Goal: Task Accomplishment & Management: Manage account settings

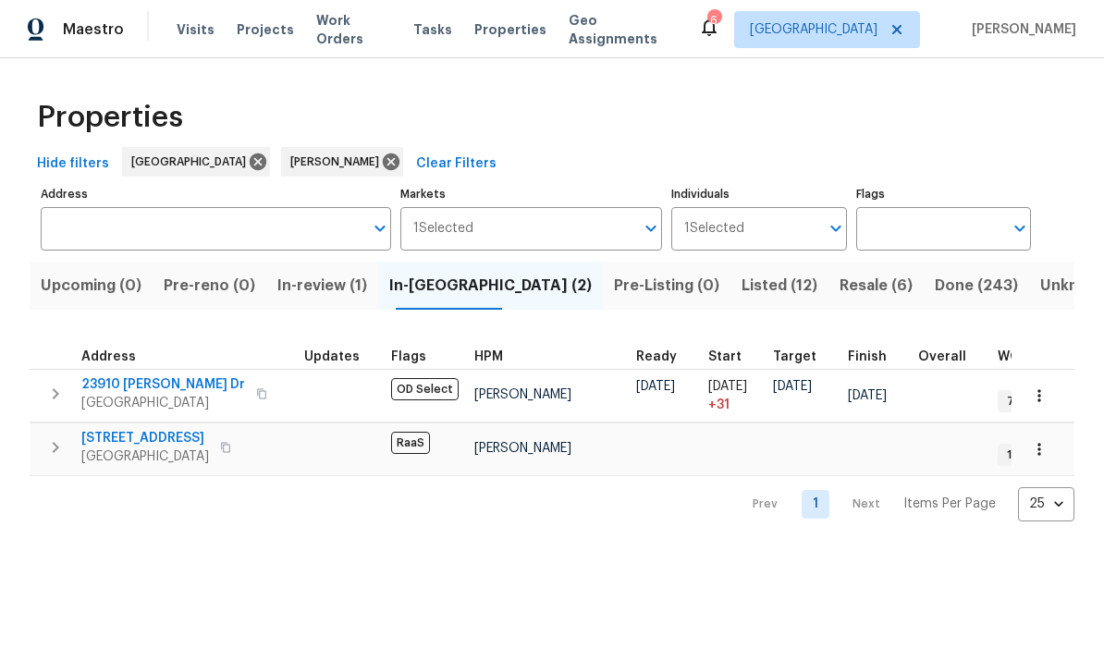
click at [103, 431] on span "16121 Filbert St" at bounding box center [145, 438] width 128 height 18
click at [741, 288] on span "Listed (12)" at bounding box center [779, 286] width 76 height 26
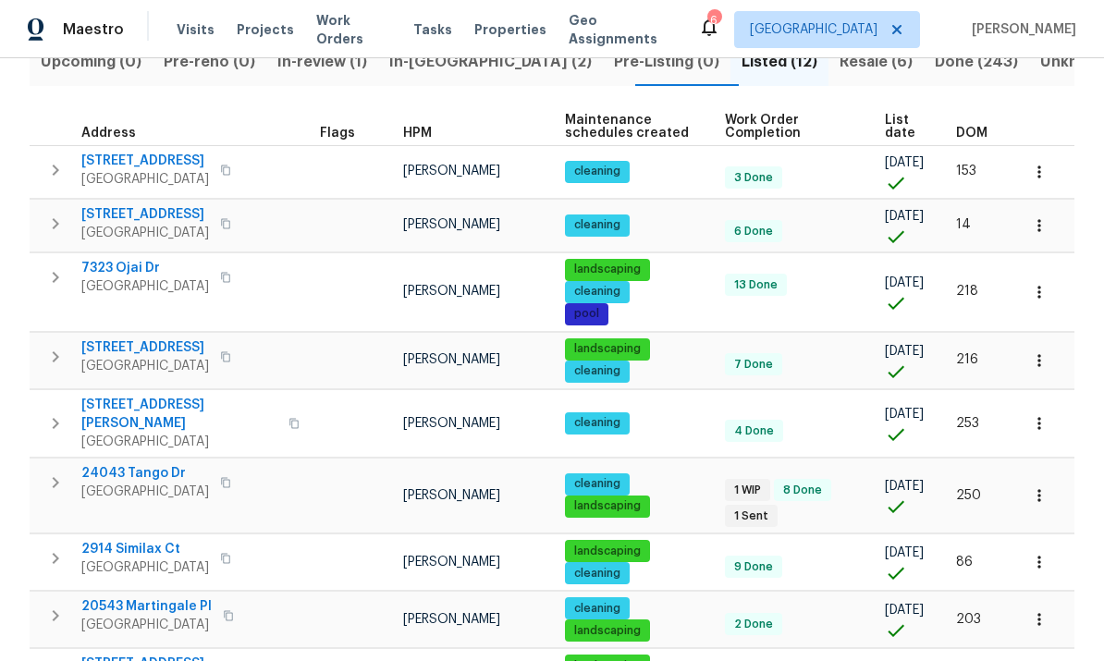
scroll to position [223, 0]
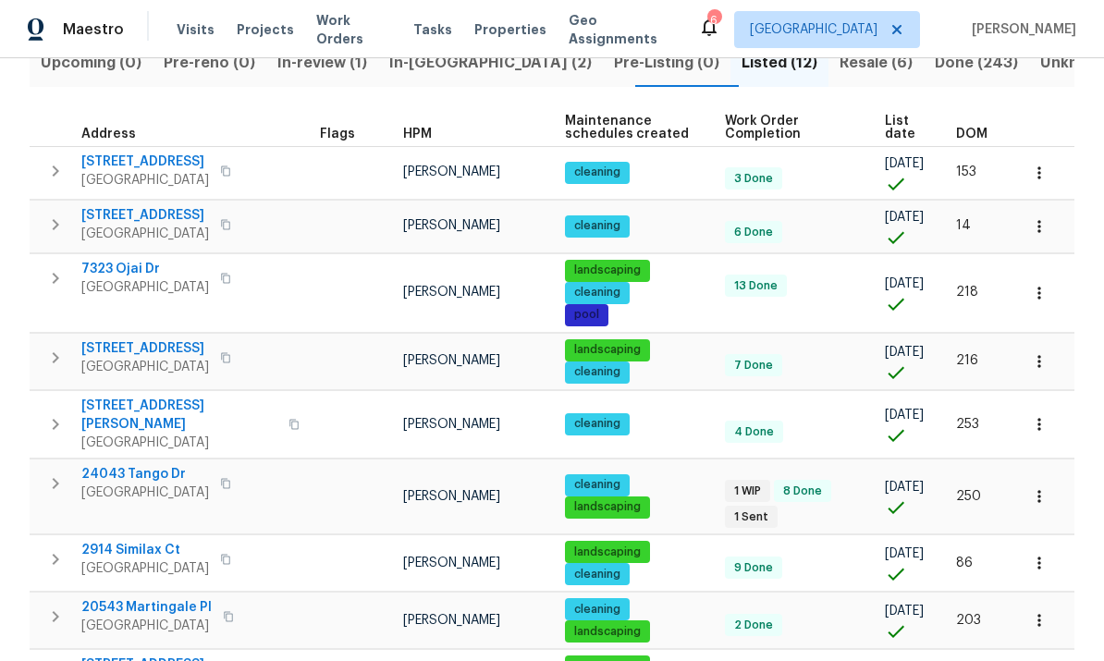
click at [976, 128] on span "DOM" at bounding box center [971, 134] width 31 height 13
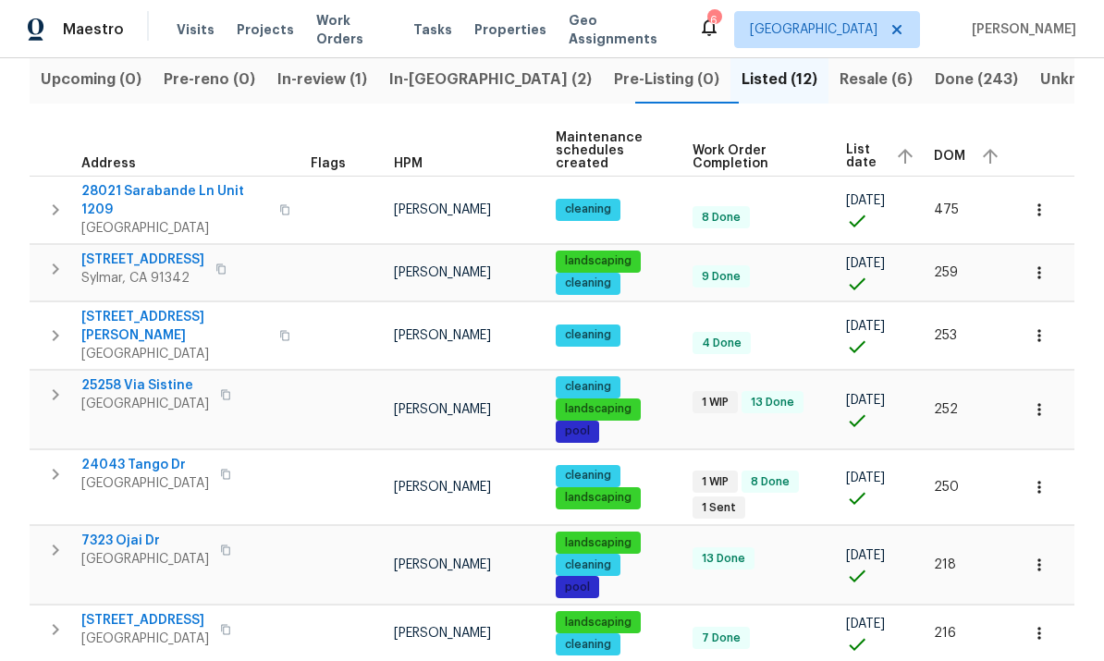
scroll to position [207, 0]
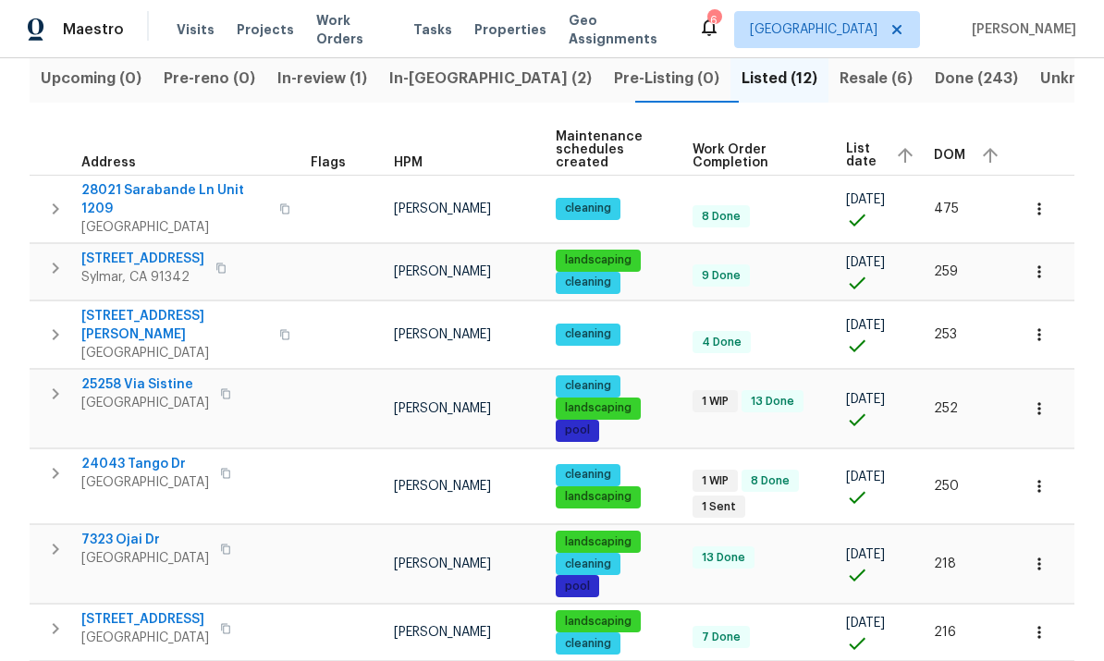
click at [1060, 125] on th at bounding box center [1042, 150] width 63 height 51
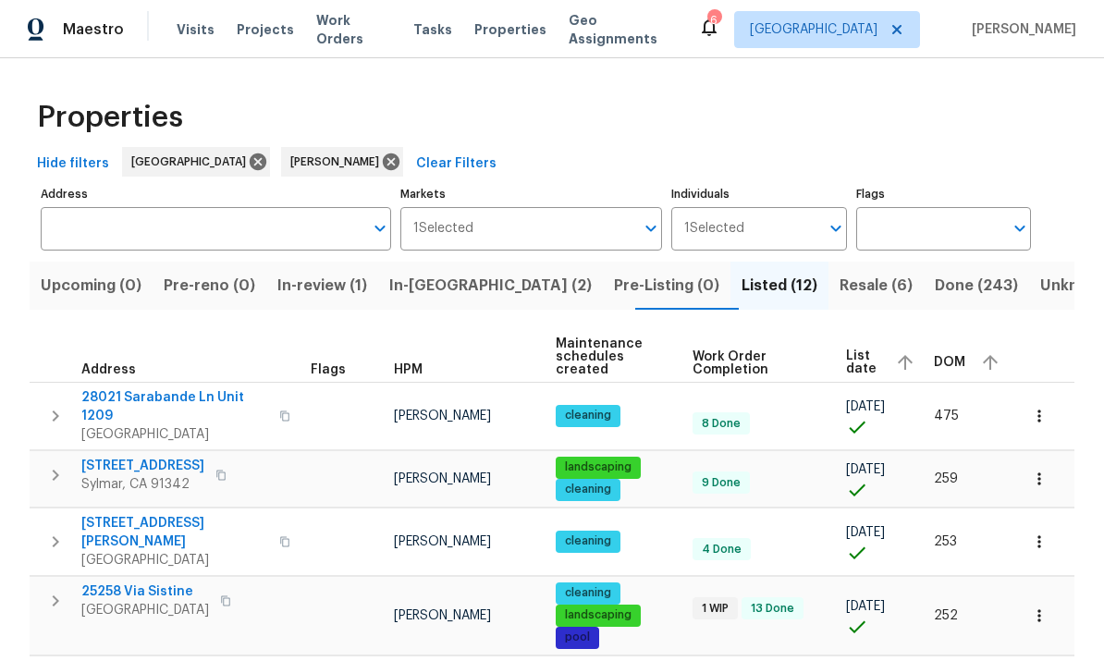
scroll to position [0, 0]
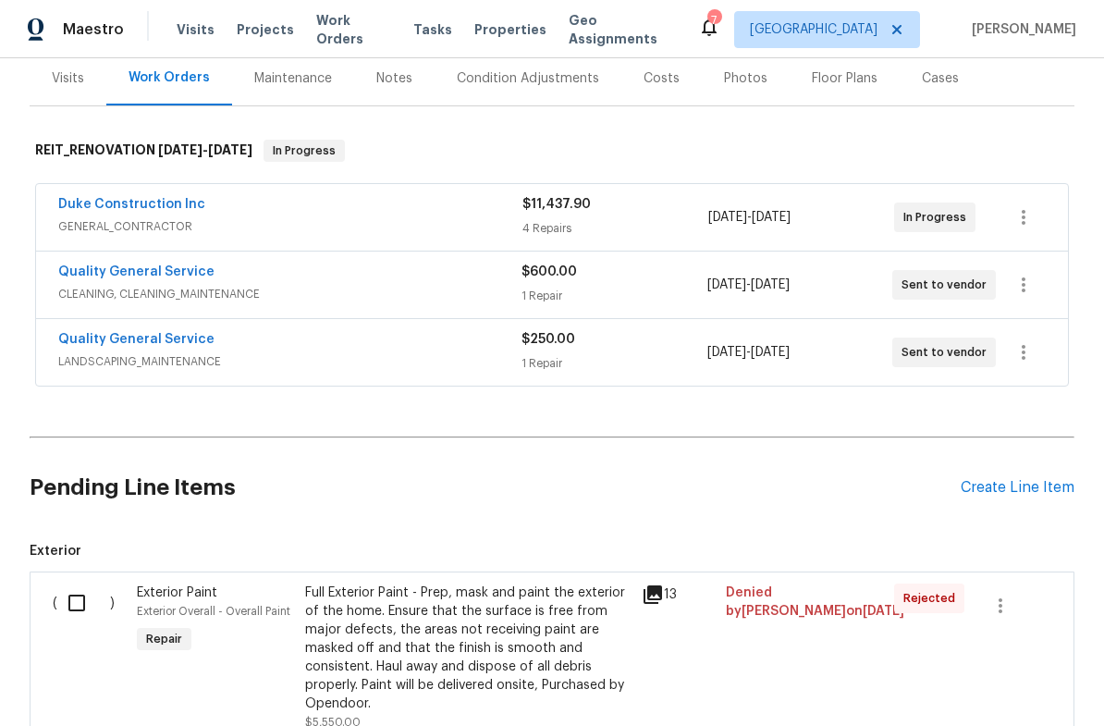
scroll to position [226, 0]
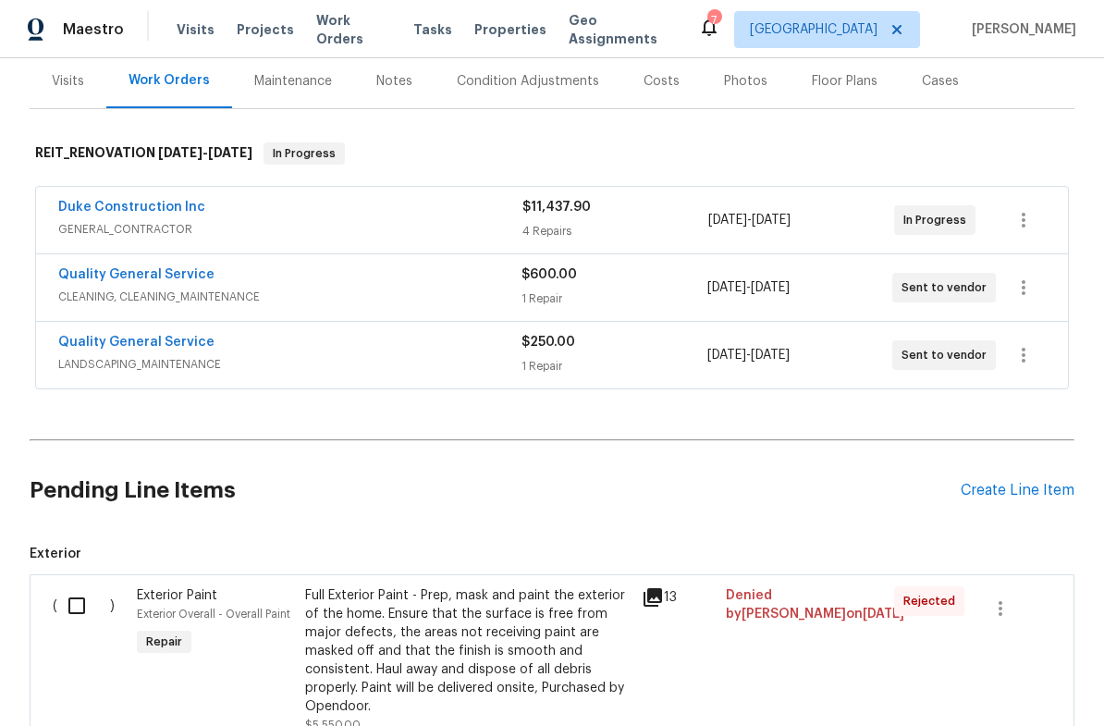
click at [112, 210] on link "Duke Construction Inc" at bounding box center [131, 207] width 147 height 13
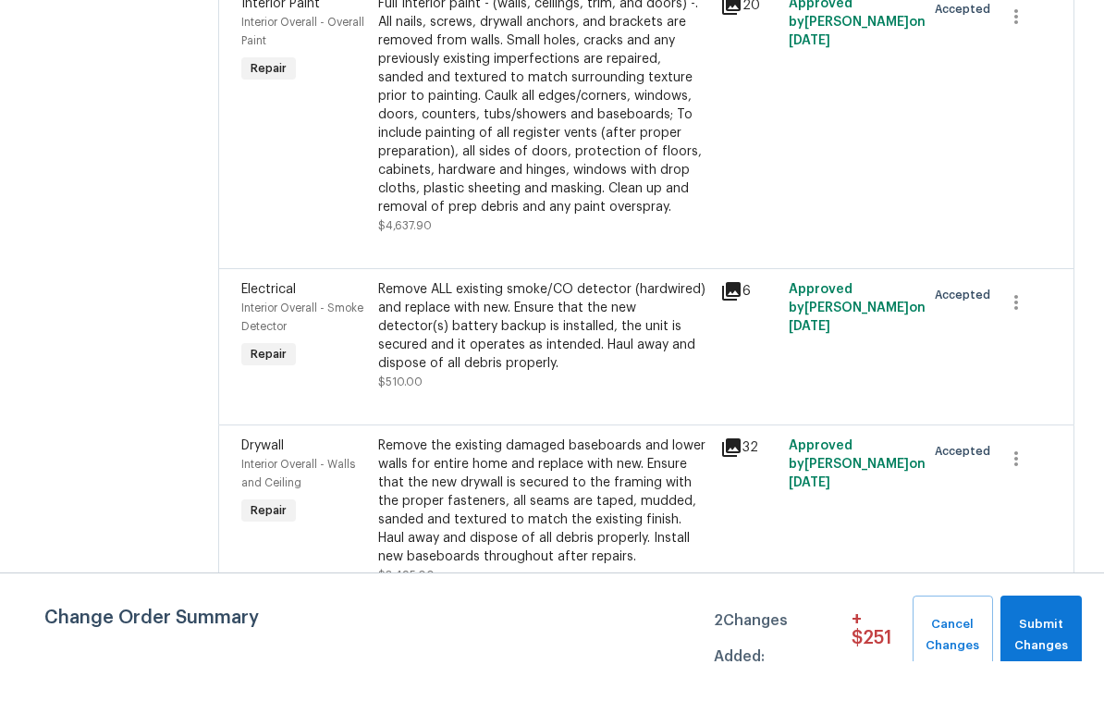
scroll to position [537, 0]
click at [1019, 357] on icon "button" at bounding box center [1016, 368] width 22 height 22
click at [1027, 258] on li "Cancel" at bounding box center [1031, 273] width 71 height 31
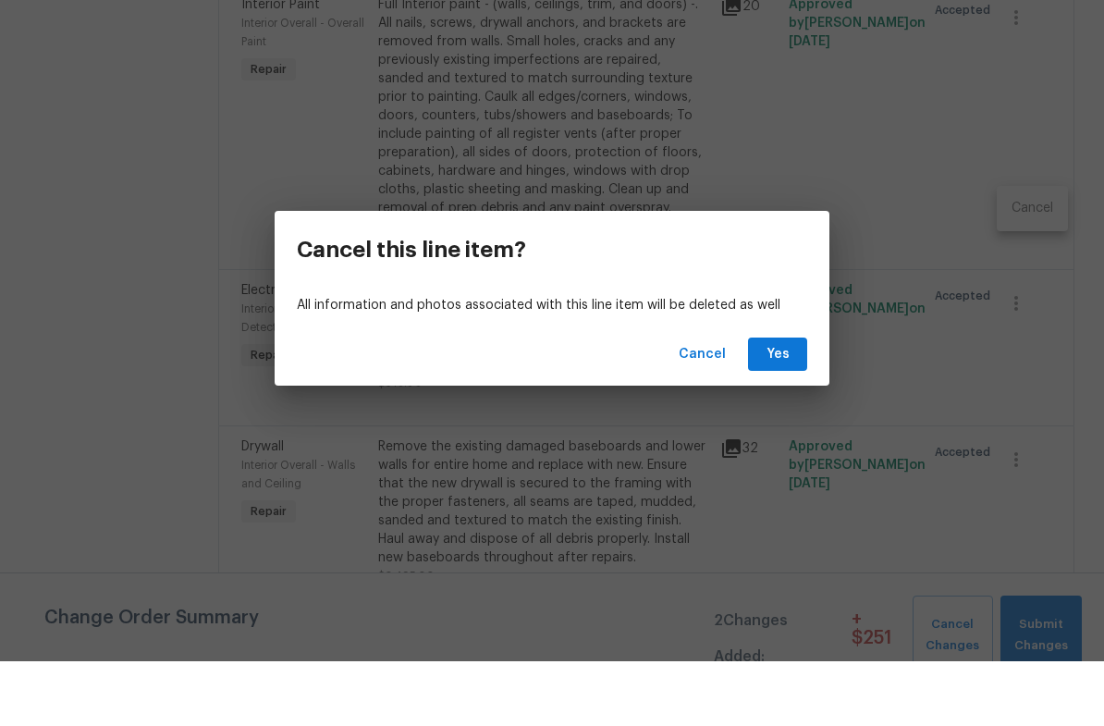
click at [778, 408] on span "Yes" at bounding box center [778, 419] width 30 height 23
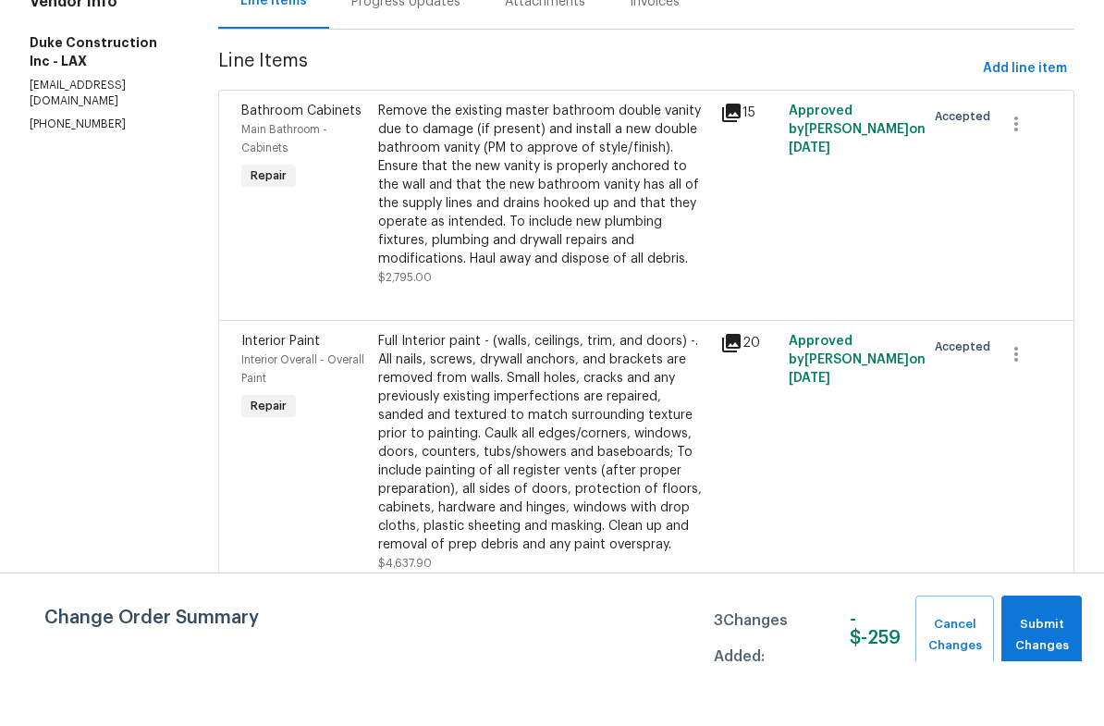
scroll to position [202, 0]
click at [742, 165] on icon at bounding box center [731, 176] width 22 height 22
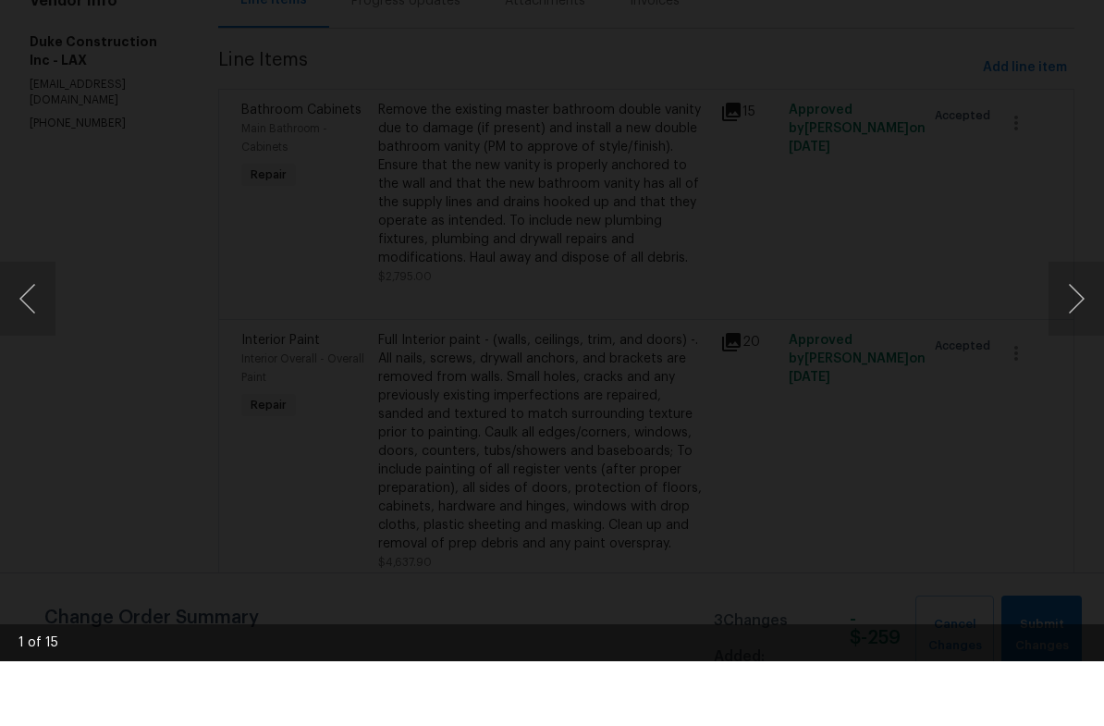
click at [1070, 326] on button "Next image" at bounding box center [1075, 363] width 55 height 74
click at [1062, 326] on button "Next image" at bounding box center [1075, 363] width 55 height 74
click at [1078, 326] on button "Next image" at bounding box center [1075, 363] width 55 height 74
click at [1063, 326] on button "Next image" at bounding box center [1075, 363] width 55 height 74
click at [1070, 326] on button "Next image" at bounding box center [1075, 363] width 55 height 74
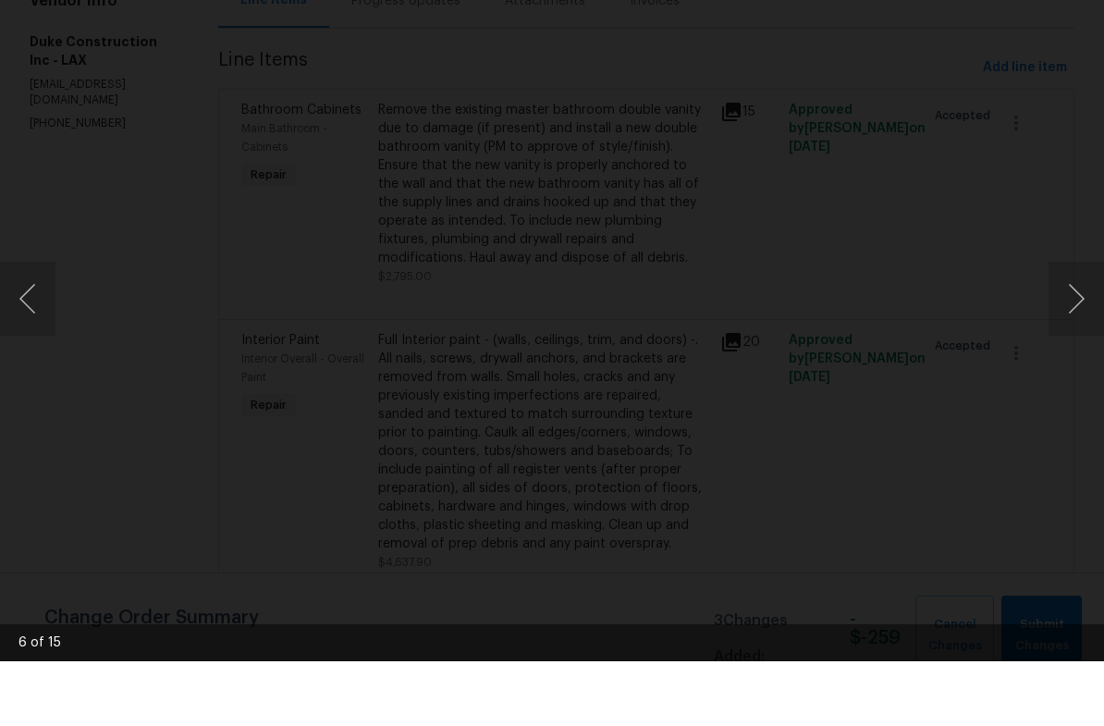
click at [1074, 326] on button "Next image" at bounding box center [1075, 363] width 55 height 74
click at [1077, 326] on button "Next image" at bounding box center [1075, 363] width 55 height 74
click at [1079, 326] on button "Next image" at bounding box center [1075, 363] width 55 height 74
click at [47, 326] on button "Previous image" at bounding box center [27, 363] width 55 height 74
click at [1076, 326] on button "Next image" at bounding box center [1075, 363] width 55 height 74
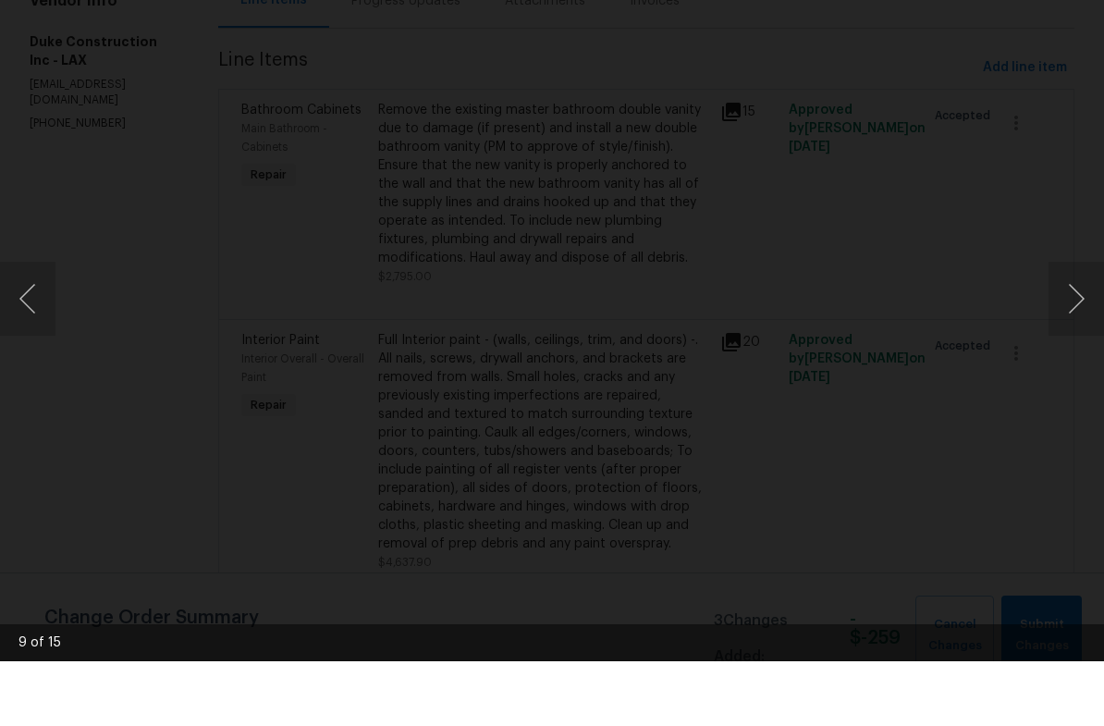
click at [1077, 326] on button "Next image" at bounding box center [1075, 363] width 55 height 74
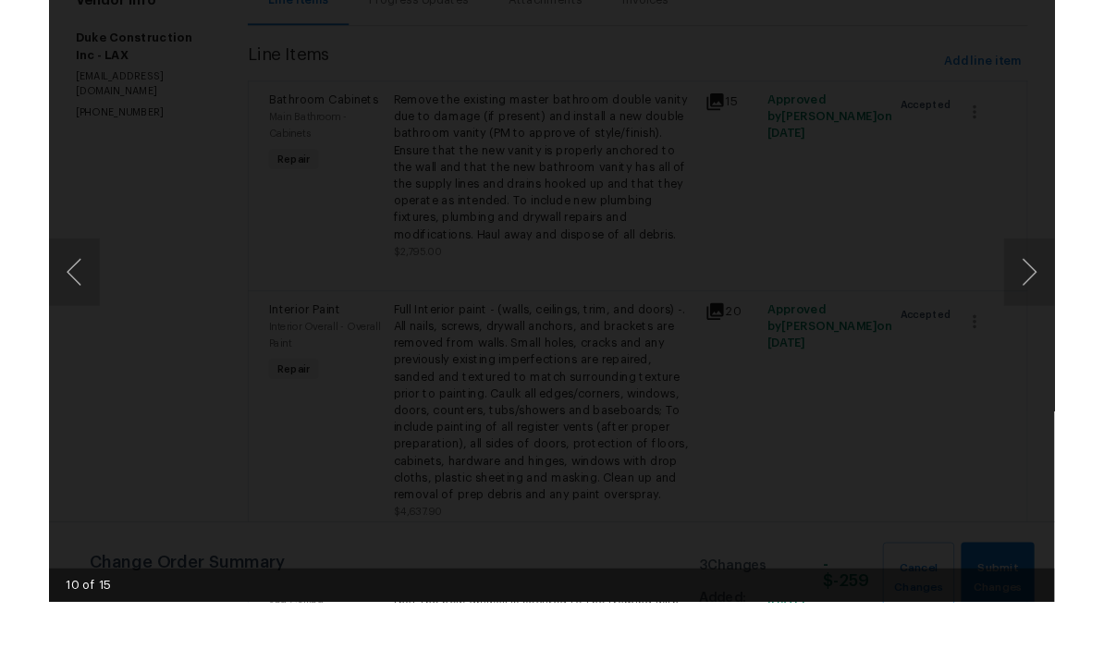
scroll to position [65, 0]
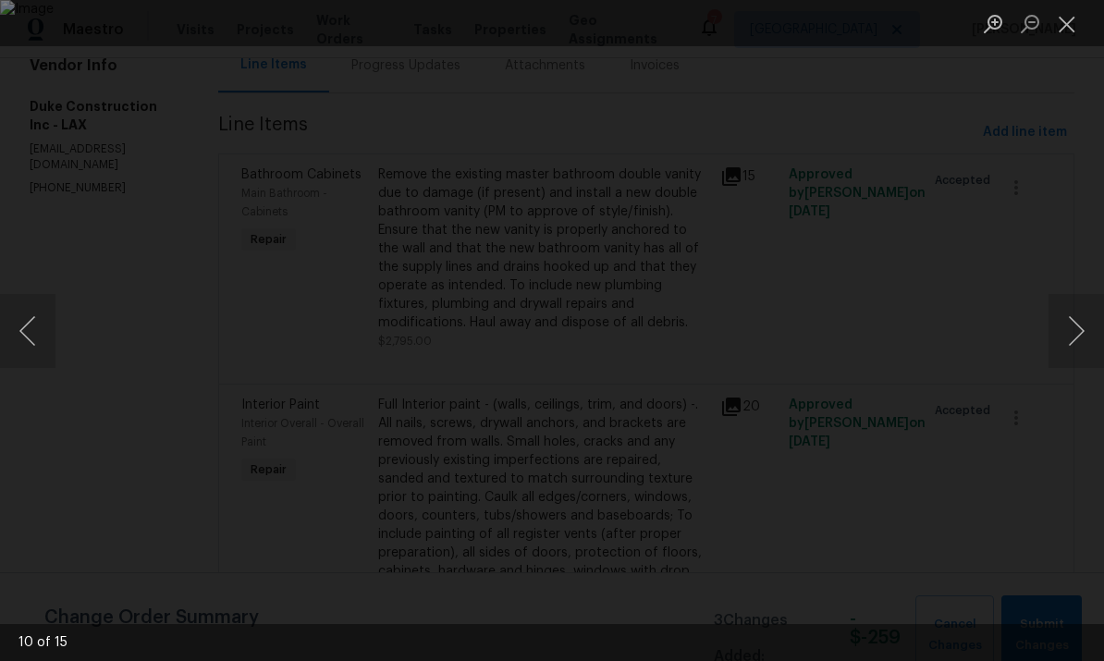
click at [1065, 32] on button "Close lightbox" at bounding box center [1066, 23] width 37 height 32
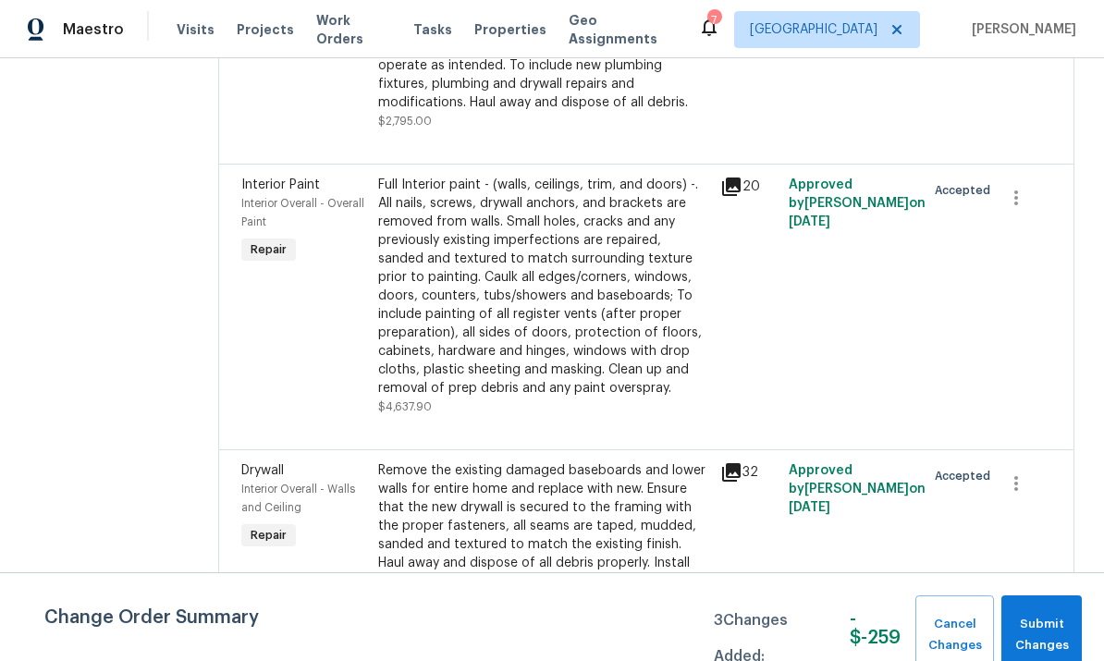
scroll to position [421, 0]
click at [1032, 622] on span "Submit Changes" at bounding box center [1041, 635] width 62 height 43
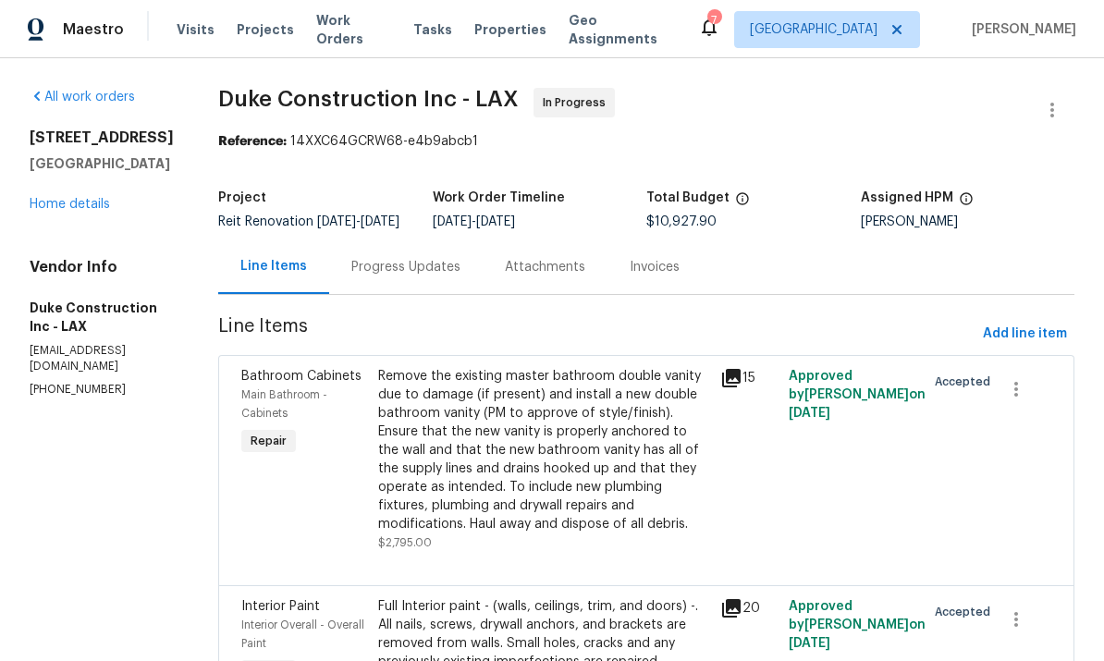
scroll to position [0, 0]
click at [59, 198] on link "Home details" at bounding box center [70, 204] width 80 height 13
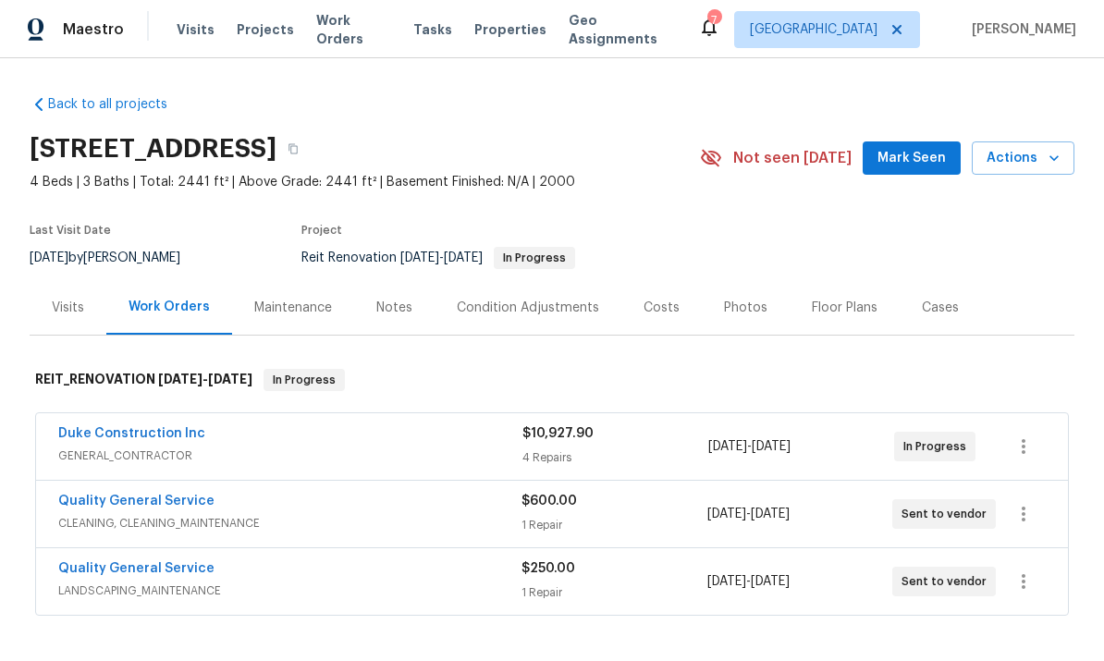
scroll to position [-1, 0]
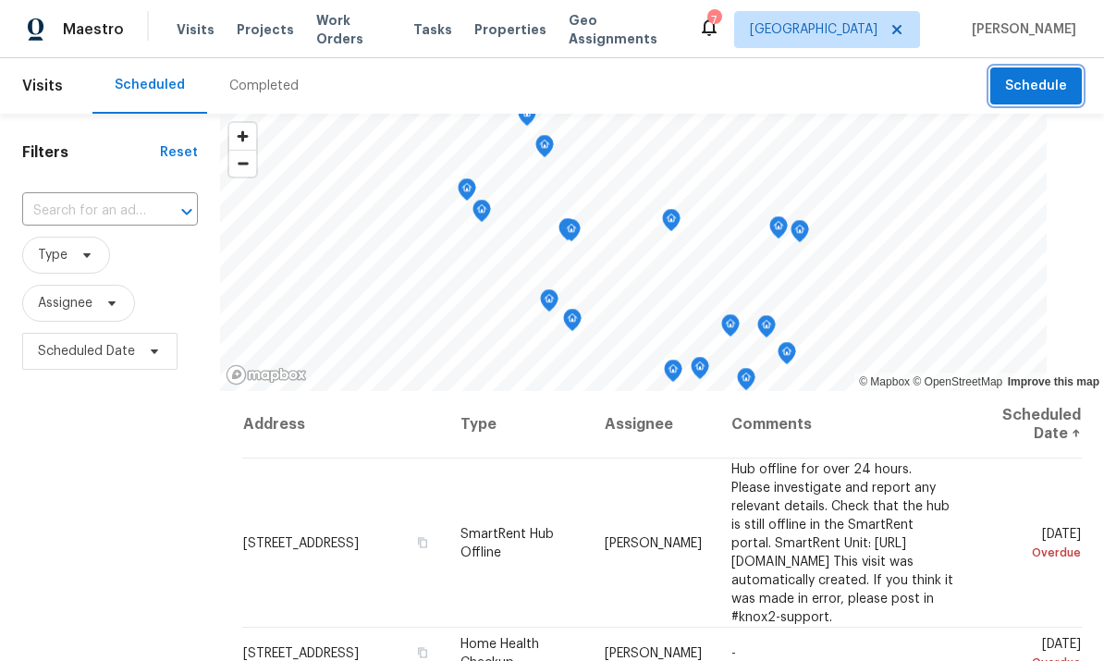
click at [1040, 101] on button "Schedule" at bounding box center [1036, 86] width 92 height 38
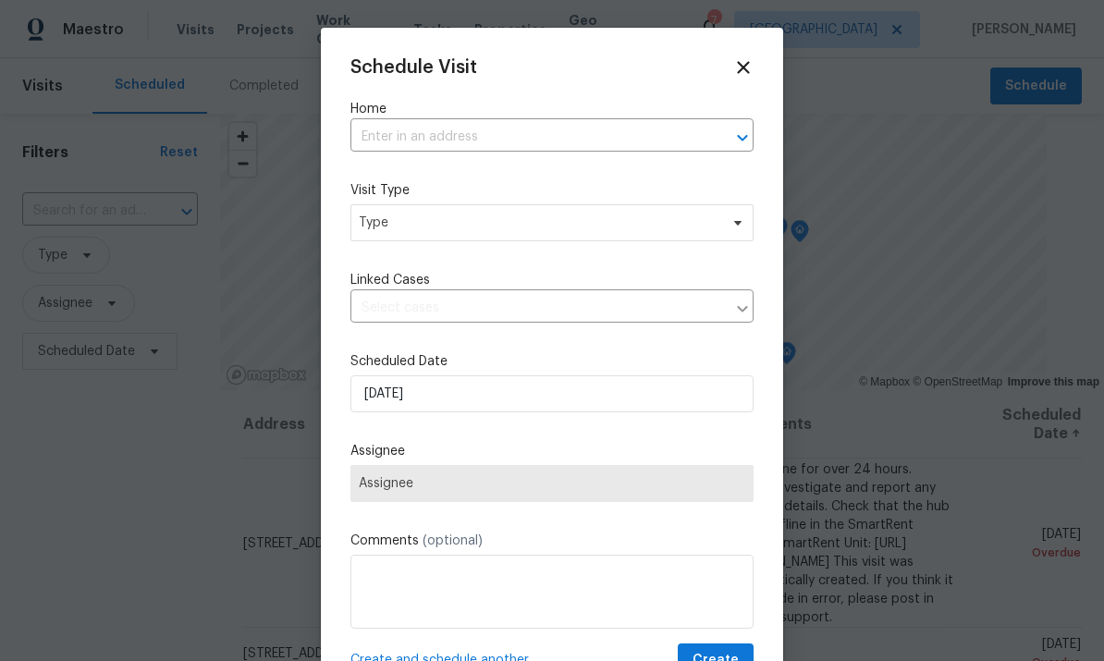
click at [600, 151] on input "text" at bounding box center [525, 137] width 351 height 29
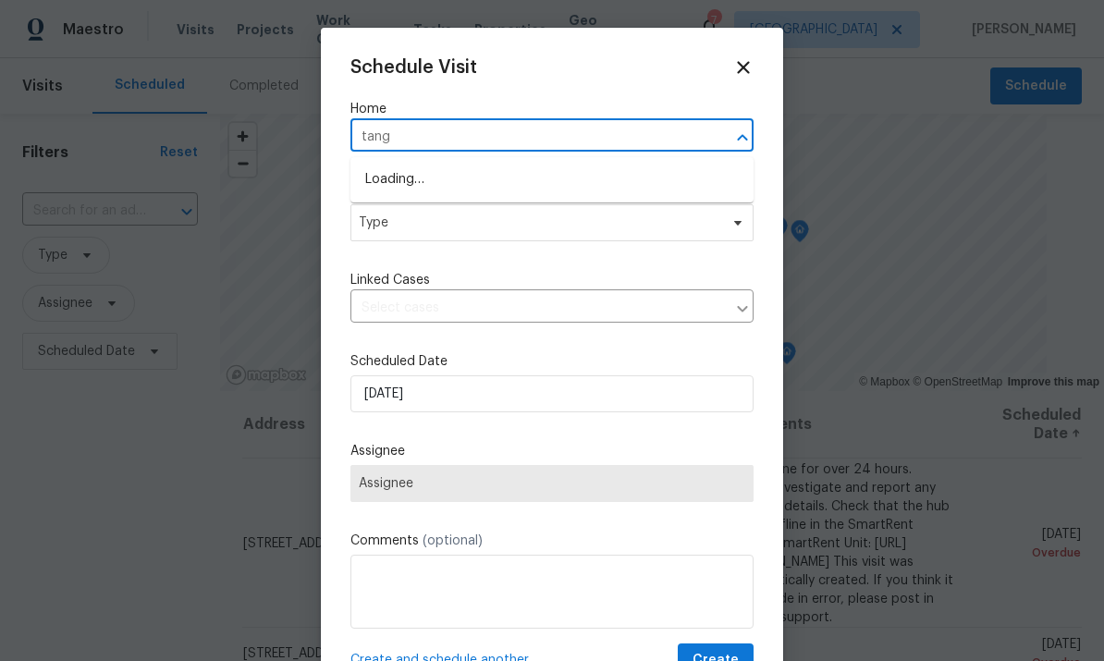
type input "tango"
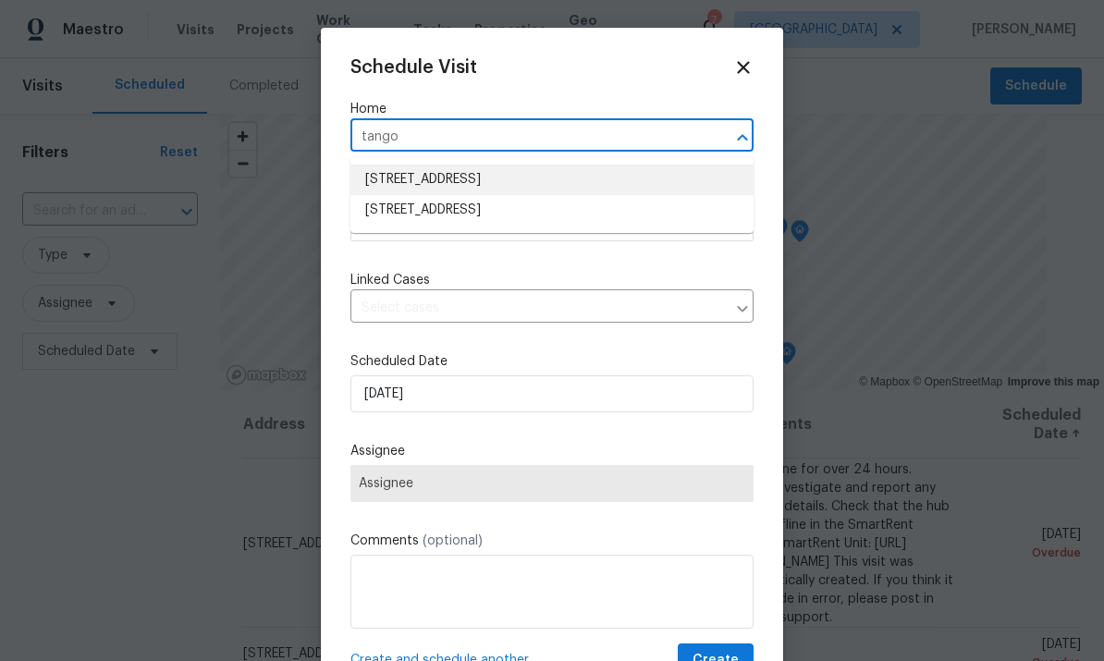
click at [495, 174] on li "24043 Tango Dr, Valencia, CA 91354" at bounding box center [551, 180] width 403 height 31
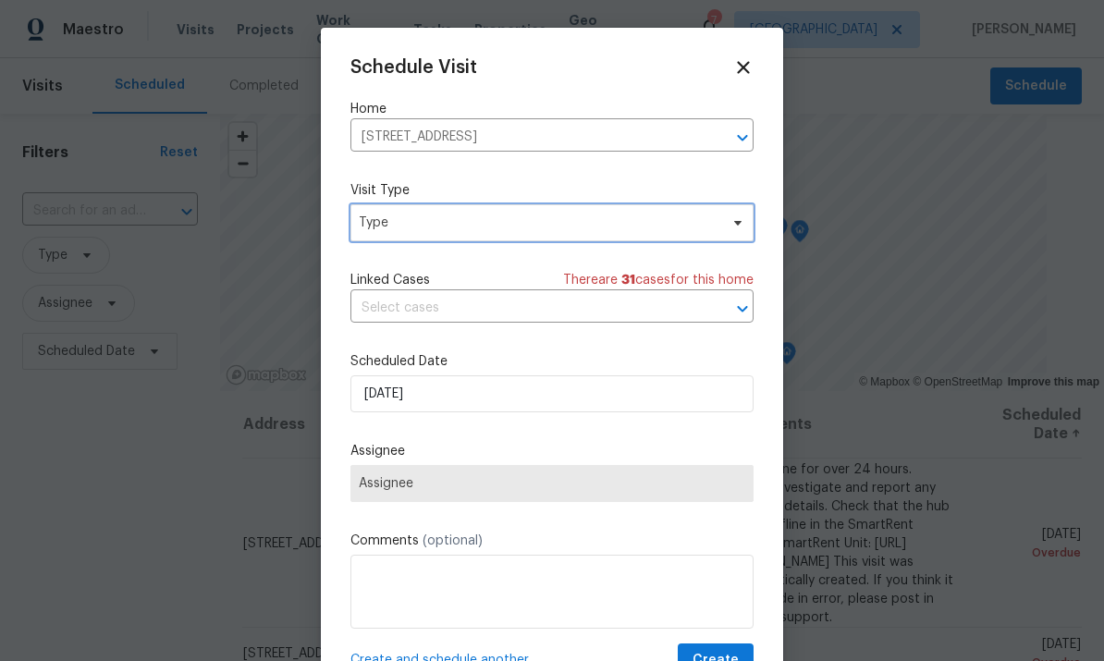
click at [632, 240] on span "Type" at bounding box center [551, 222] width 403 height 37
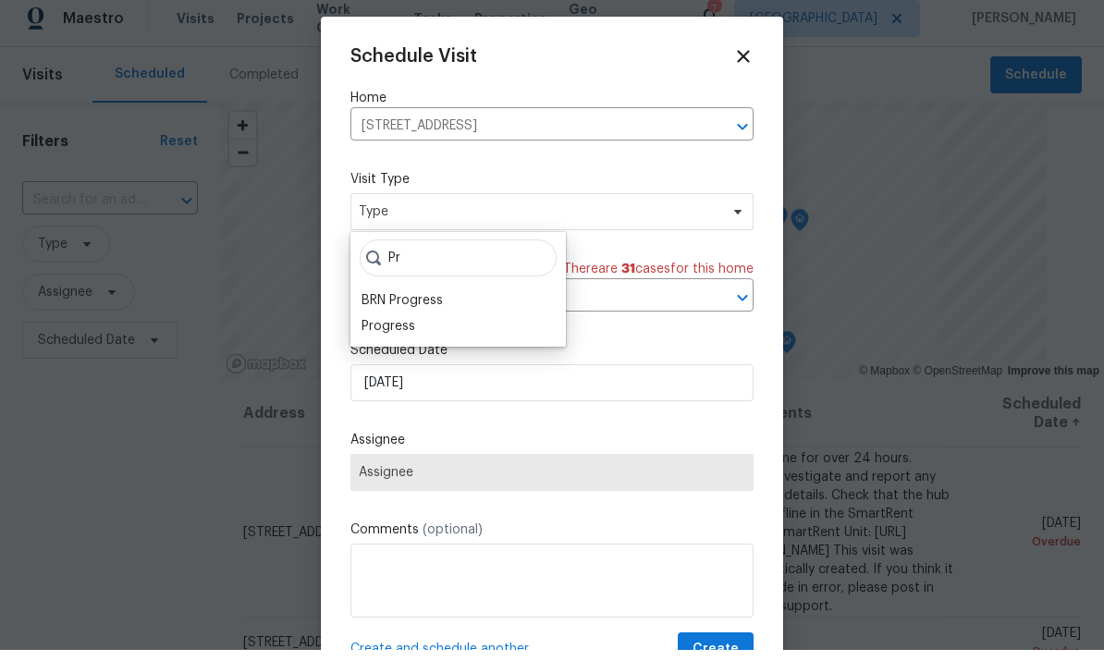
type input "P"
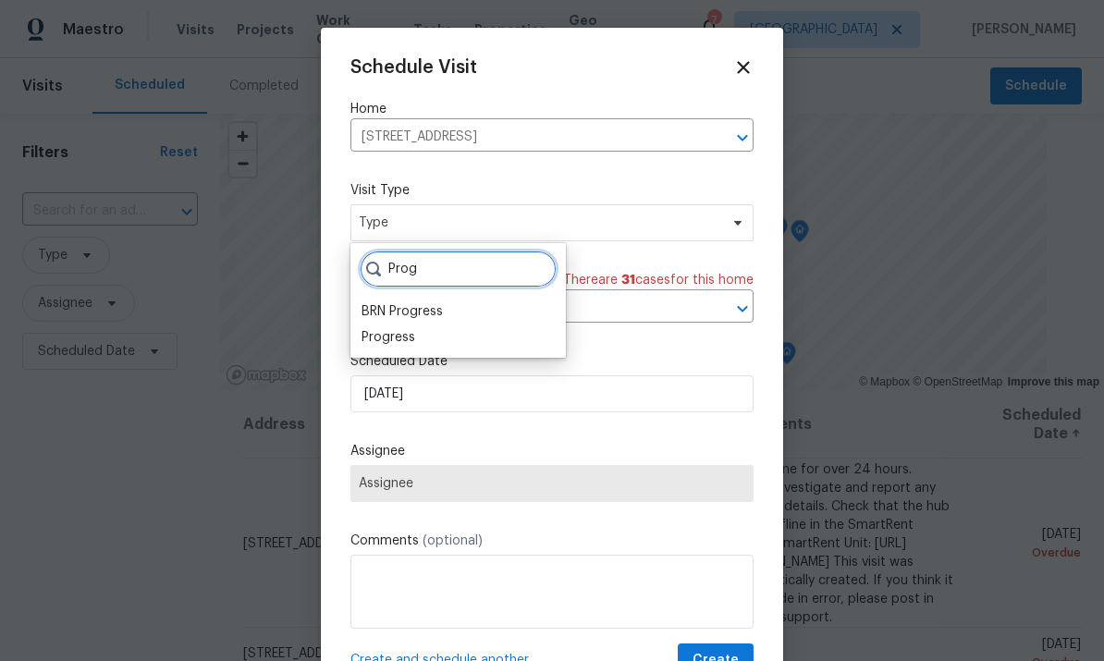
type input "Prog"
click at [393, 335] on div "Progress" at bounding box center [388, 337] width 54 height 18
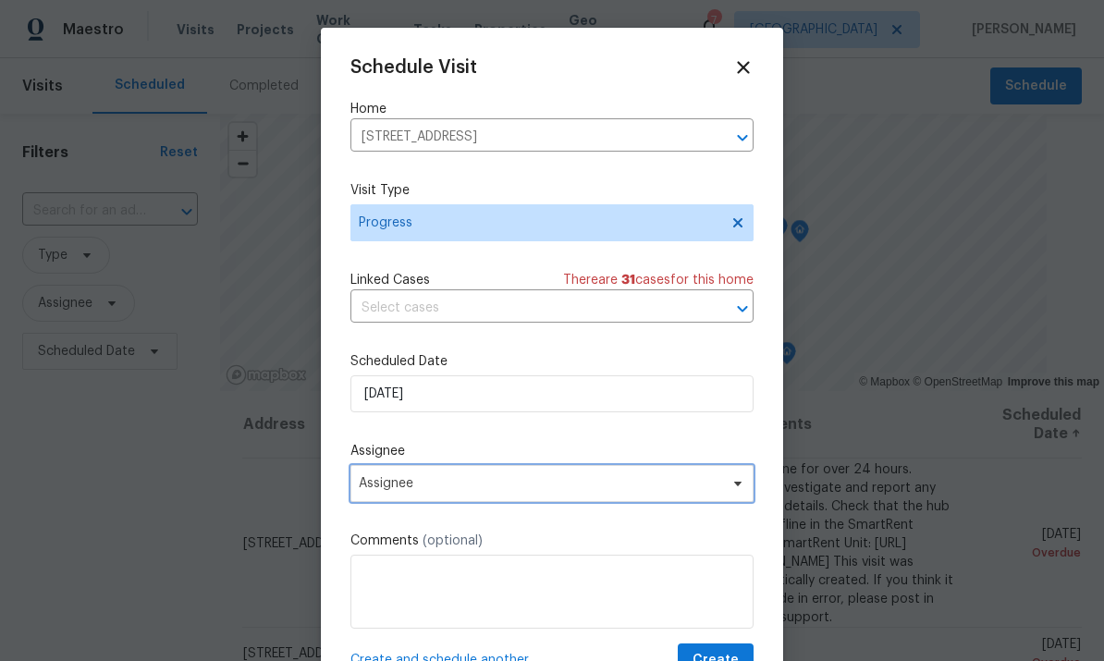
click at [525, 488] on span "Assignee" at bounding box center [540, 483] width 362 height 15
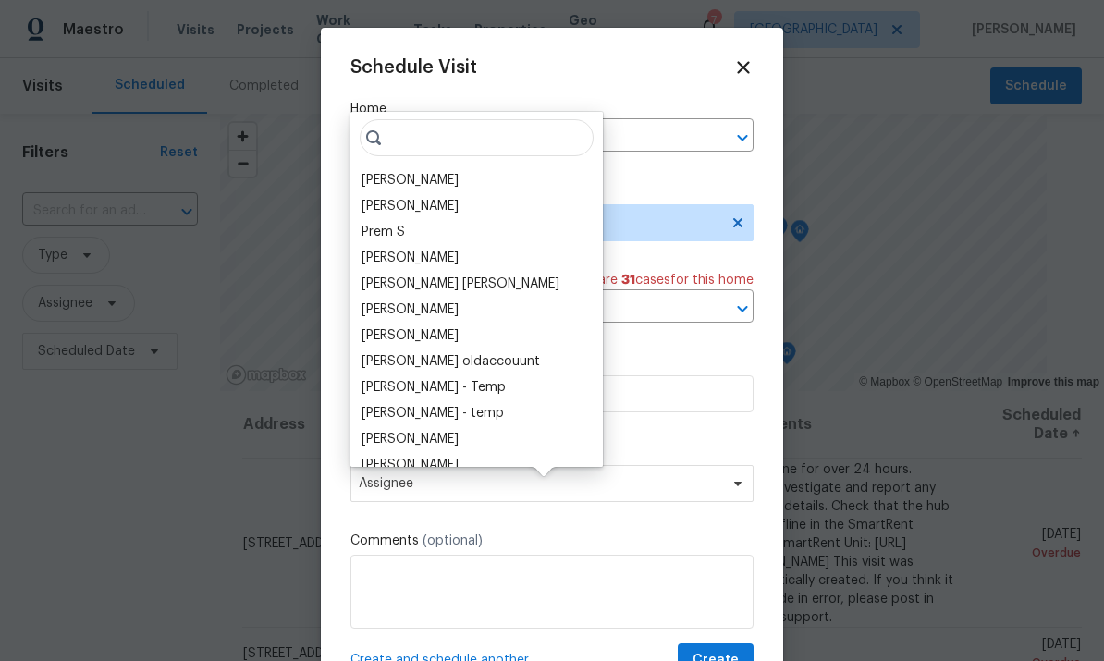
click at [431, 171] on div "[PERSON_NAME]" at bounding box center [409, 180] width 97 height 18
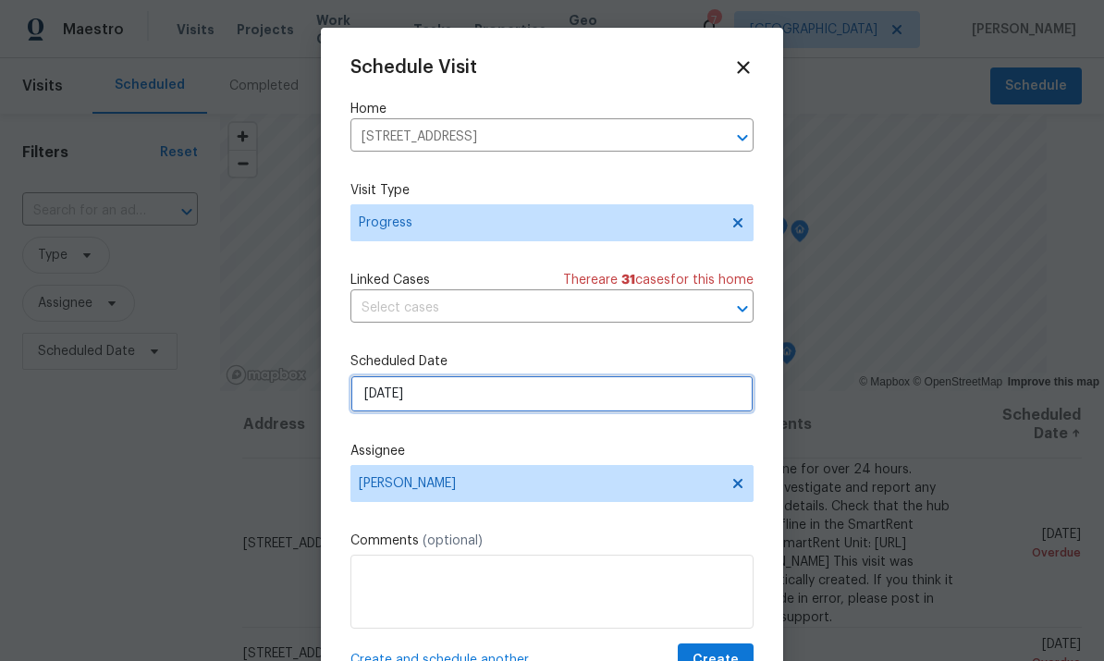
click at [632, 403] on input "[DATE]" at bounding box center [551, 393] width 403 height 37
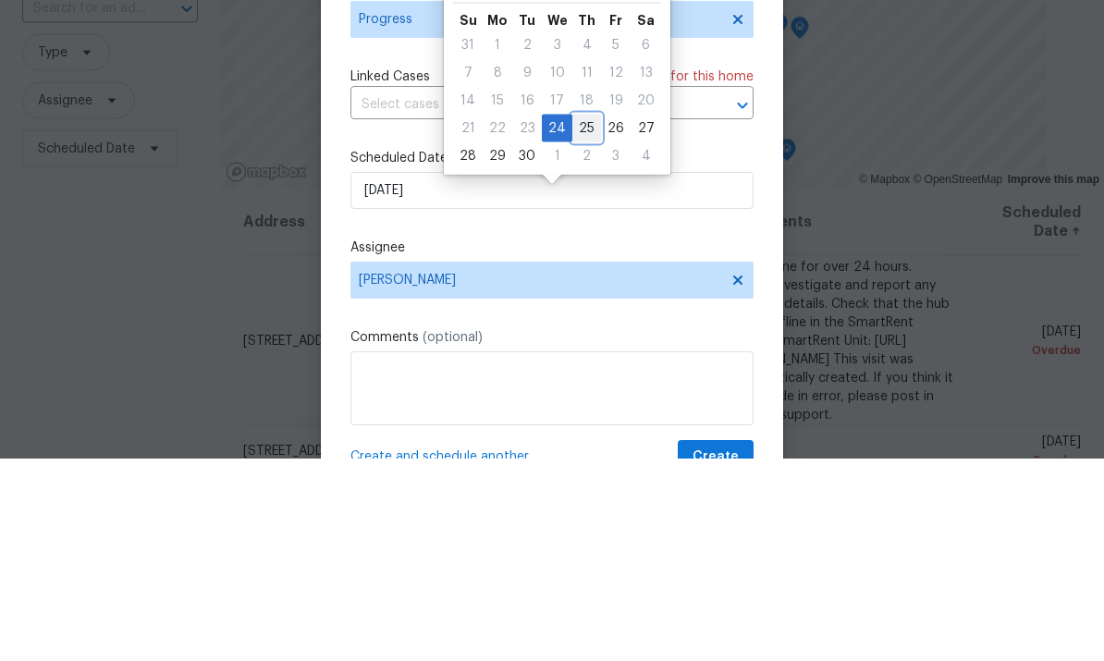
click at [591, 318] on div "25" at bounding box center [586, 331] width 29 height 26
type input "9/25/2025"
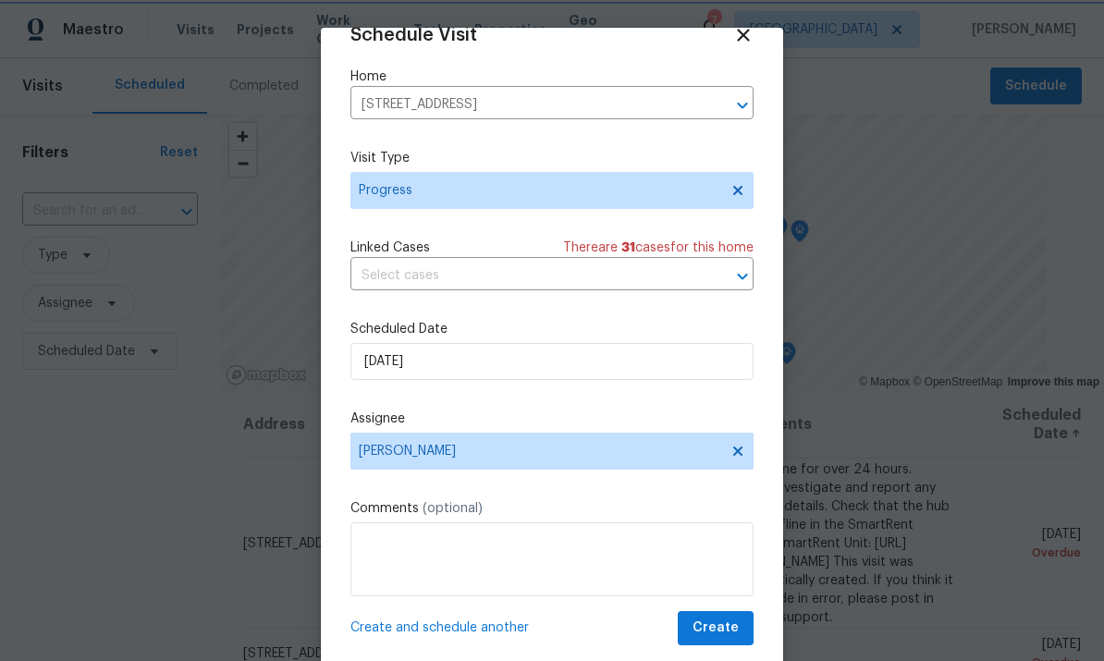
scroll to position [36, 0]
click at [719, 634] on span "Create" at bounding box center [715, 628] width 46 height 23
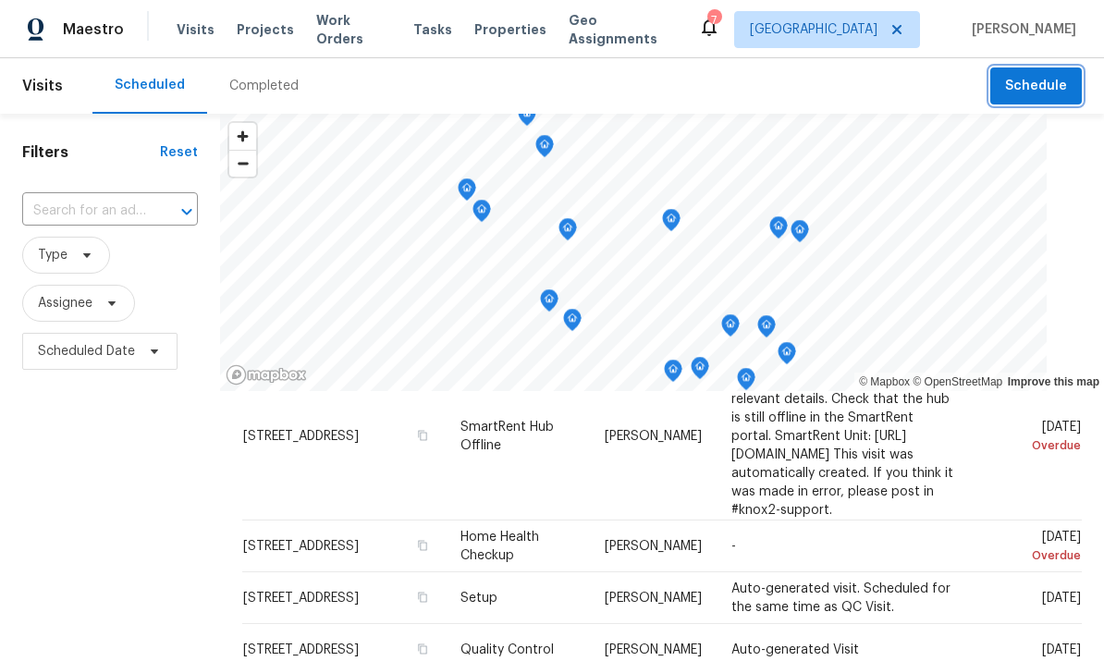
scroll to position [104, 0]
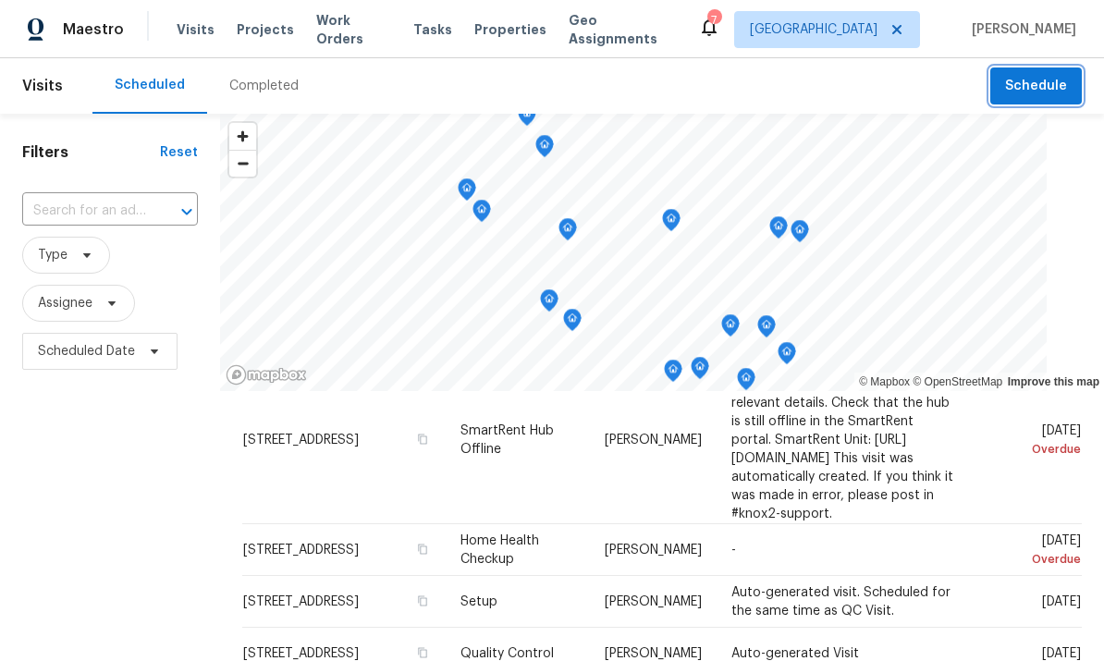
click at [1032, 86] on span "Schedule" at bounding box center [1036, 86] width 62 height 23
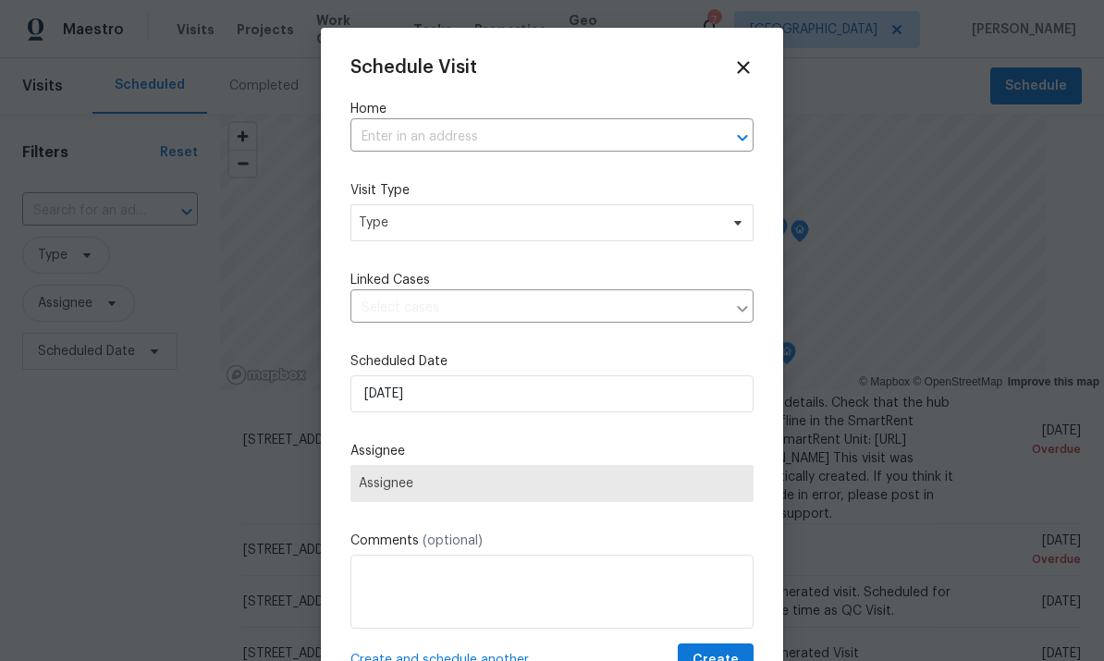
click at [593, 151] on input "text" at bounding box center [525, 137] width 351 height 29
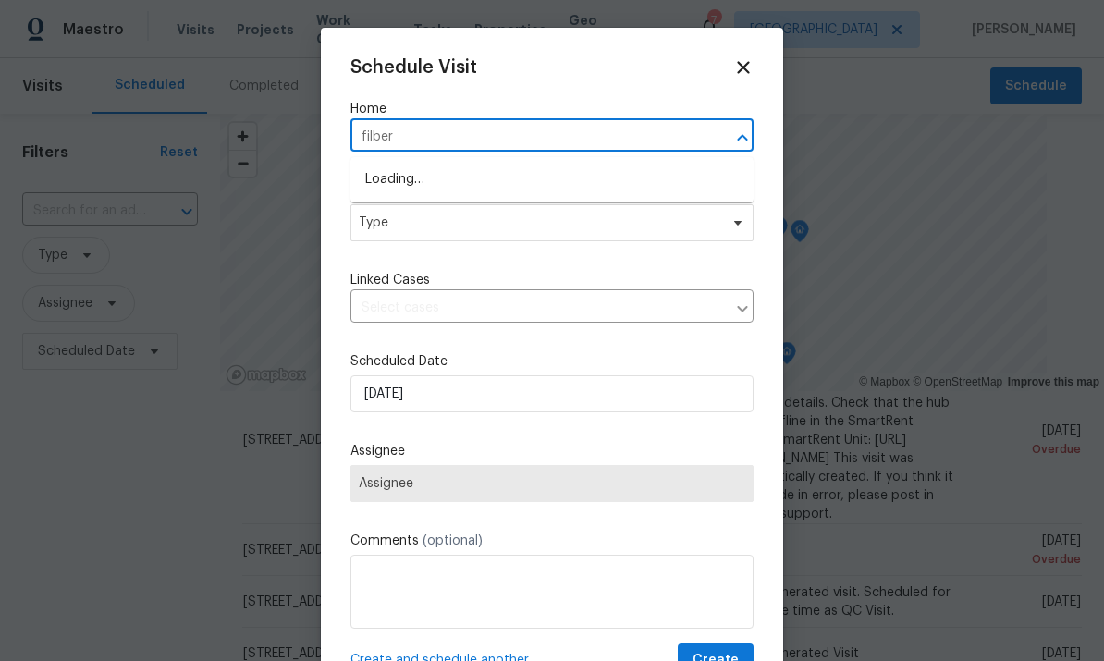
type input "filbert"
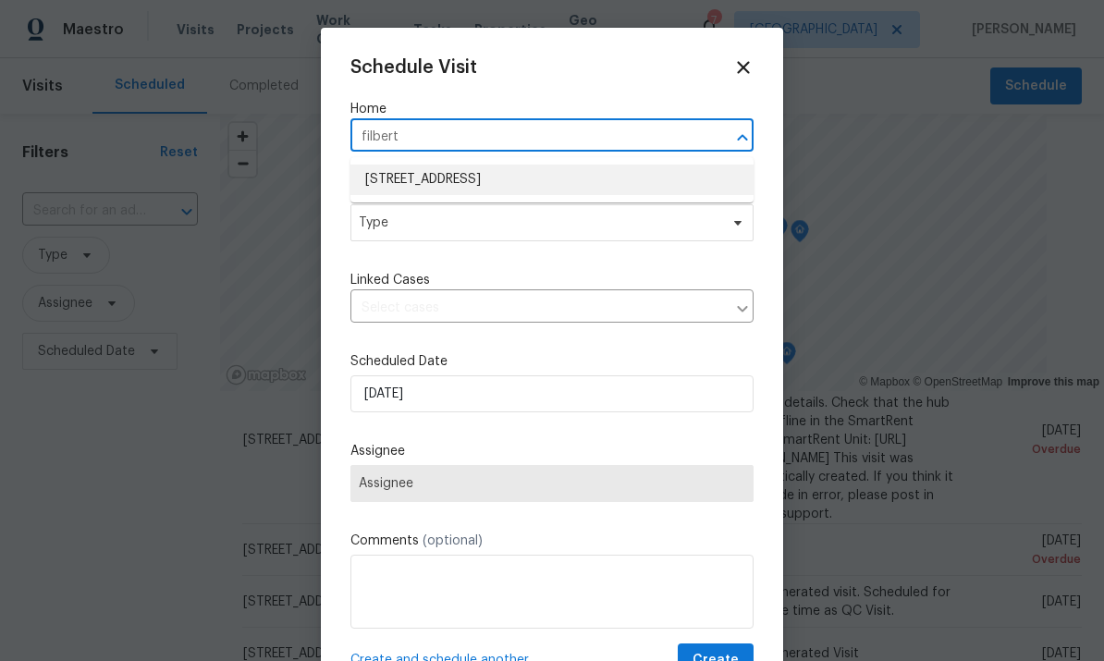
click at [555, 176] on li "[STREET_ADDRESS]" at bounding box center [551, 180] width 403 height 31
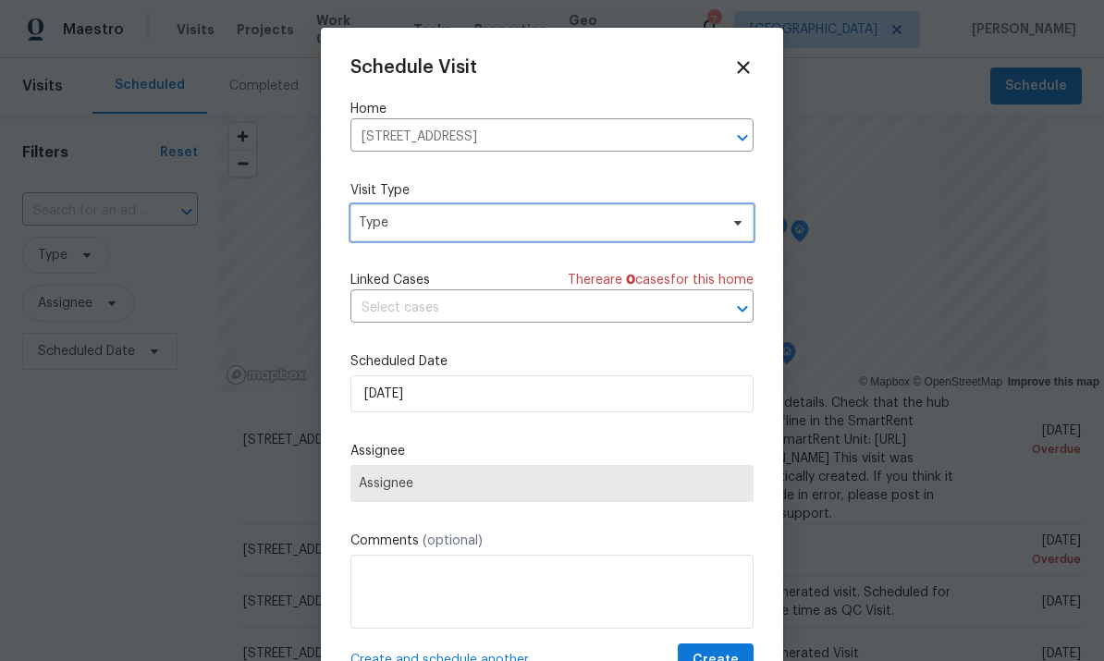
click at [637, 223] on span "Type" at bounding box center [539, 223] width 360 height 18
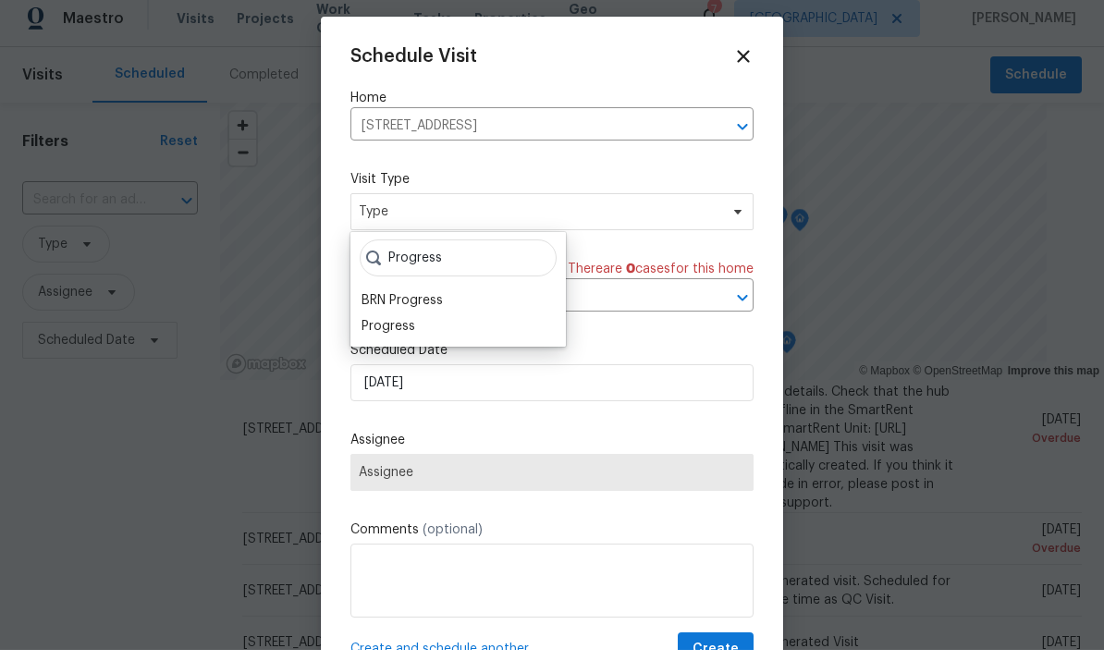
scroll to position [11, 0]
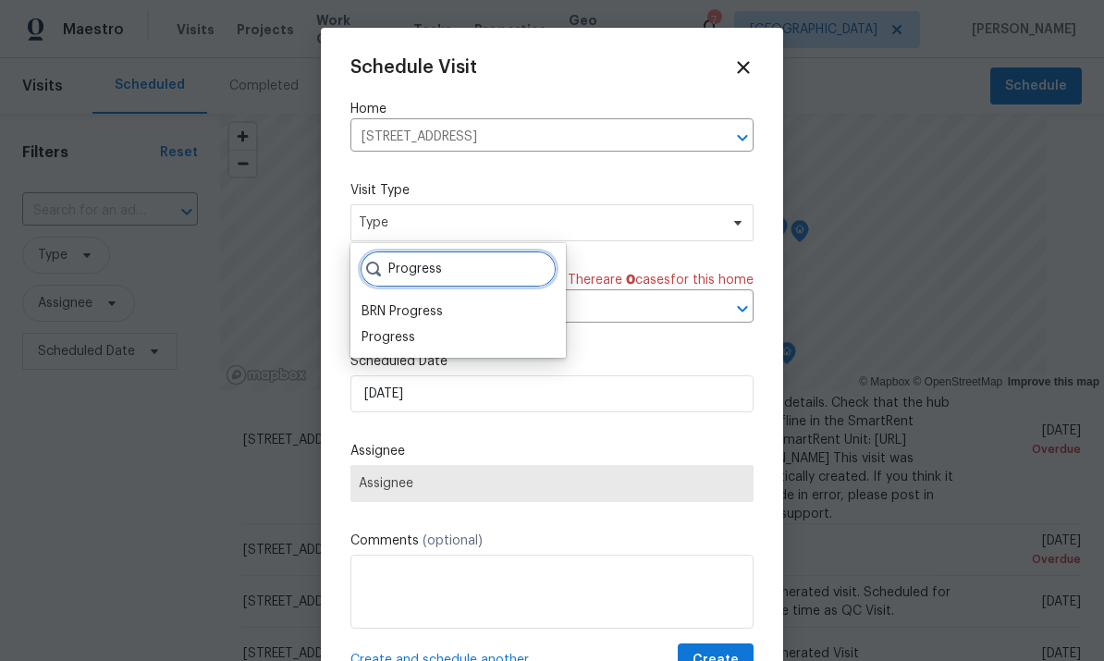
type input "Progress"
click at [413, 328] on div "Progress" at bounding box center [388, 337] width 54 height 18
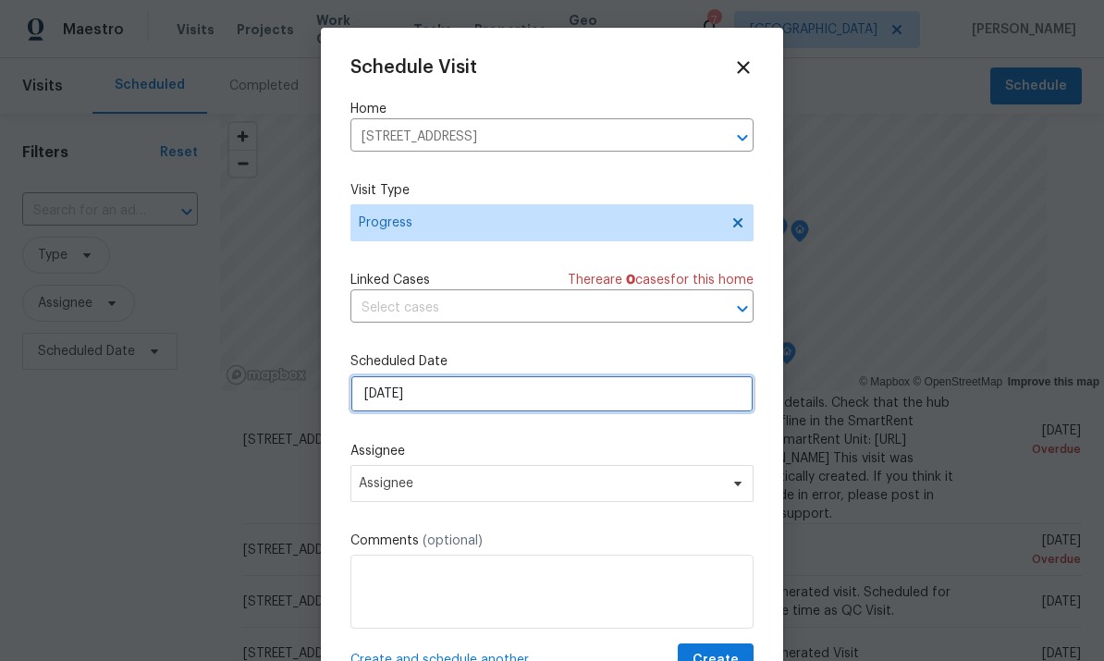
click at [506, 406] on input "[DATE]" at bounding box center [551, 393] width 403 height 37
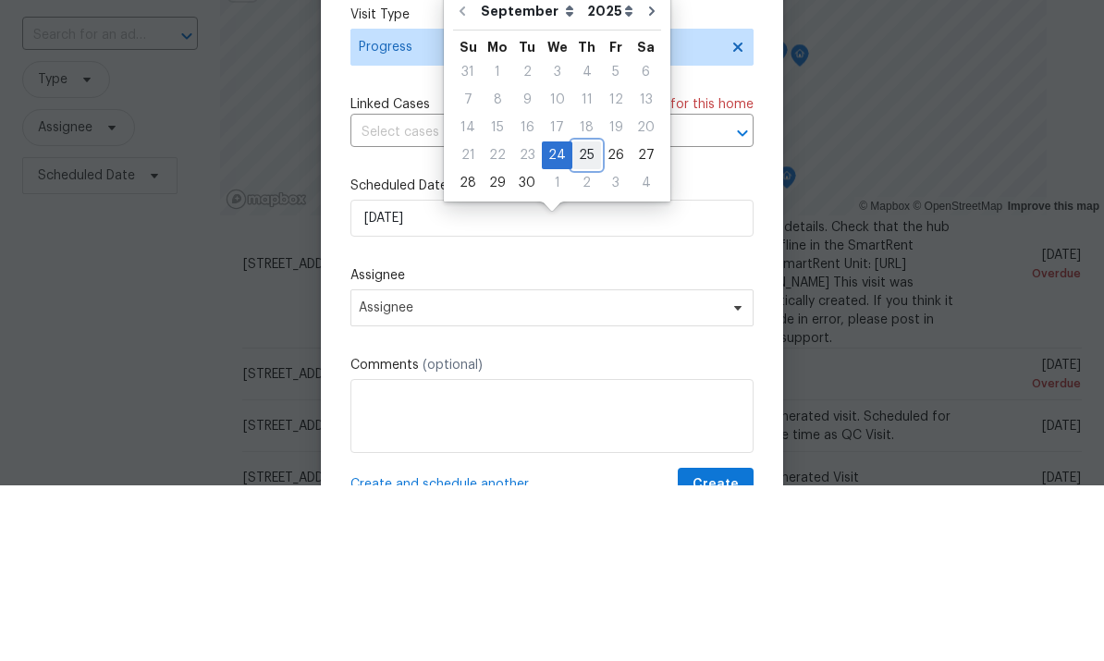
click at [581, 318] on div "25" at bounding box center [586, 331] width 29 height 26
type input "9/25/2025"
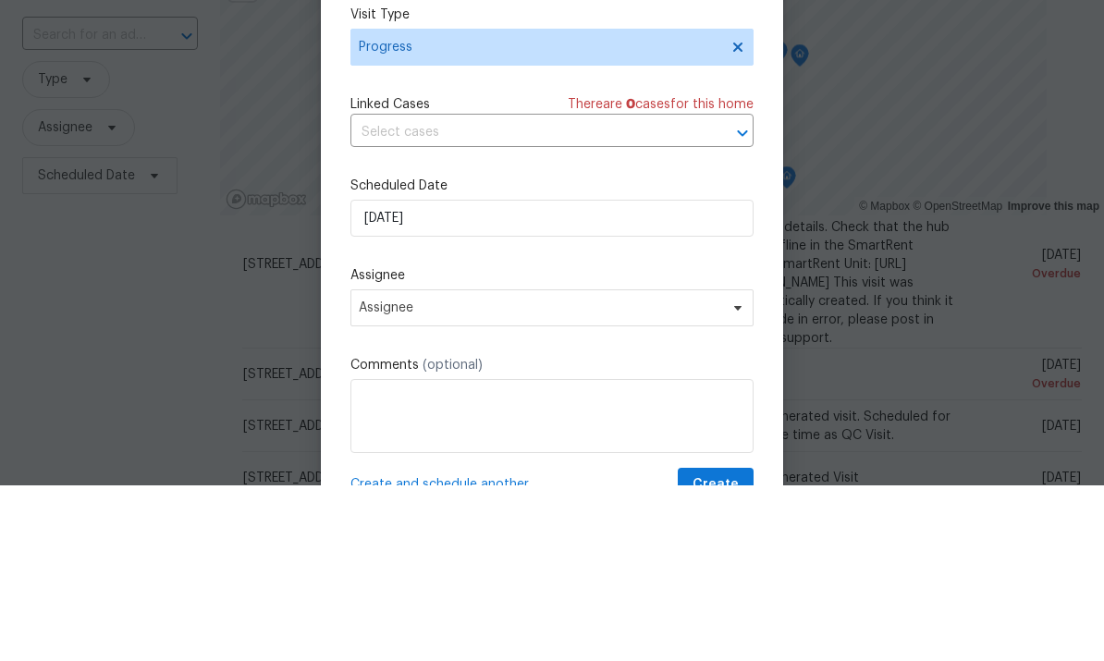
scroll to position [69, 0]
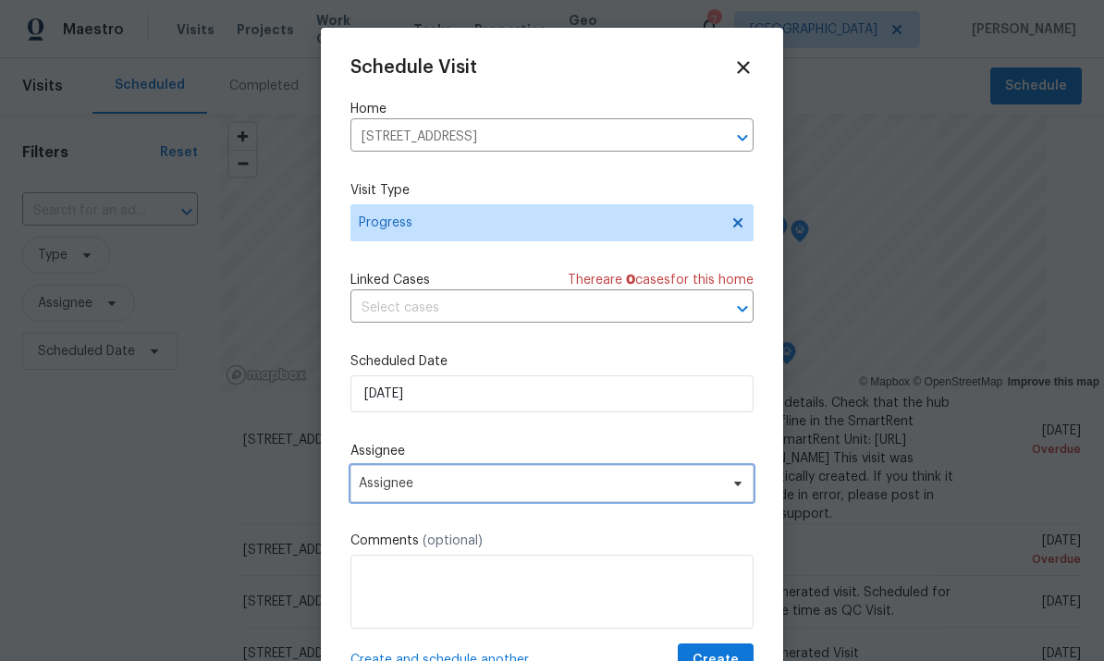
click at [511, 498] on span "Assignee" at bounding box center [551, 483] width 403 height 37
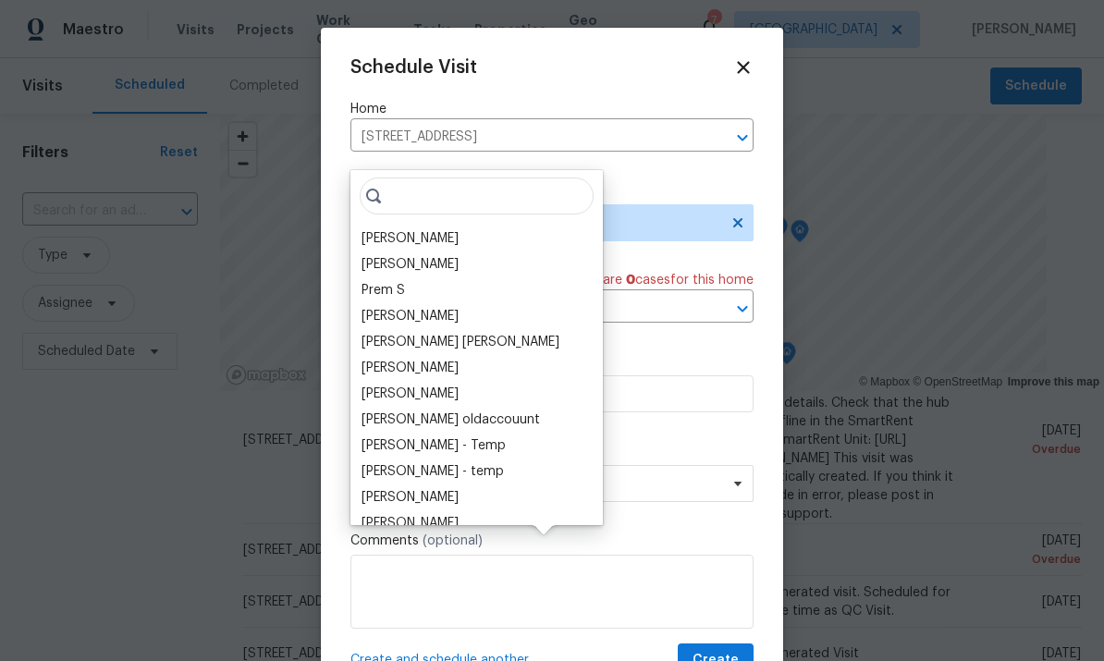
click at [458, 229] on div "[PERSON_NAME]" at bounding box center [409, 238] width 97 height 18
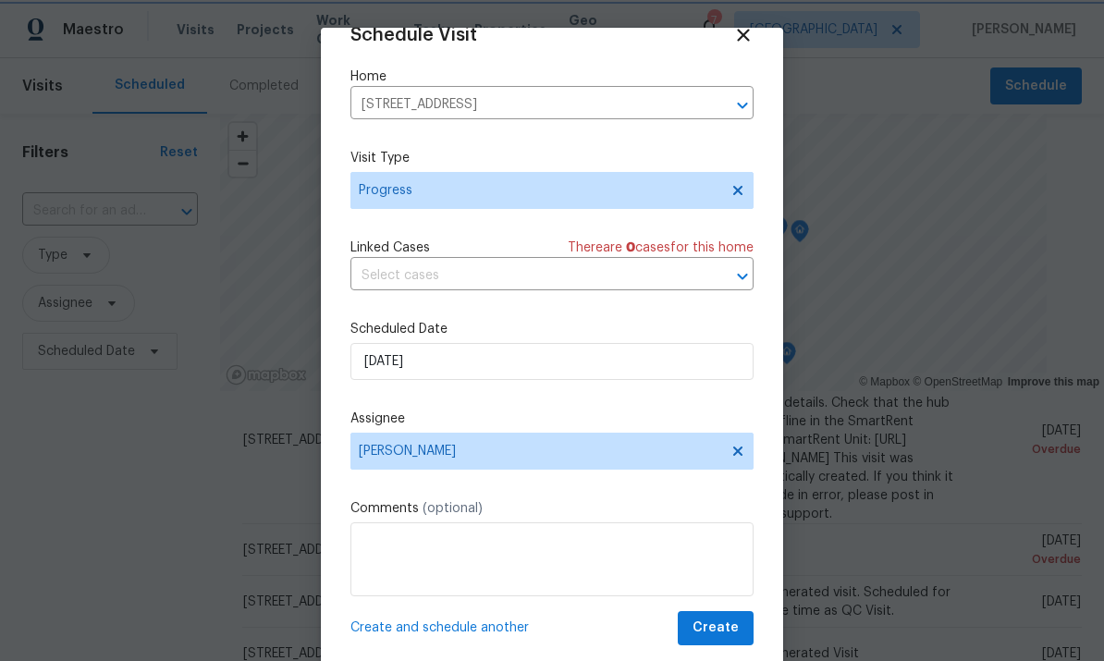
scroll to position [36, 0]
click at [720, 629] on span "Create" at bounding box center [715, 628] width 46 height 23
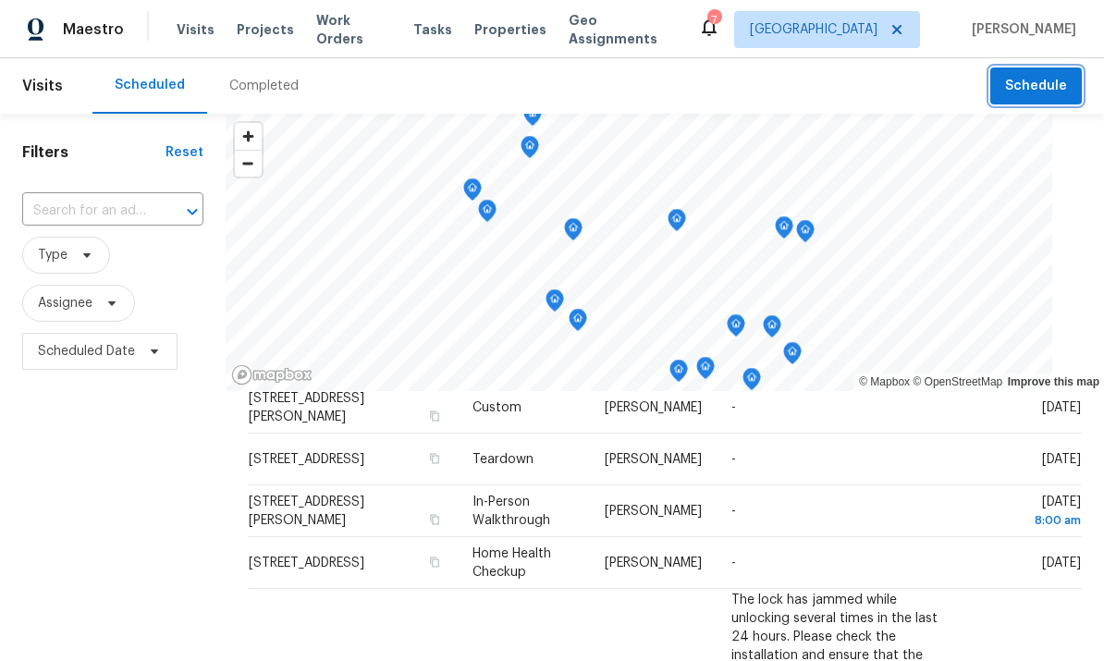
scroll to position [447, 0]
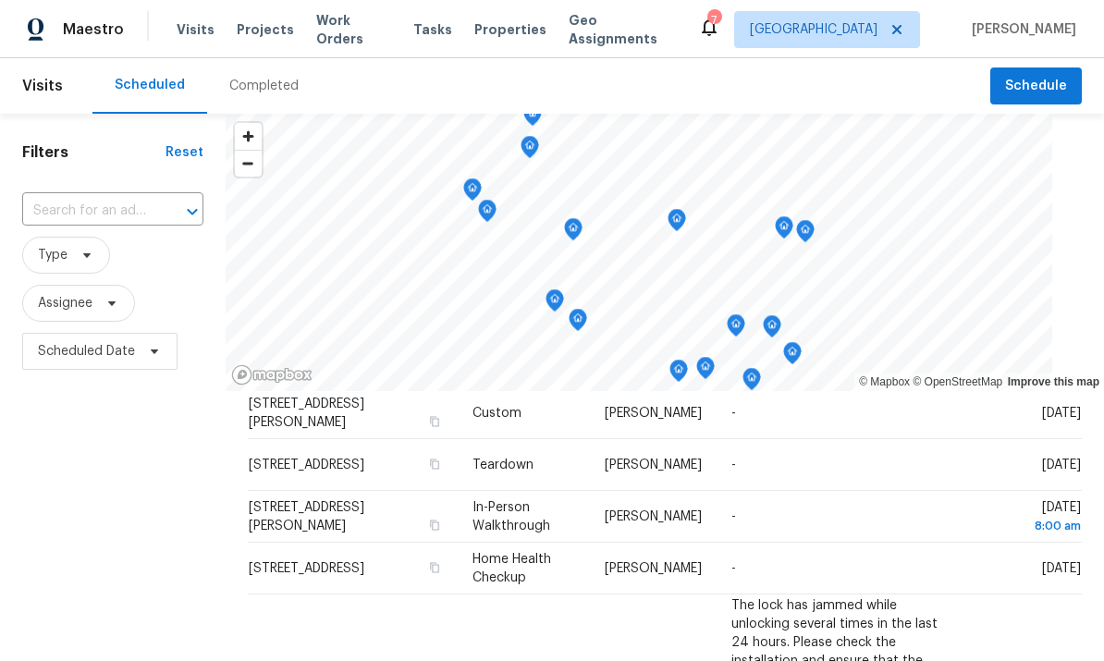
click at [413, 36] on div "Tasks" at bounding box center [432, 29] width 39 height 19
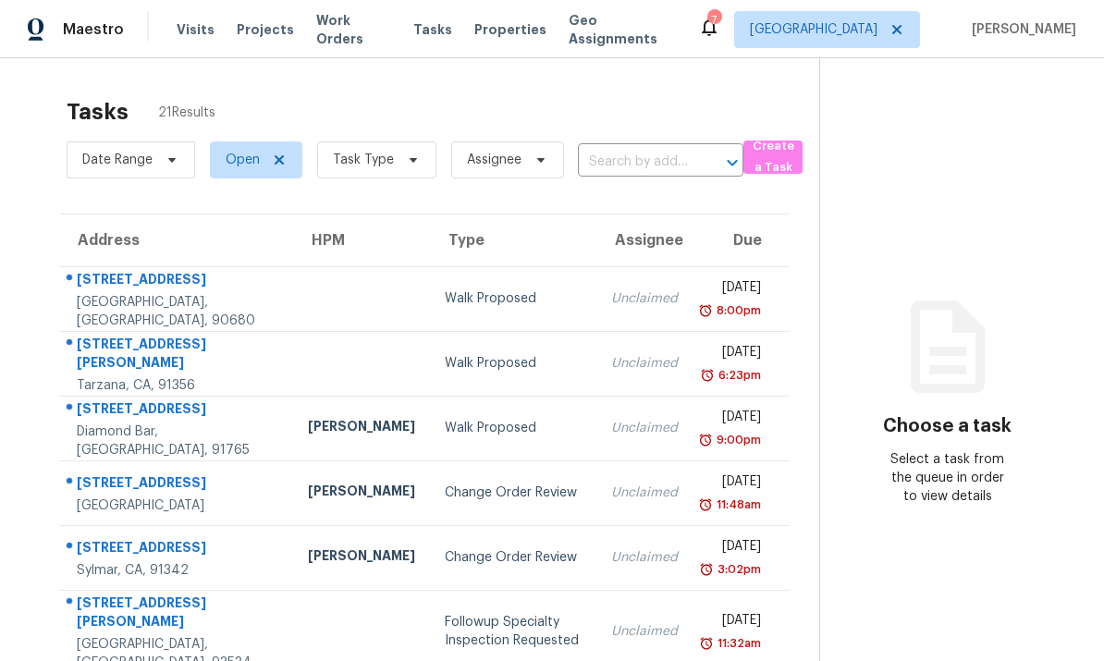
click at [423, 32] on span "Tasks" at bounding box center [432, 29] width 39 height 13
click at [423, 26] on span "Tasks" at bounding box center [432, 29] width 39 height 13
click at [416, 29] on span "Tasks" at bounding box center [432, 29] width 39 height 13
click at [400, 160] on span at bounding box center [410, 160] width 20 height 15
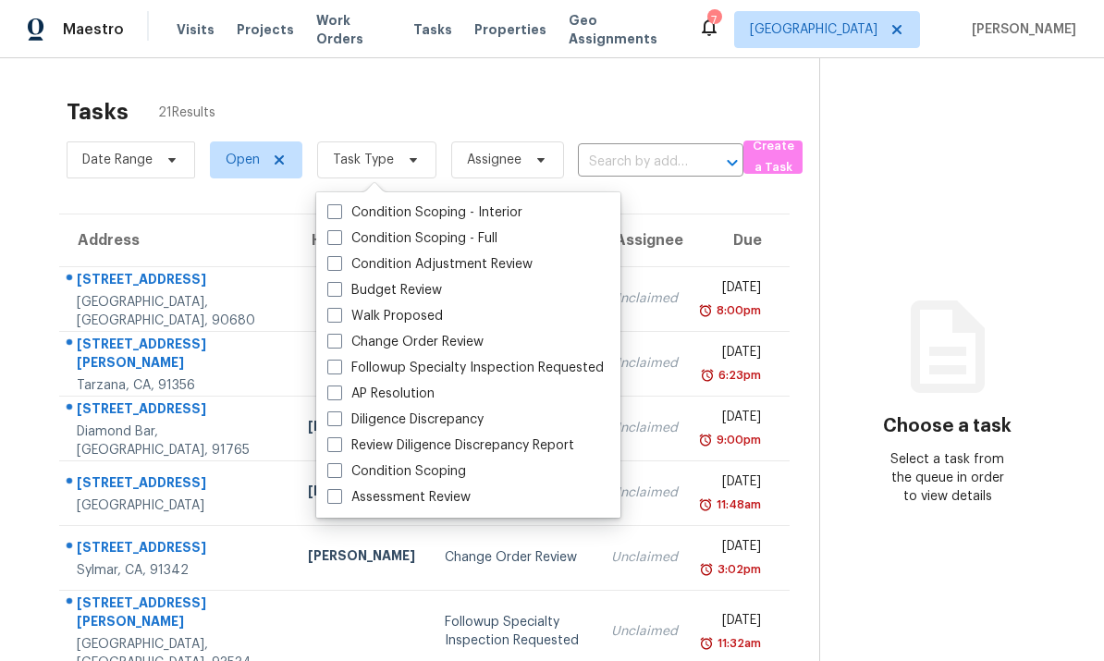
click at [341, 282] on span at bounding box center [334, 289] width 15 height 15
click at [339, 281] on input "Budget Review" at bounding box center [333, 287] width 12 height 12
checkbox input "true"
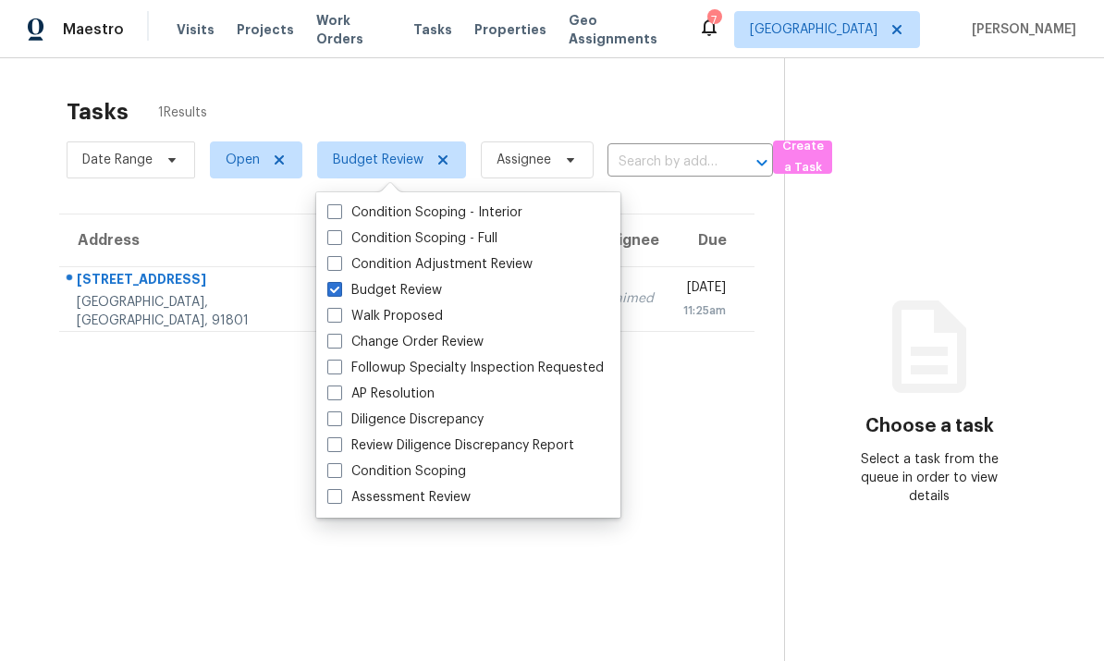
click at [632, 123] on div "Tasks 1 Results" at bounding box center [425, 112] width 717 height 48
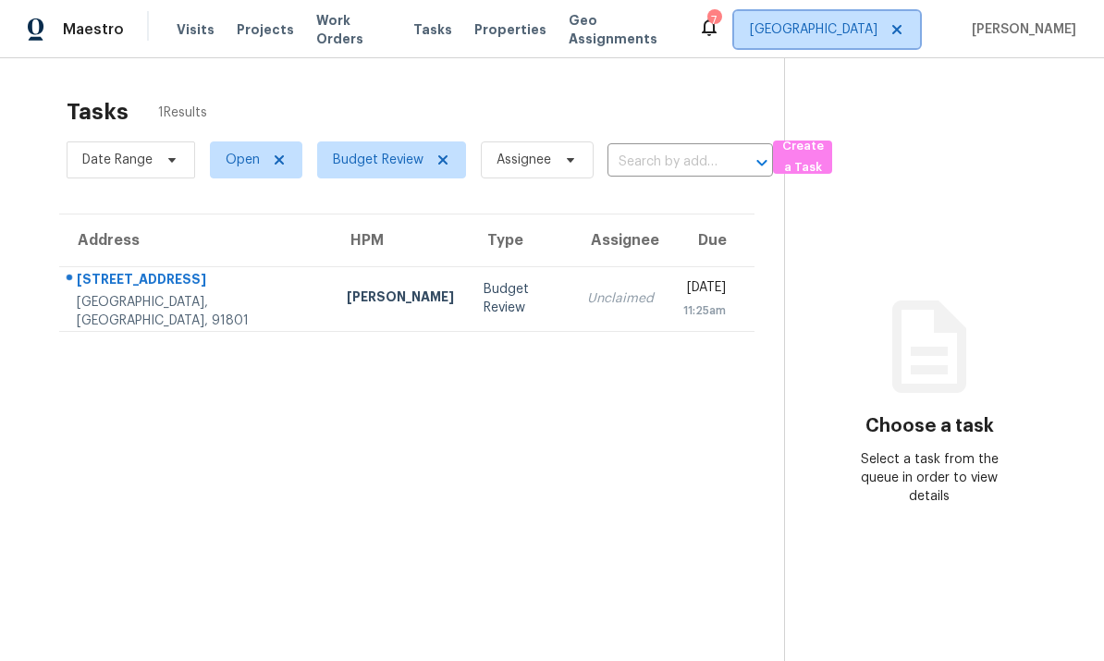
click at [850, 22] on span "[GEOGRAPHIC_DATA]" at bounding box center [814, 29] width 128 height 18
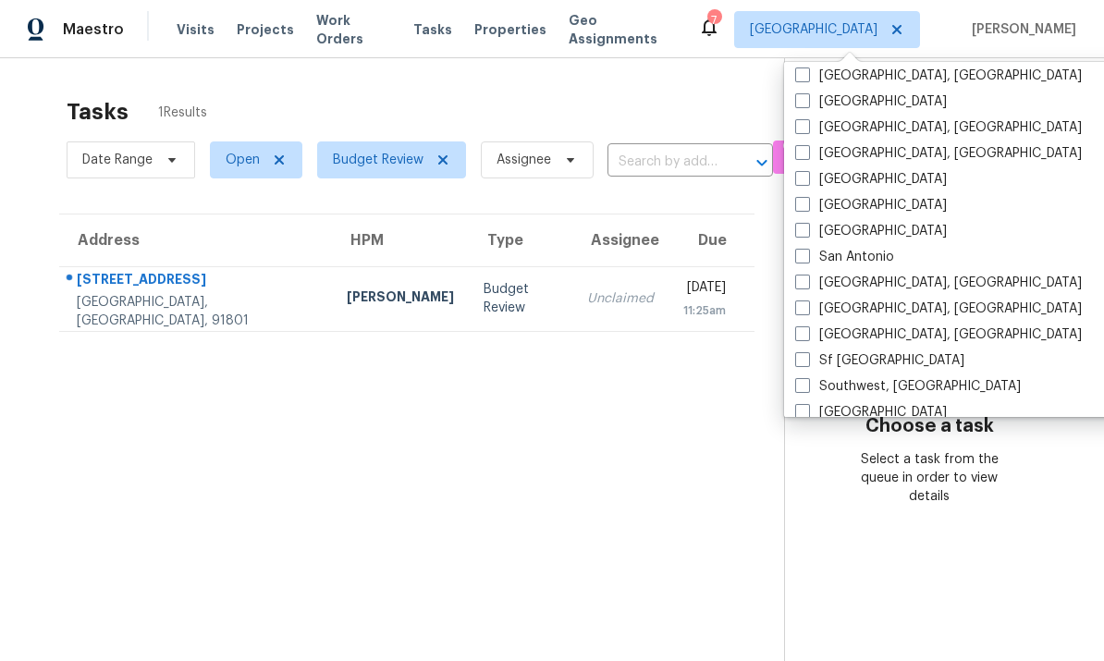
scroll to position [1175, 0]
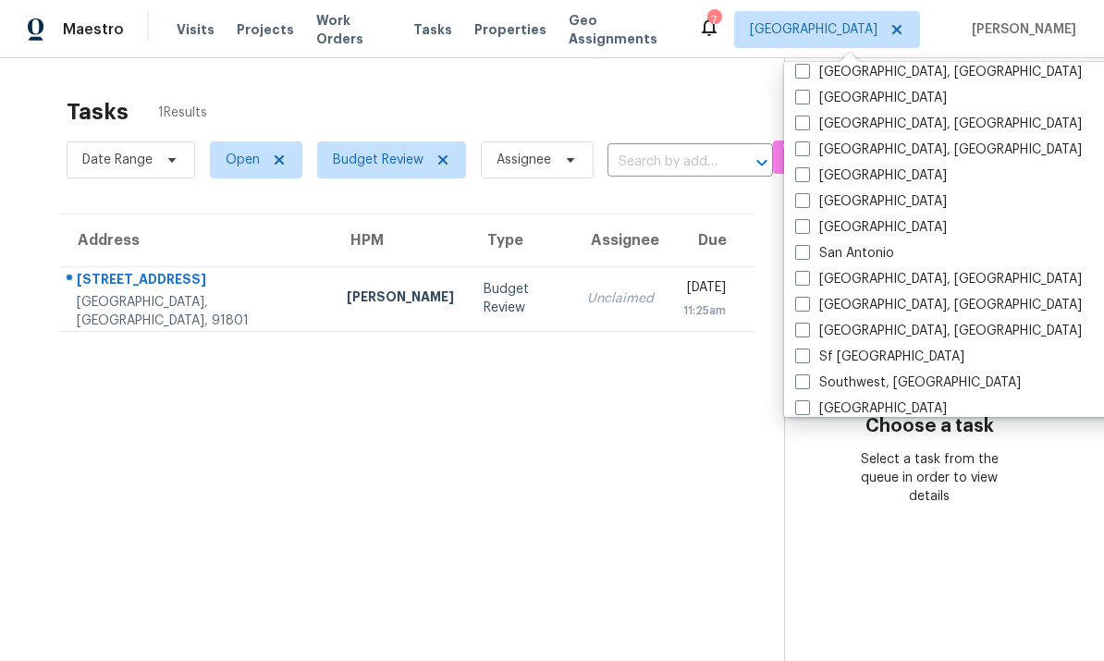
click at [807, 276] on span at bounding box center [802, 278] width 15 height 15
click at [807, 276] on input "San Diego, CA" at bounding box center [801, 276] width 12 height 12
checkbox input "true"
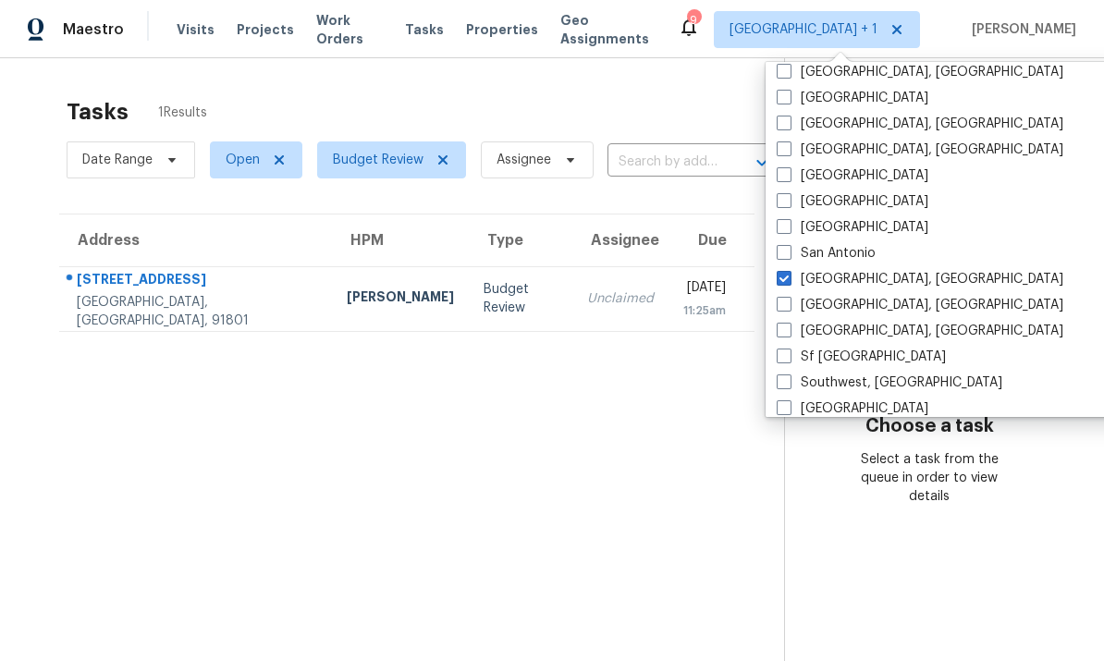
click at [706, 467] on section "Tasks 1 Results Date Range Open Budget Review Assignee ​ Create a Task Address …" at bounding box center [407, 403] width 754 height 631
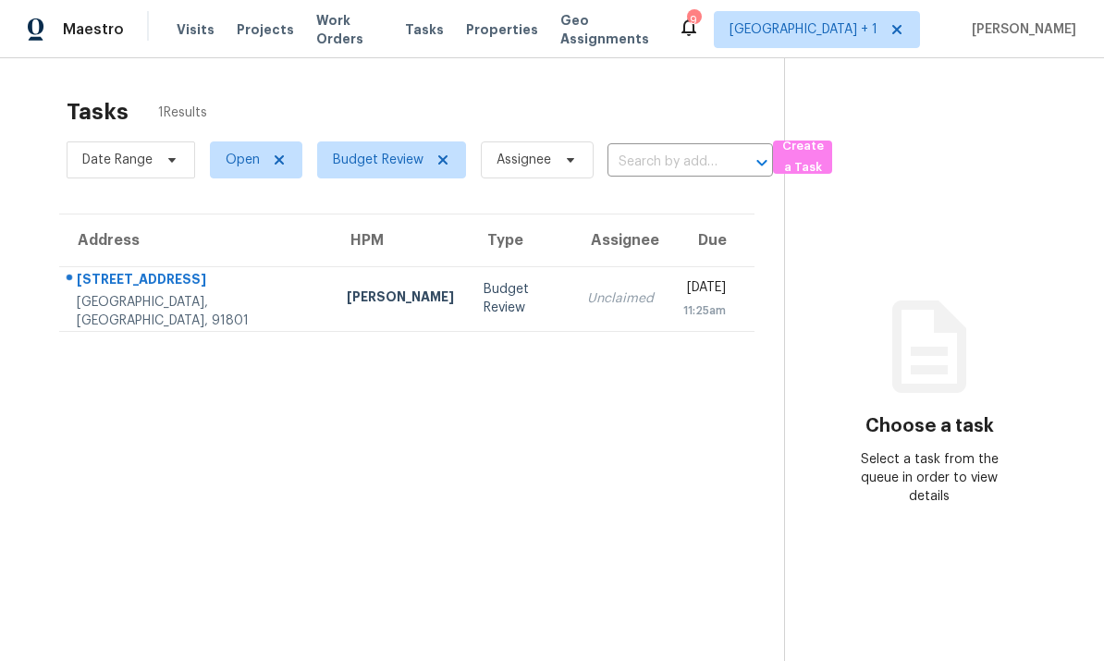
click at [345, 26] on span "Work Orders" at bounding box center [349, 29] width 67 height 37
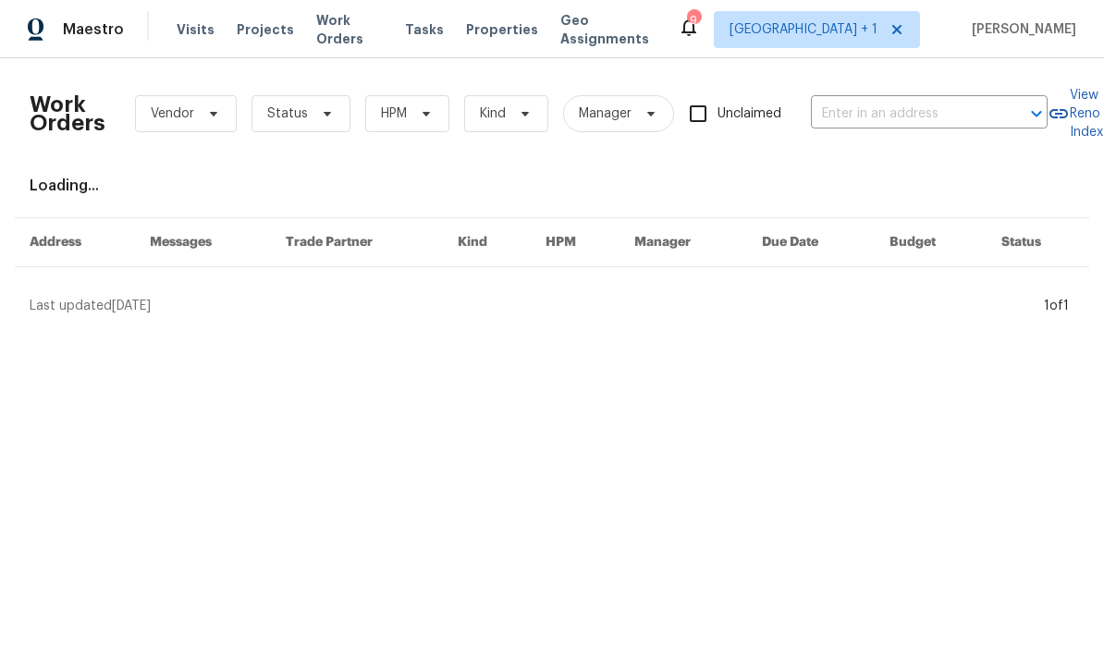
click at [897, 106] on input "text" at bounding box center [903, 114] width 185 height 29
type input "25258"
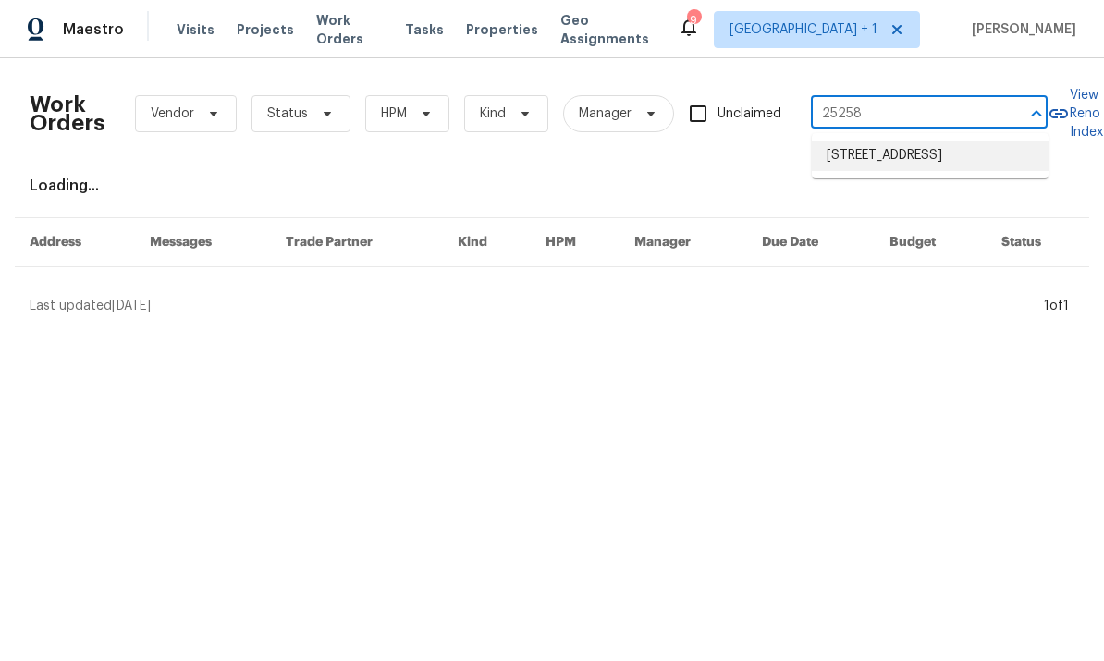
click at [933, 160] on li "[STREET_ADDRESS]" at bounding box center [930, 155] width 237 height 31
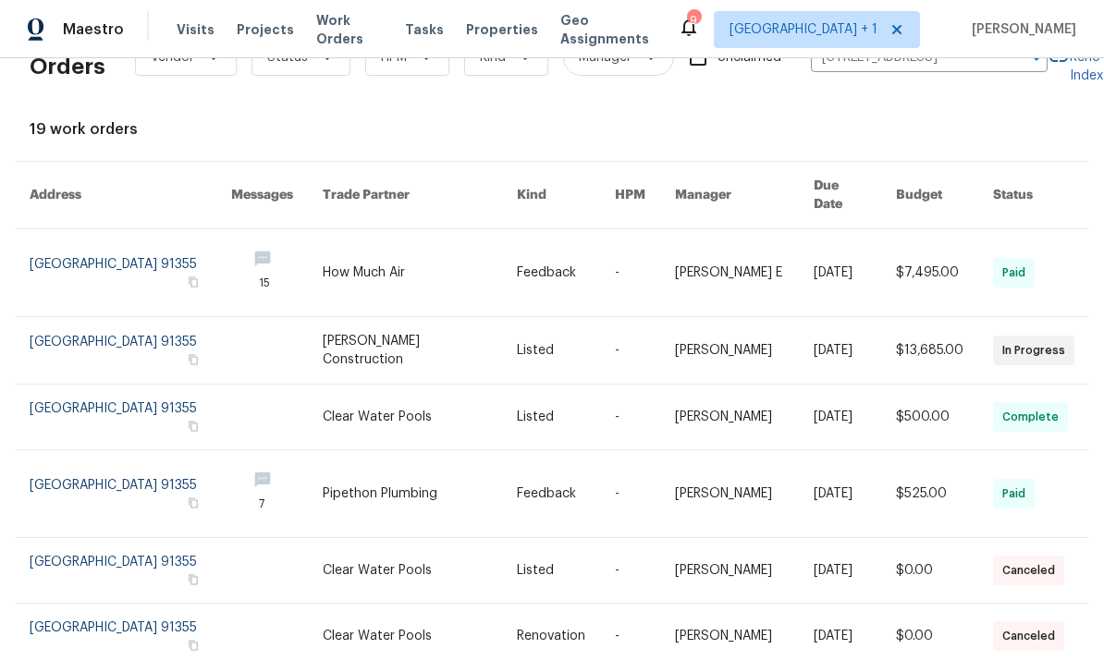
scroll to position [56, 0]
click at [610, 385] on link at bounding box center [566, 417] width 98 height 65
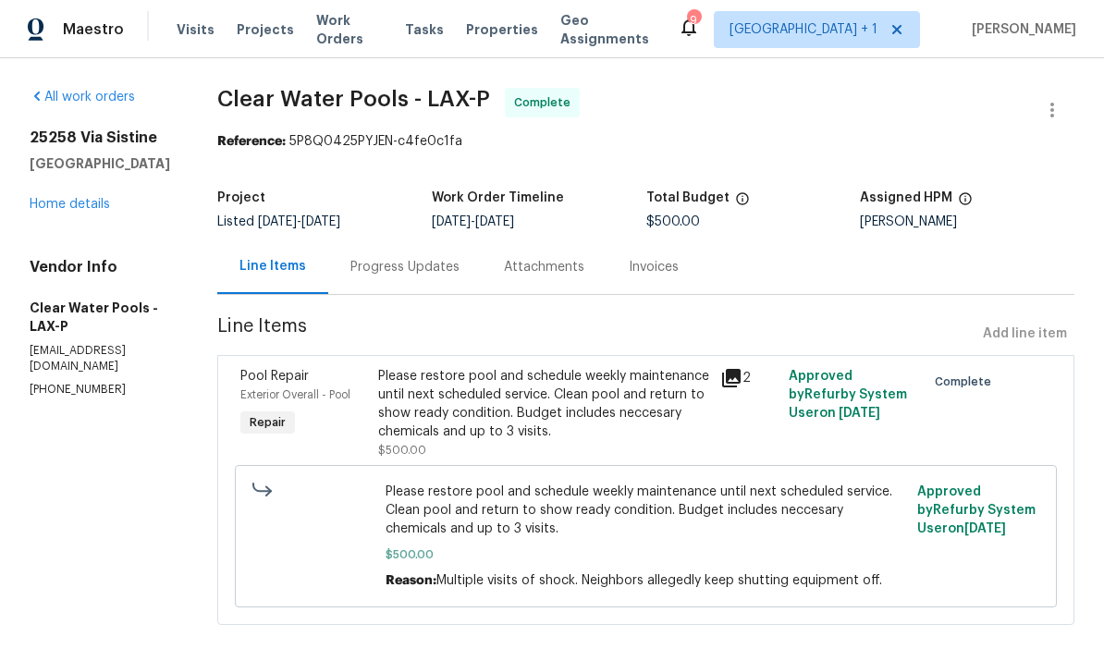
click at [104, 210] on link "Home details" at bounding box center [70, 204] width 80 height 13
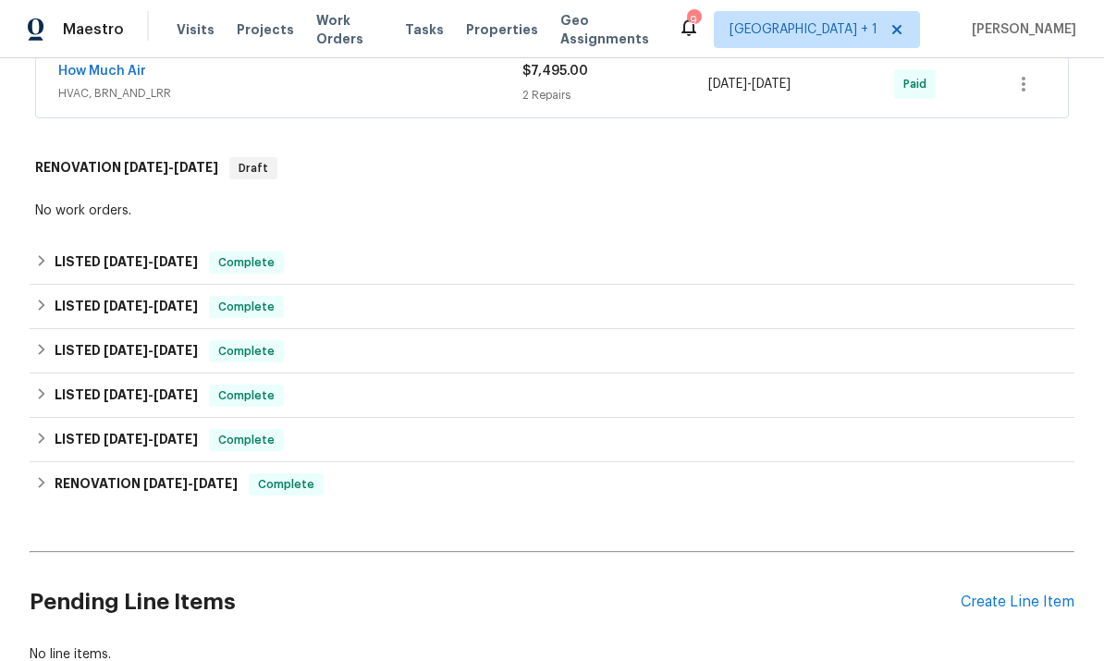
scroll to position [434, 0]
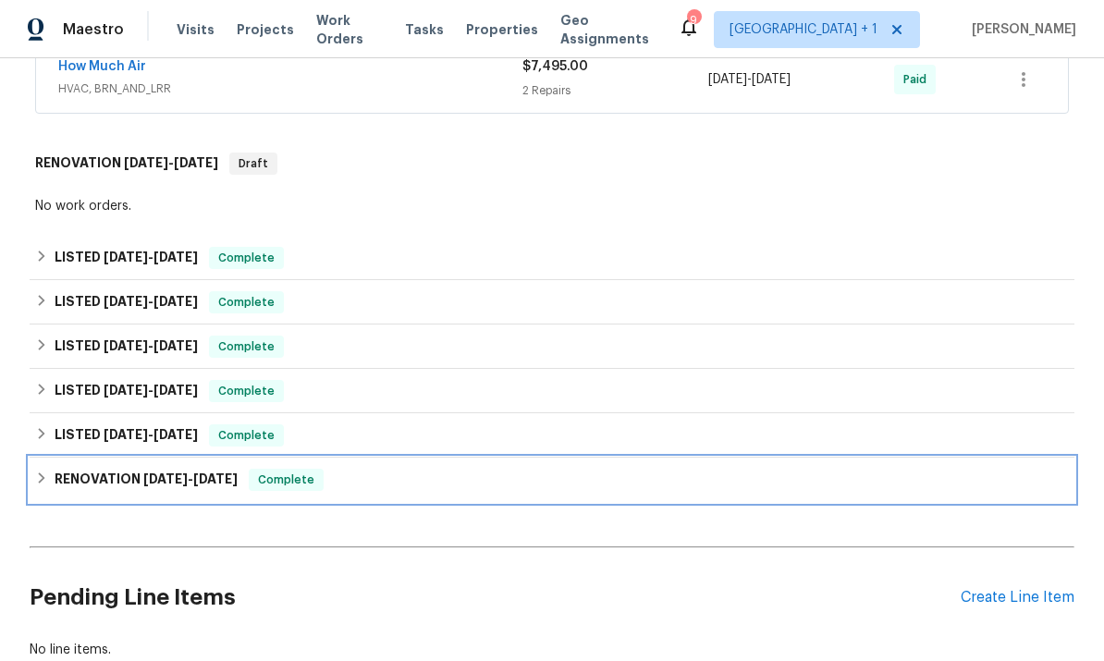
click at [373, 474] on div "RENOVATION 12/23/24 - 1/8/25 Complete" at bounding box center [551, 480] width 1033 height 22
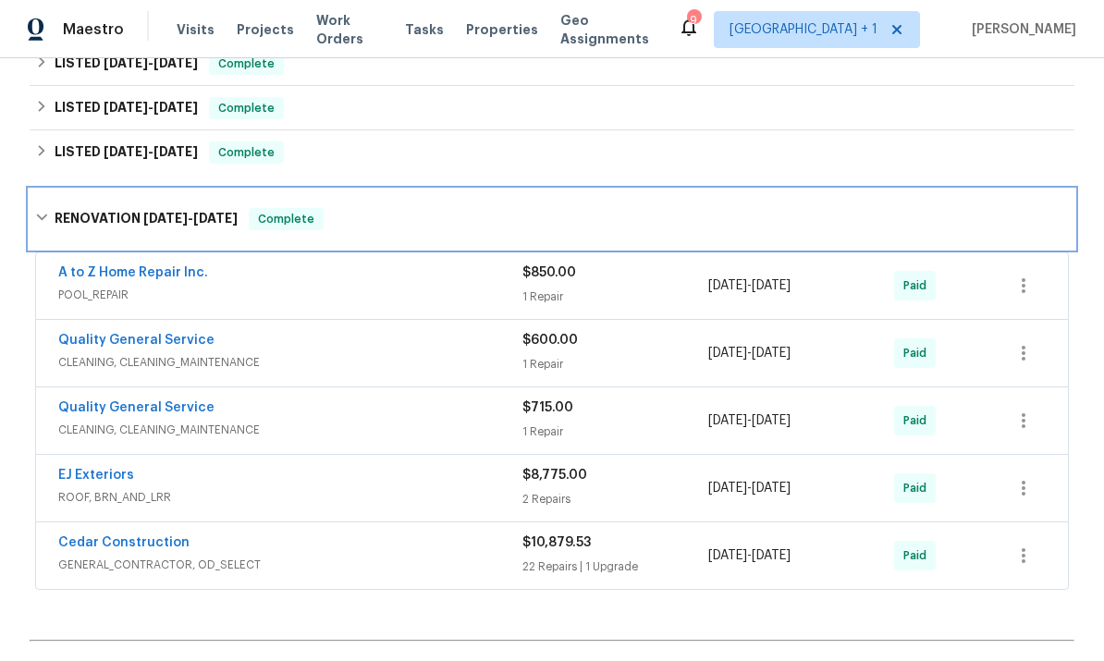
scroll to position [730, 0]
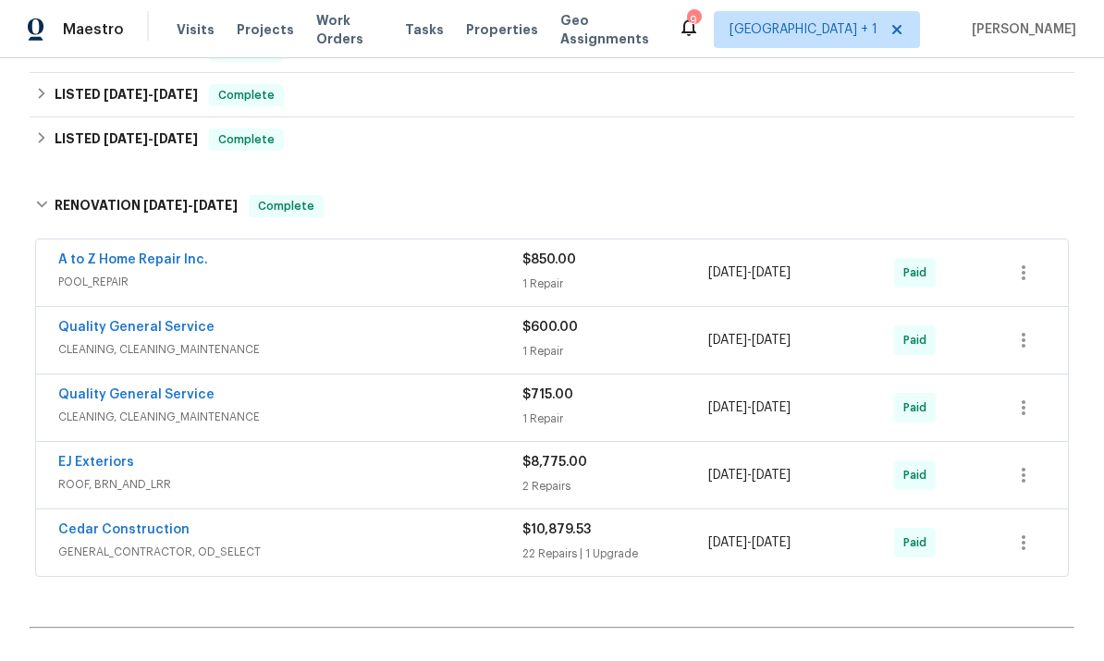
click at [446, 278] on span "POOL_REPAIR" at bounding box center [290, 282] width 464 height 18
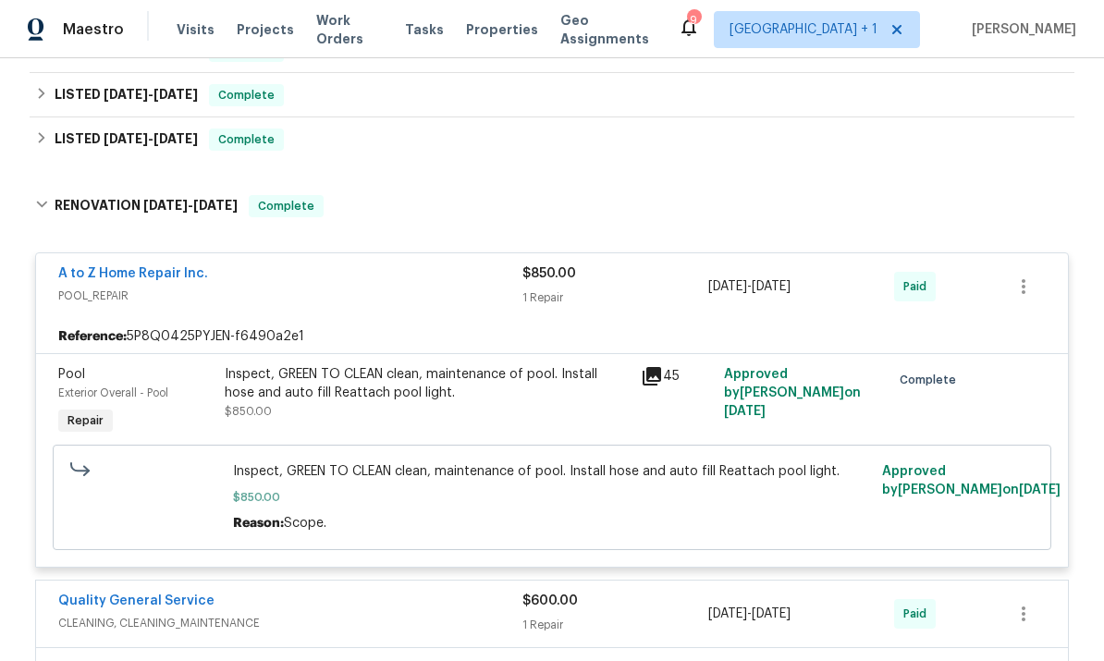
click at [655, 380] on icon at bounding box center [651, 376] width 18 height 18
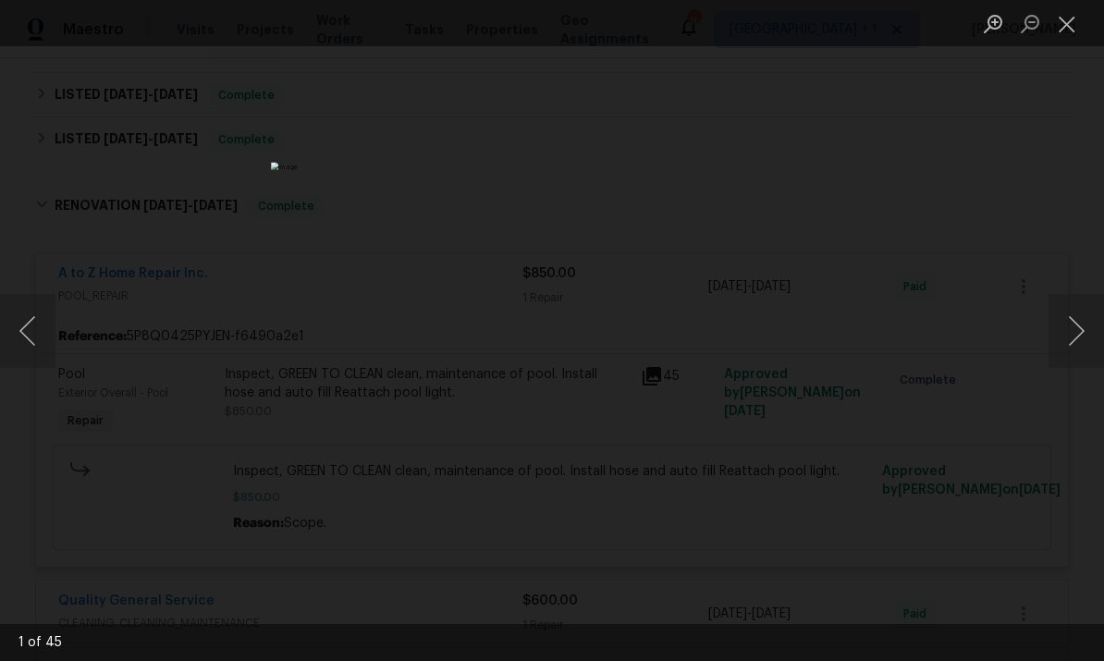
click at [1065, 328] on button "Next image" at bounding box center [1075, 331] width 55 height 74
click at [1081, 330] on button "Next image" at bounding box center [1075, 331] width 55 height 74
click at [1076, 324] on button "Next image" at bounding box center [1075, 331] width 55 height 74
click at [1077, 326] on button "Next image" at bounding box center [1075, 331] width 55 height 74
click at [1081, 324] on button "Next image" at bounding box center [1075, 331] width 55 height 74
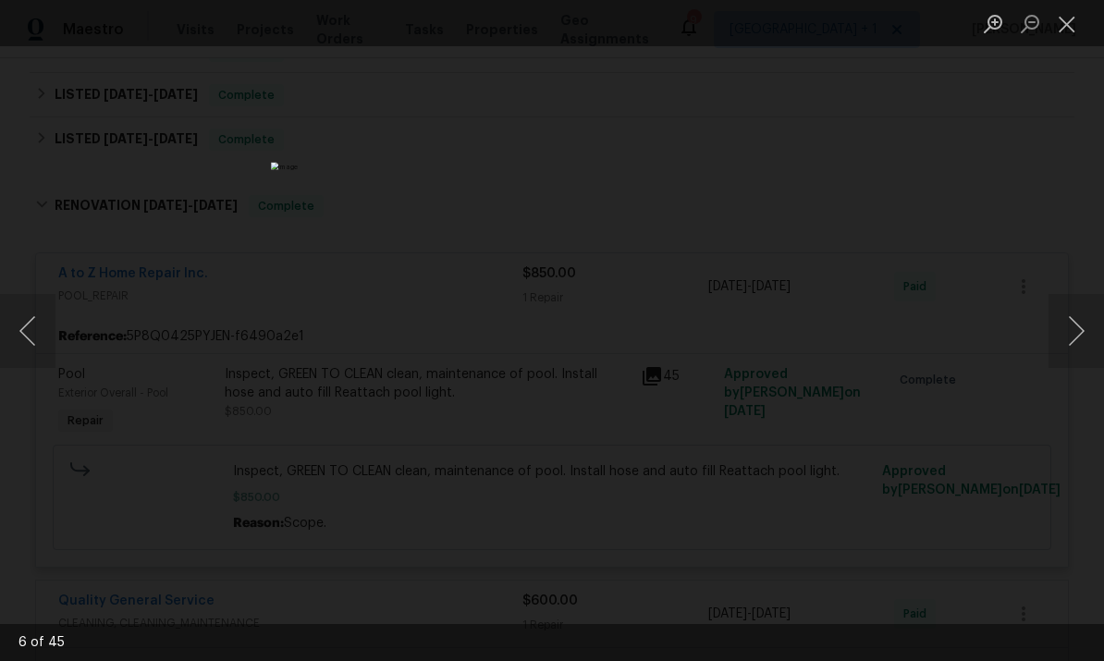
click at [1083, 324] on button "Next image" at bounding box center [1075, 331] width 55 height 74
click at [1088, 323] on button "Next image" at bounding box center [1075, 331] width 55 height 74
click at [1064, 30] on button "Close lightbox" at bounding box center [1066, 23] width 37 height 32
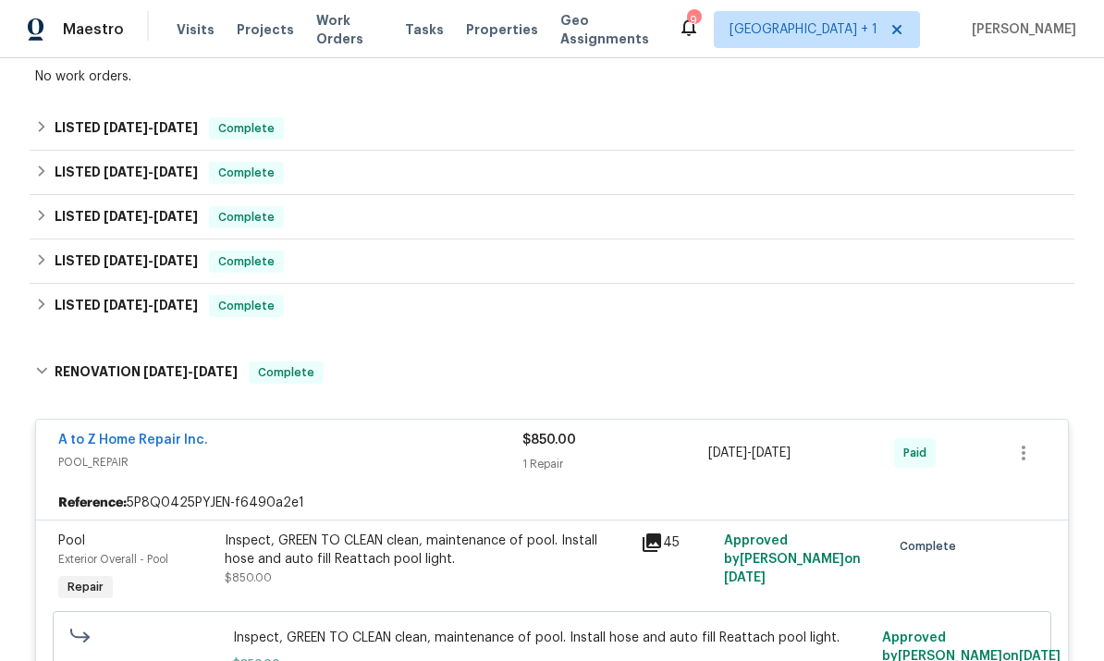
scroll to position [557, 0]
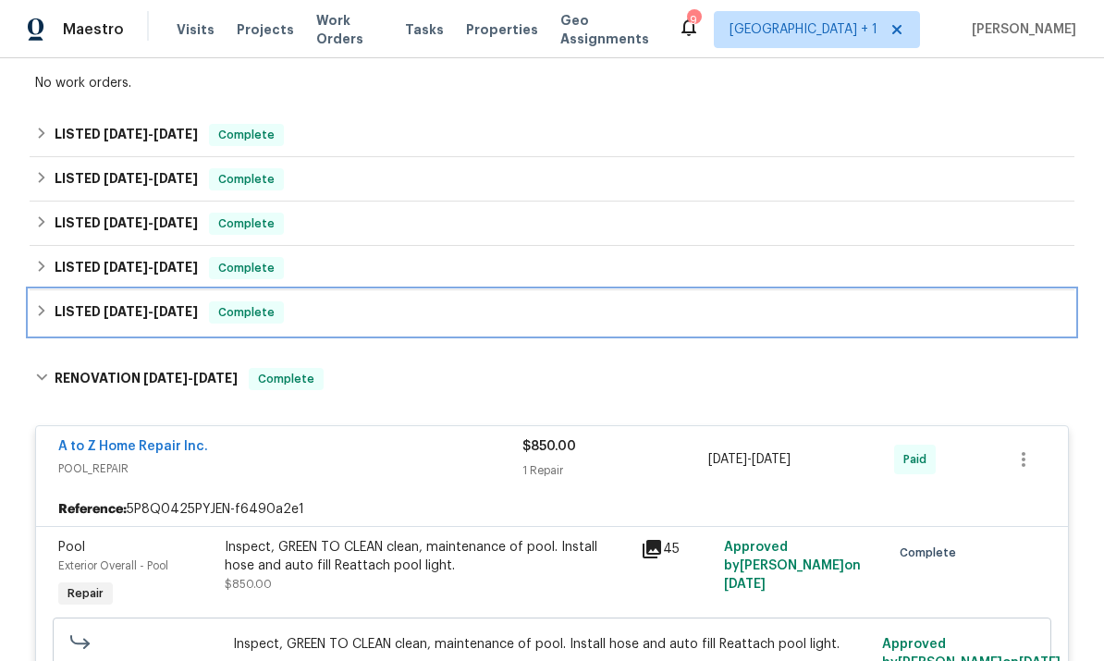
click at [819, 311] on div "LISTED 1/16/25 - 1/21/25 Complete" at bounding box center [551, 312] width 1033 height 22
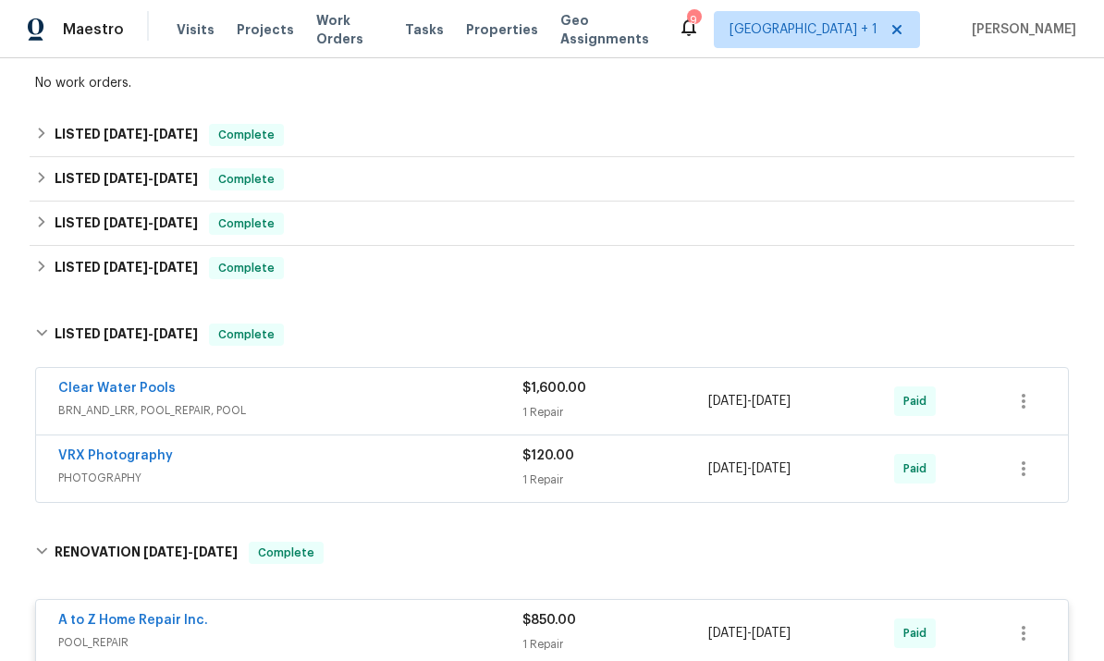
click at [667, 394] on div "$1,600.00" at bounding box center [615, 388] width 186 height 18
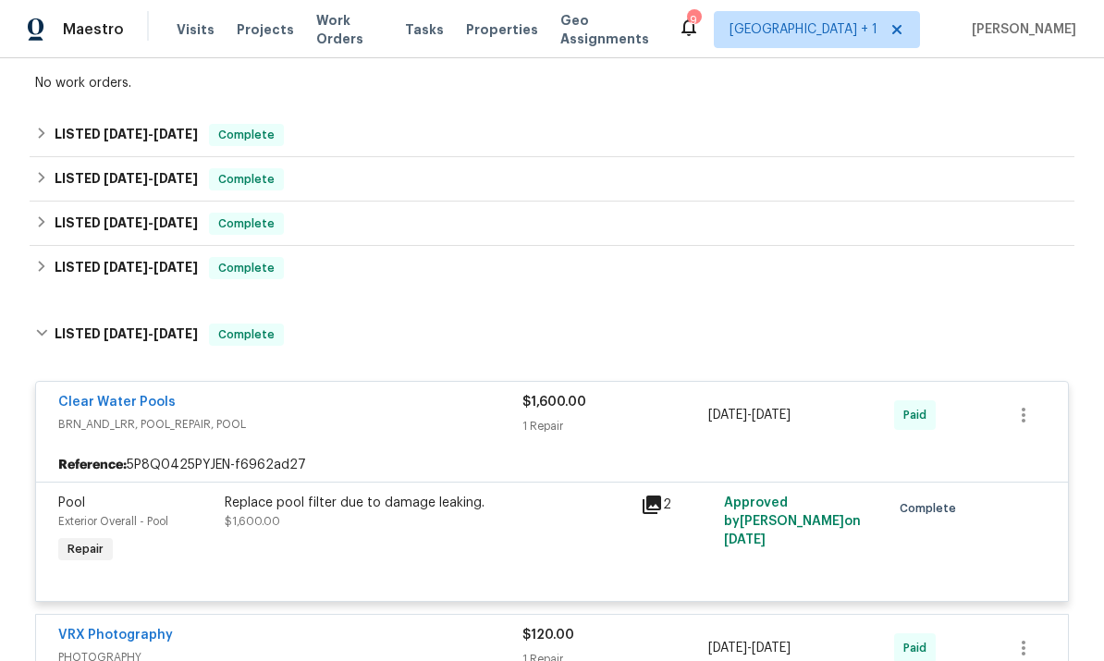
click at [651, 506] on icon at bounding box center [652, 505] width 22 height 22
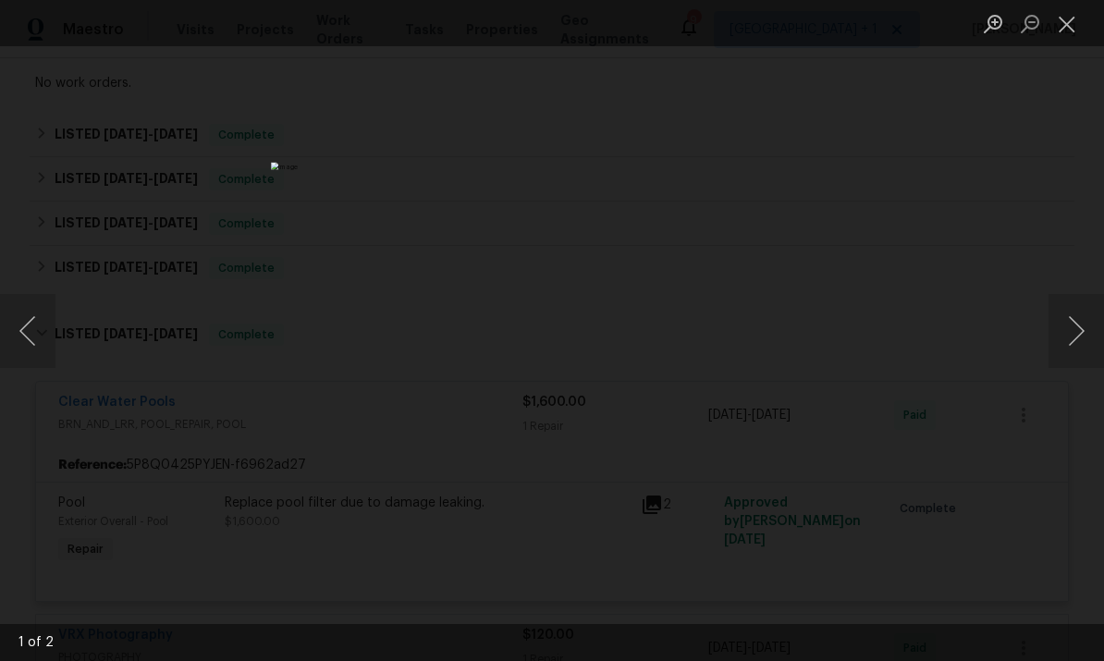
click at [1076, 317] on button "Next image" at bounding box center [1075, 331] width 55 height 74
click at [1068, 336] on button "Next image" at bounding box center [1075, 331] width 55 height 74
click at [1082, 354] on button "Next image" at bounding box center [1075, 331] width 55 height 74
click at [1060, 20] on button "Close lightbox" at bounding box center [1066, 23] width 37 height 32
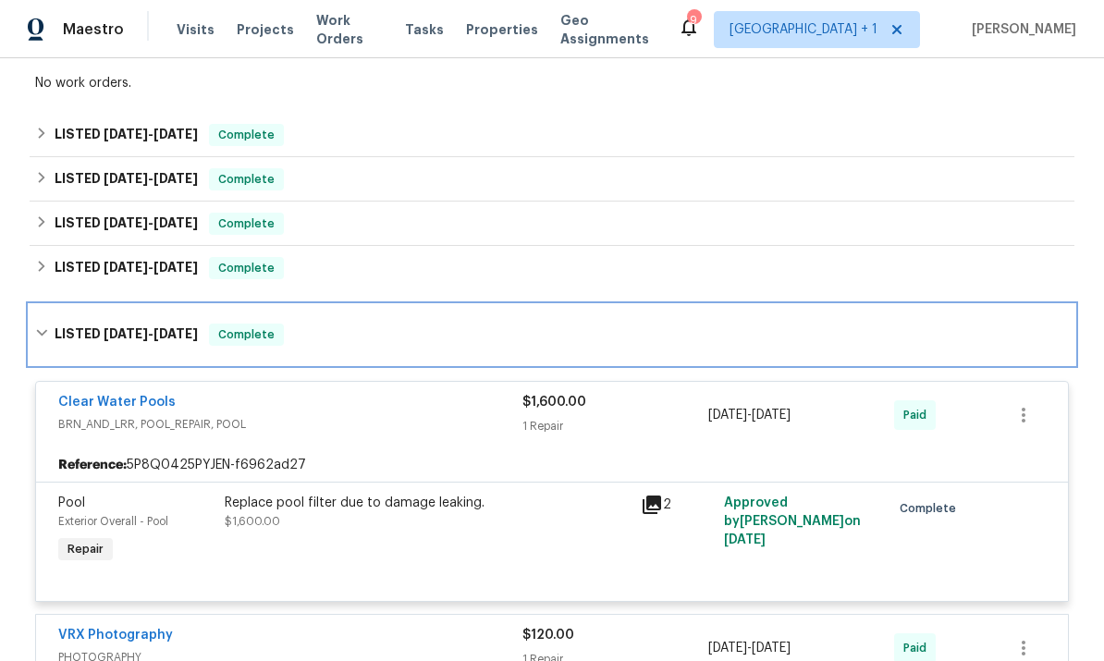
click at [800, 347] on div "LISTED 1/16/25 - 1/21/25 Complete" at bounding box center [552, 334] width 1044 height 59
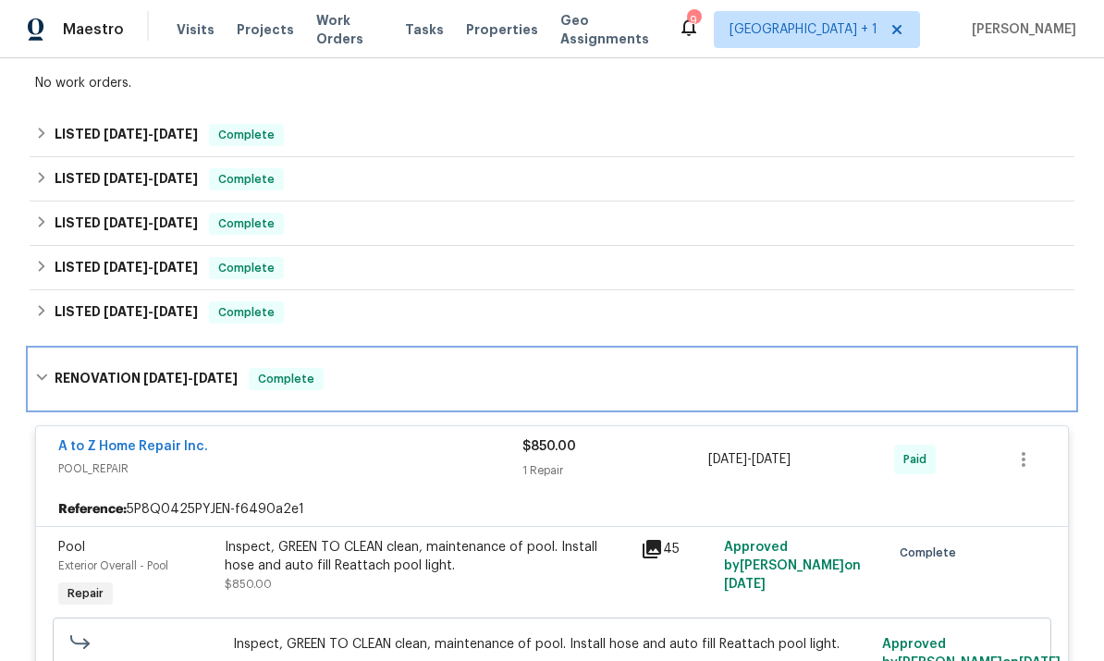
click at [743, 384] on div "RENOVATION 12/23/24 - 1/8/25 Complete" at bounding box center [551, 379] width 1033 height 22
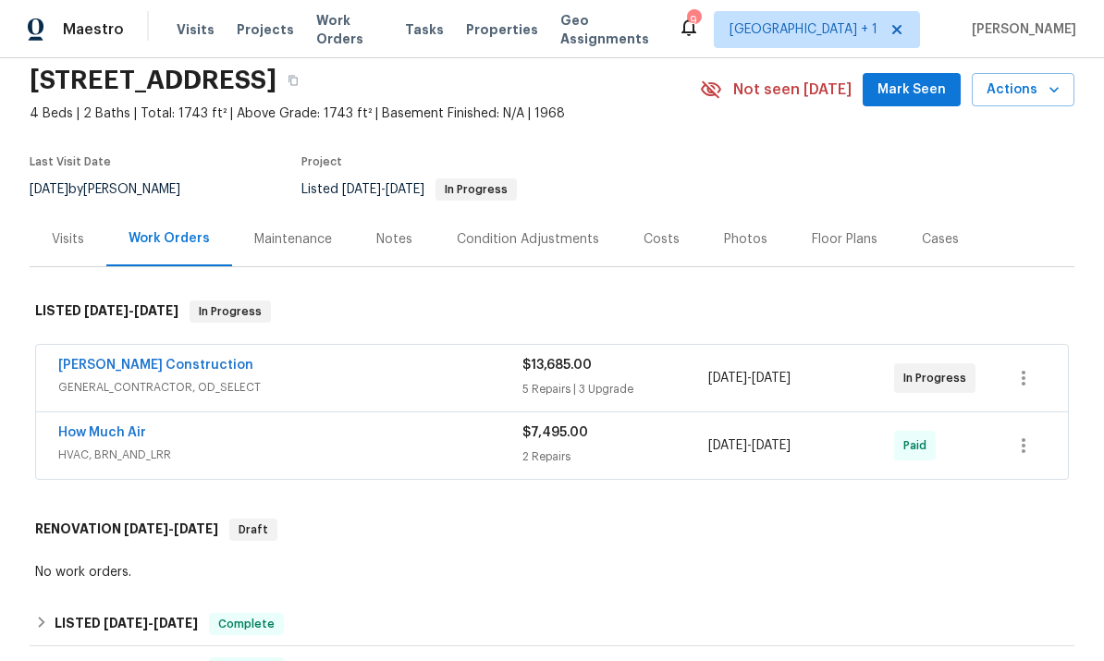
scroll to position [69, 0]
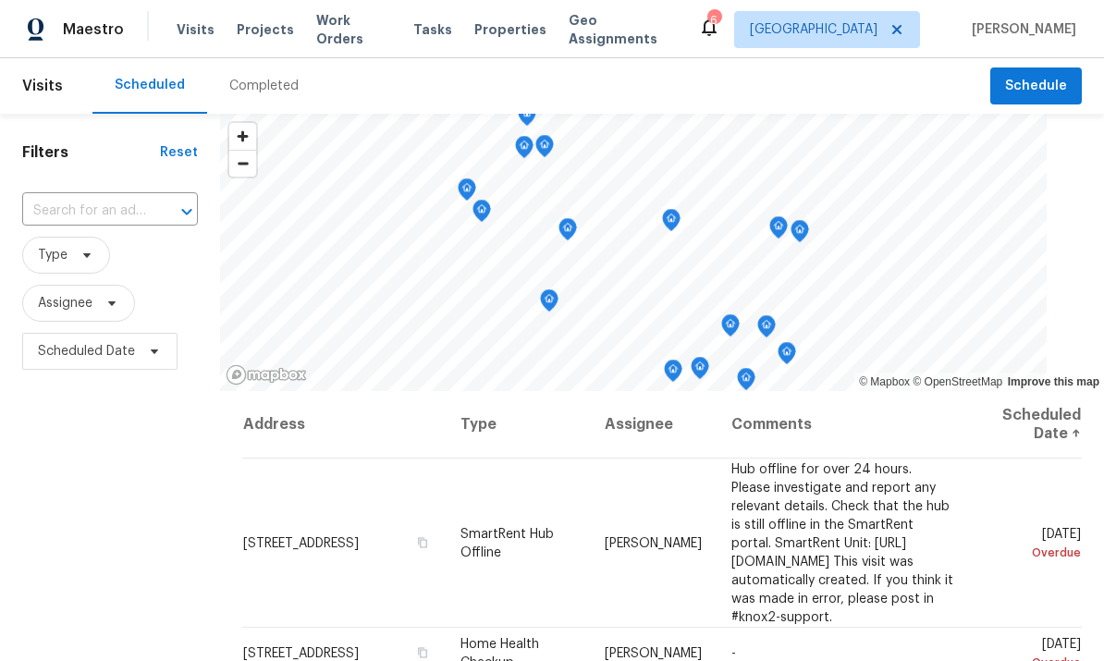
click at [78, 226] on input "text" at bounding box center [84, 211] width 124 height 29
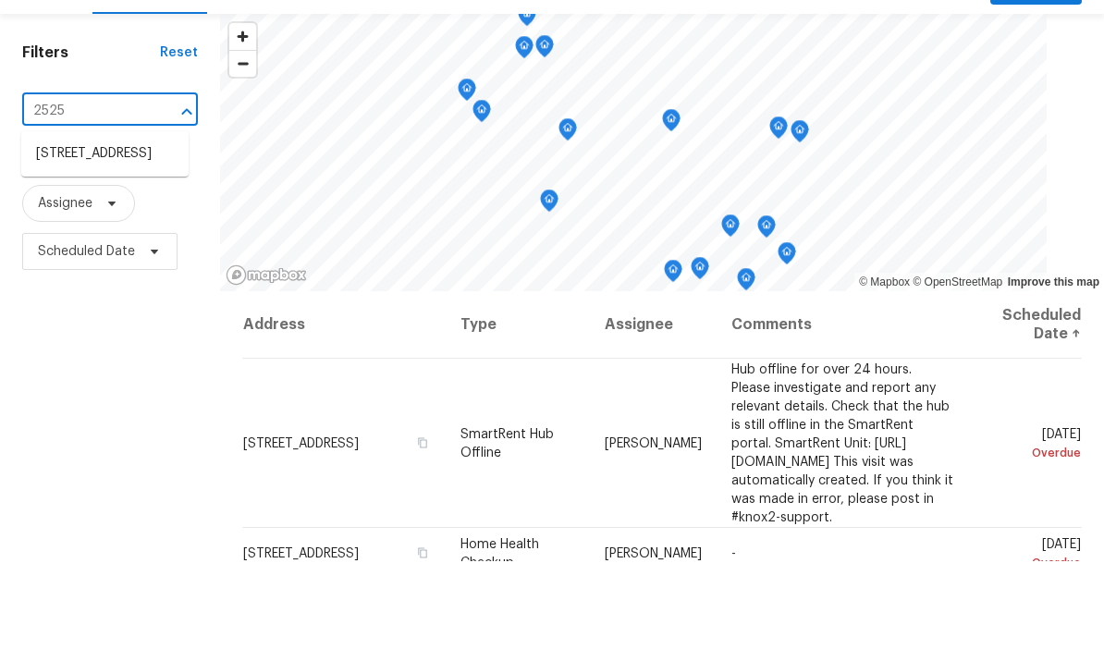
type input "25258"
click at [88, 238] on li "[STREET_ADDRESS]" at bounding box center [104, 253] width 167 height 31
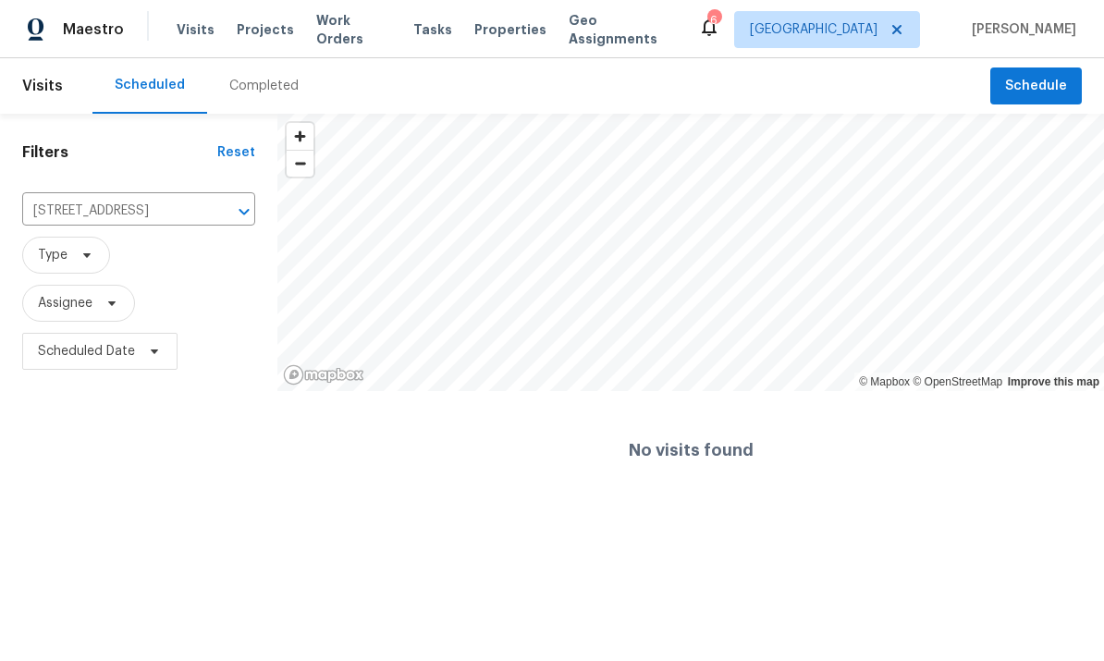
click at [316, 30] on span "Work Orders" at bounding box center [353, 29] width 75 height 37
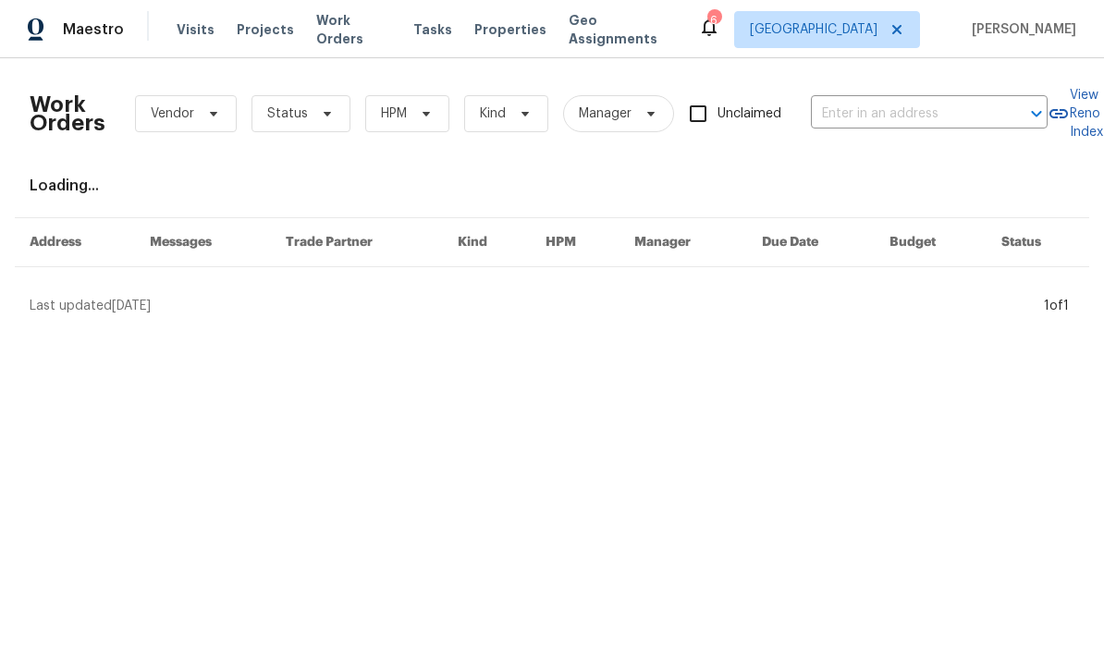
click at [936, 112] on input "text" at bounding box center [903, 114] width 185 height 29
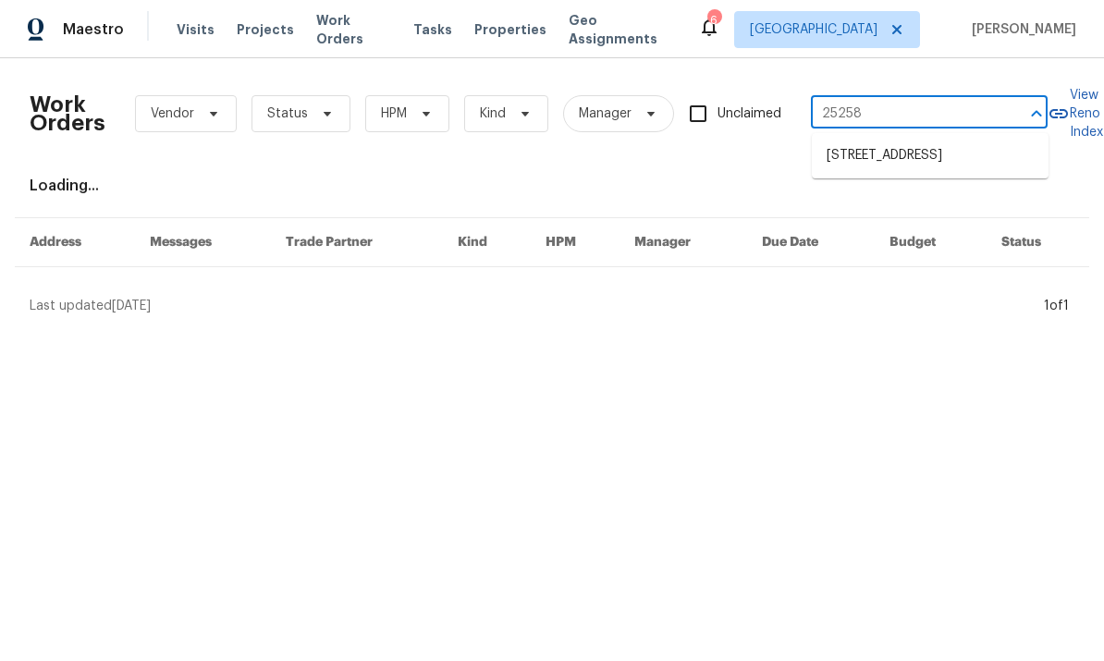
type input "25258"
click at [922, 168] on li "[STREET_ADDRESS]" at bounding box center [930, 155] width 237 height 31
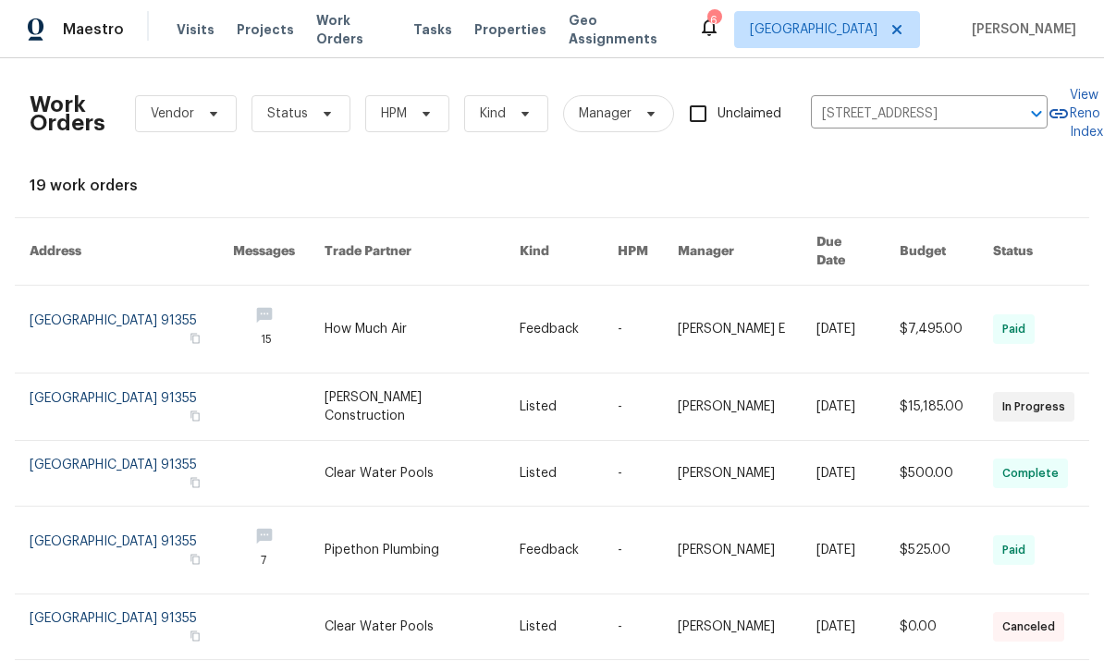
click at [886, 307] on link at bounding box center [857, 329] width 82 height 87
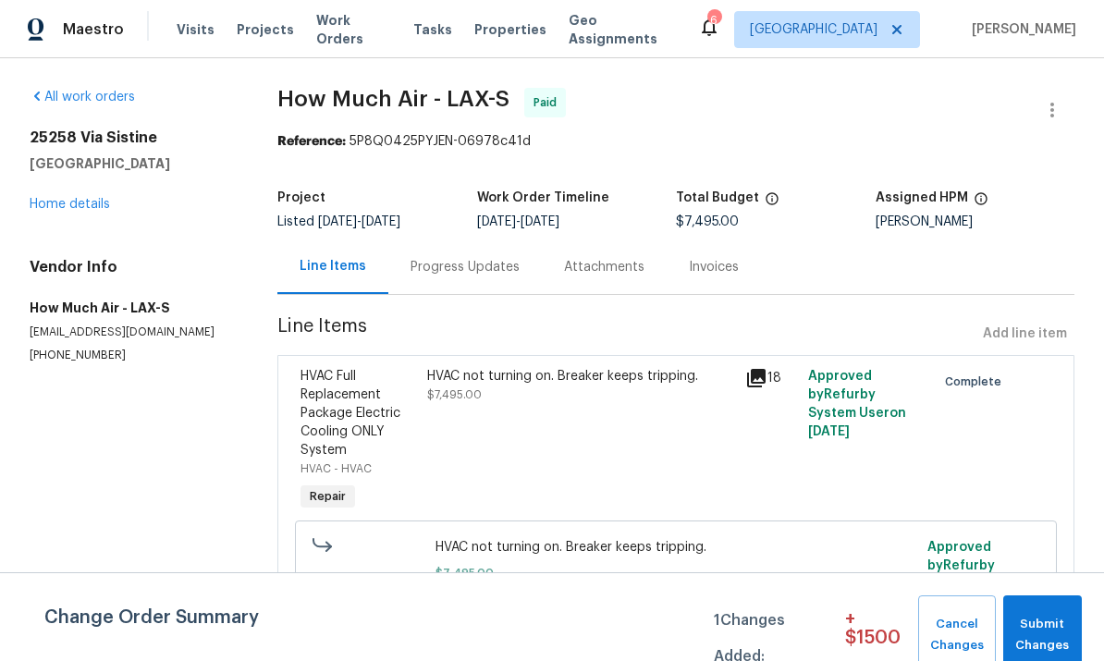
click at [51, 208] on link "Home details" at bounding box center [70, 204] width 80 height 13
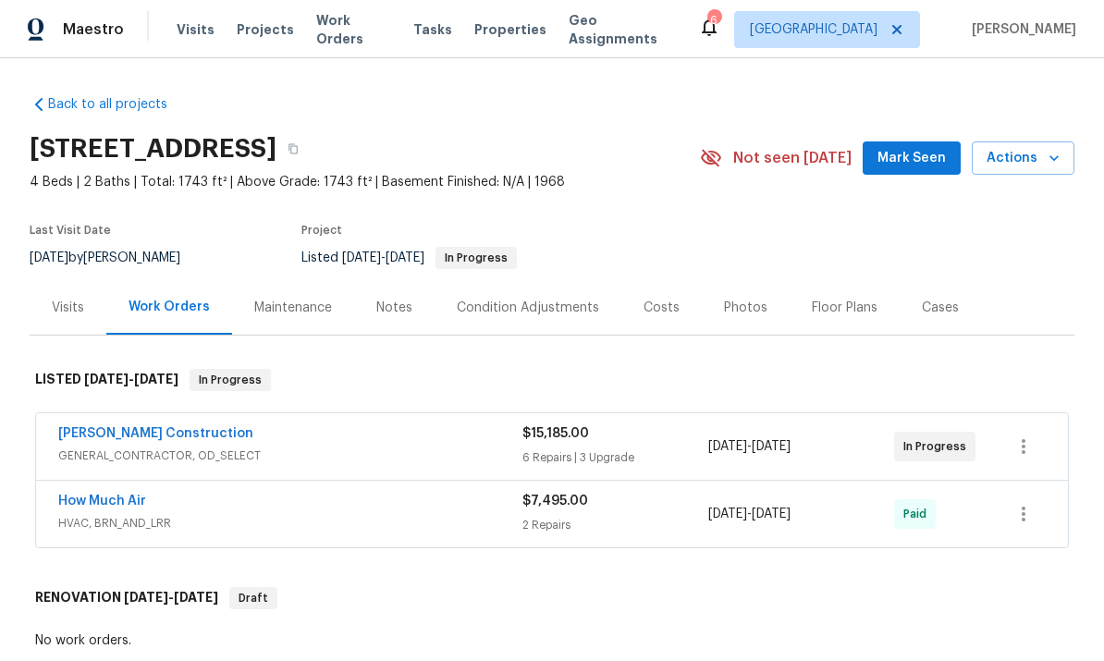
click at [189, 429] on link "[PERSON_NAME] Construction" at bounding box center [155, 433] width 195 height 13
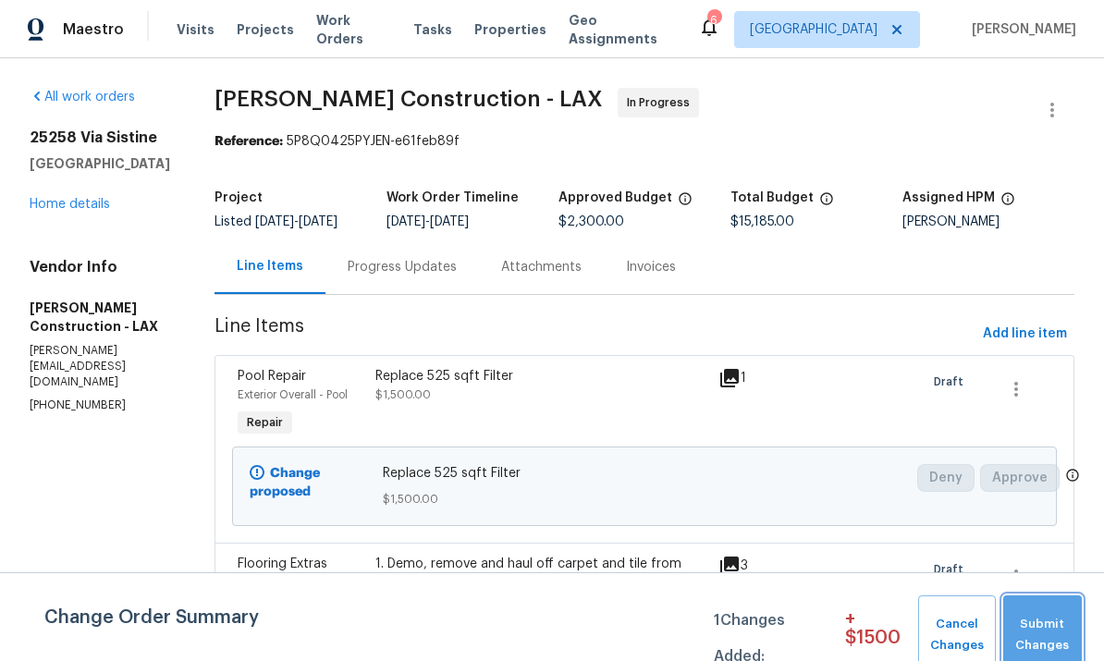
click at [1030, 626] on span "Submit Changes" at bounding box center [1042, 635] width 60 height 43
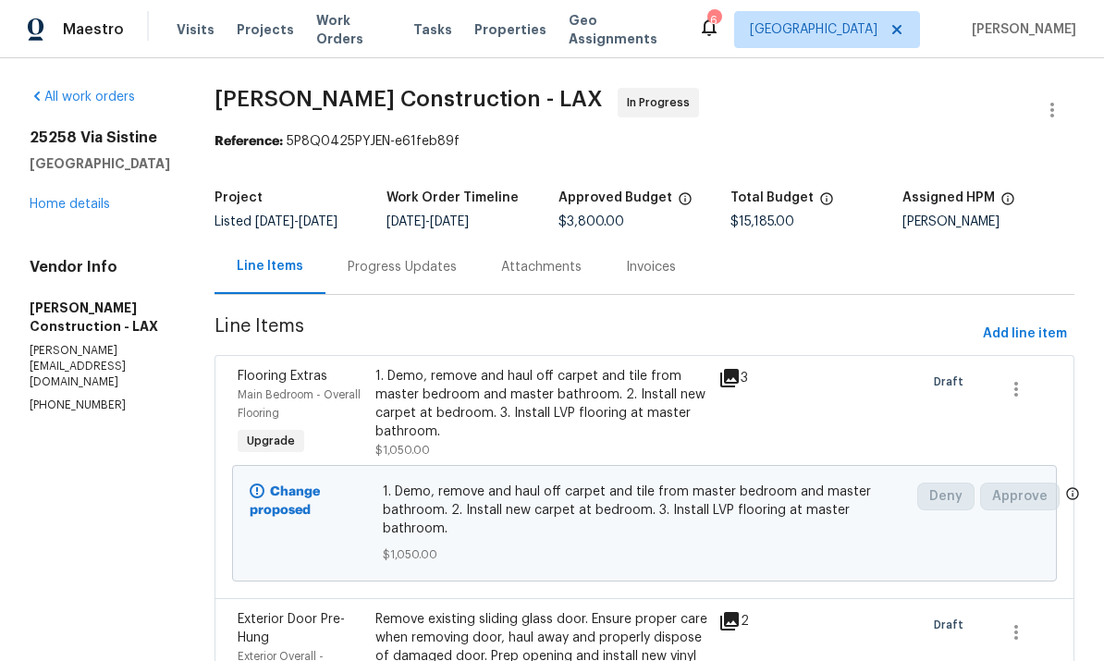
click at [60, 198] on link "Home details" at bounding box center [70, 204] width 80 height 13
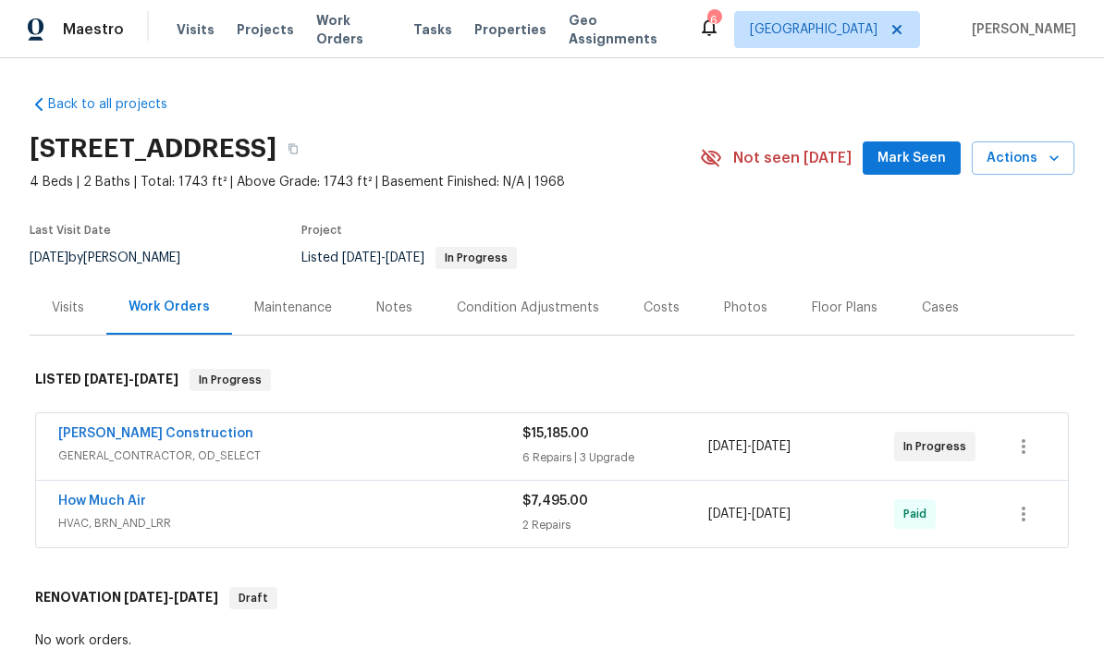
click at [159, 431] on link "[PERSON_NAME] Construction" at bounding box center [155, 433] width 195 height 13
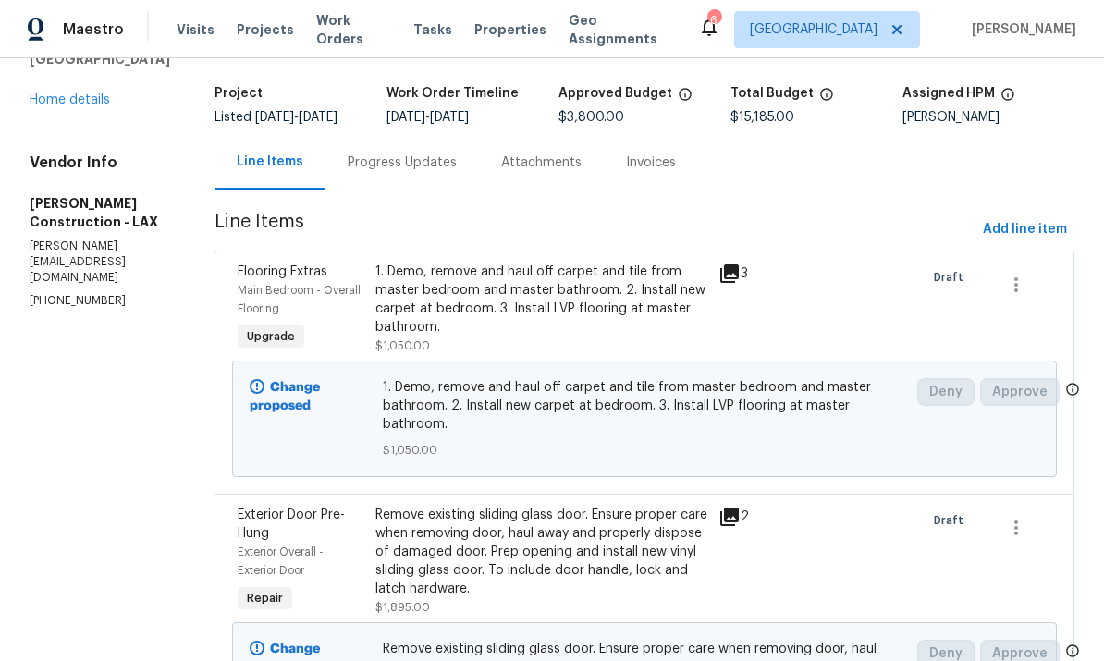
scroll to position [209, 0]
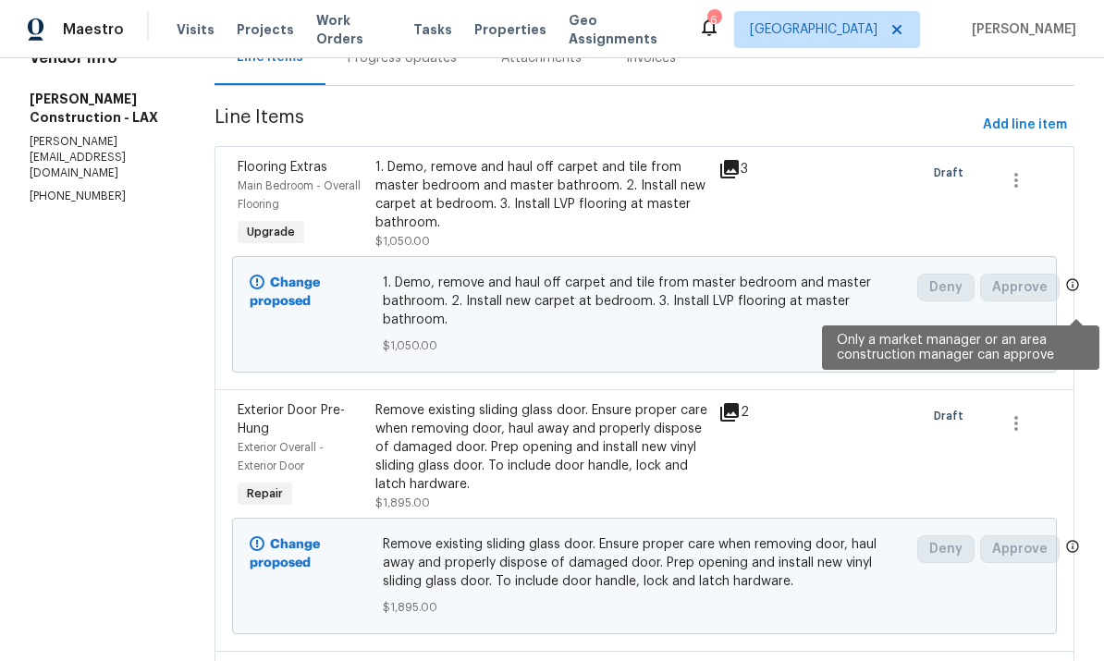
click at [1080, 292] on icon at bounding box center [1072, 284] width 15 height 15
click at [1059, 289] on span "Approve" at bounding box center [1019, 288] width 79 height 28
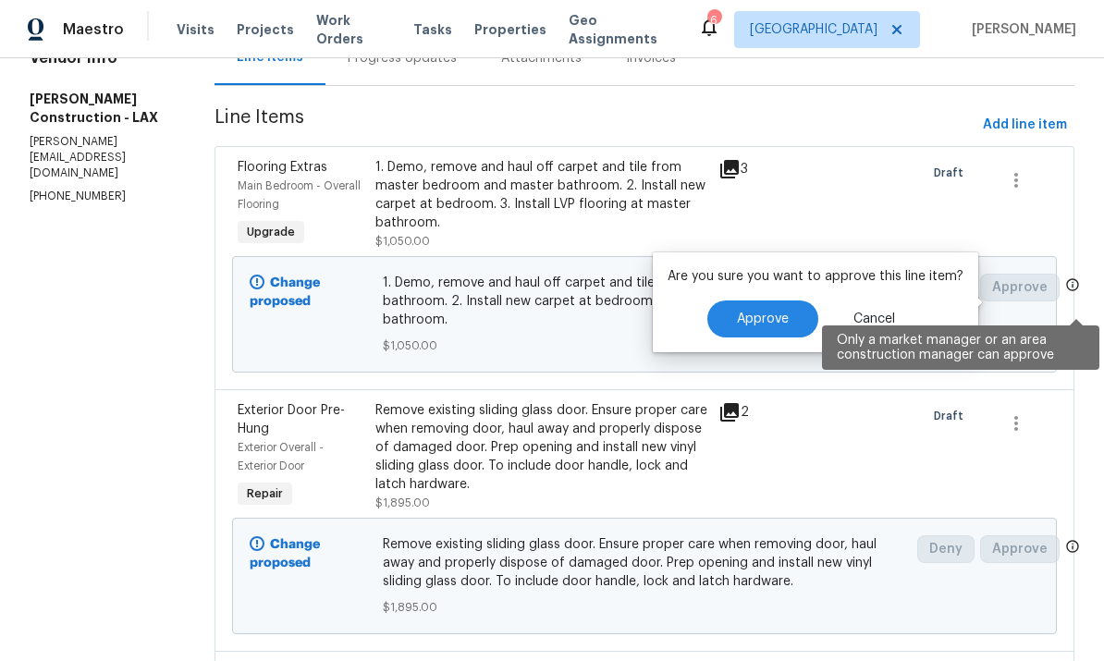
click at [1075, 292] on icon at bounding box center [1072, 284] width 15 height 15
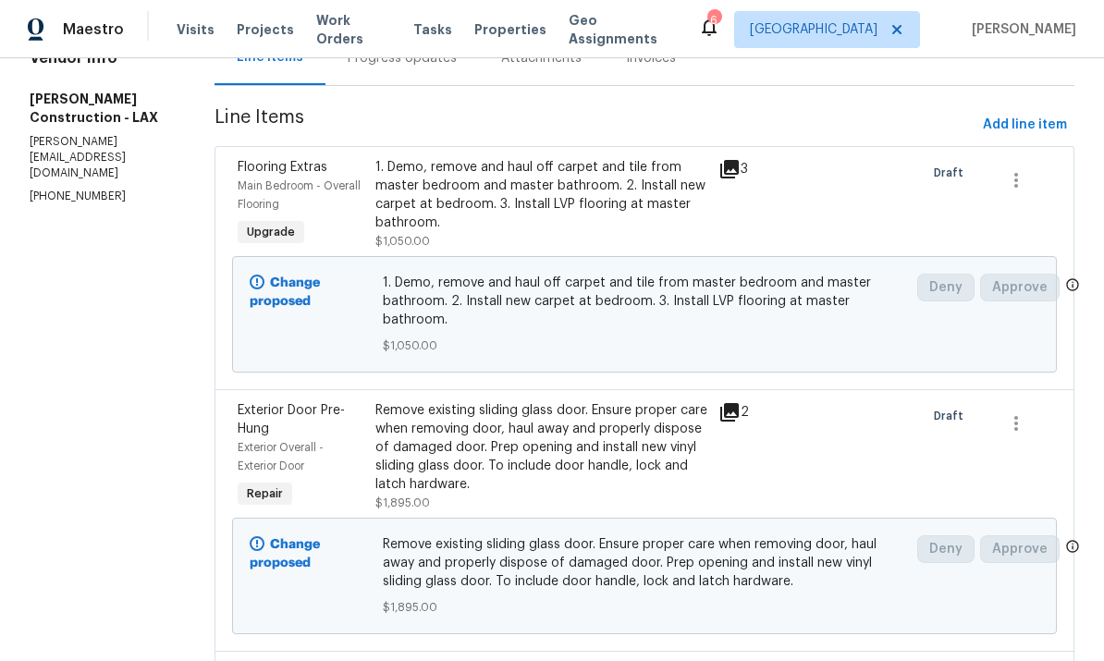
click at [1059, 288] on span "Approve" at bounding box center [1019, 288] width 79 height 28
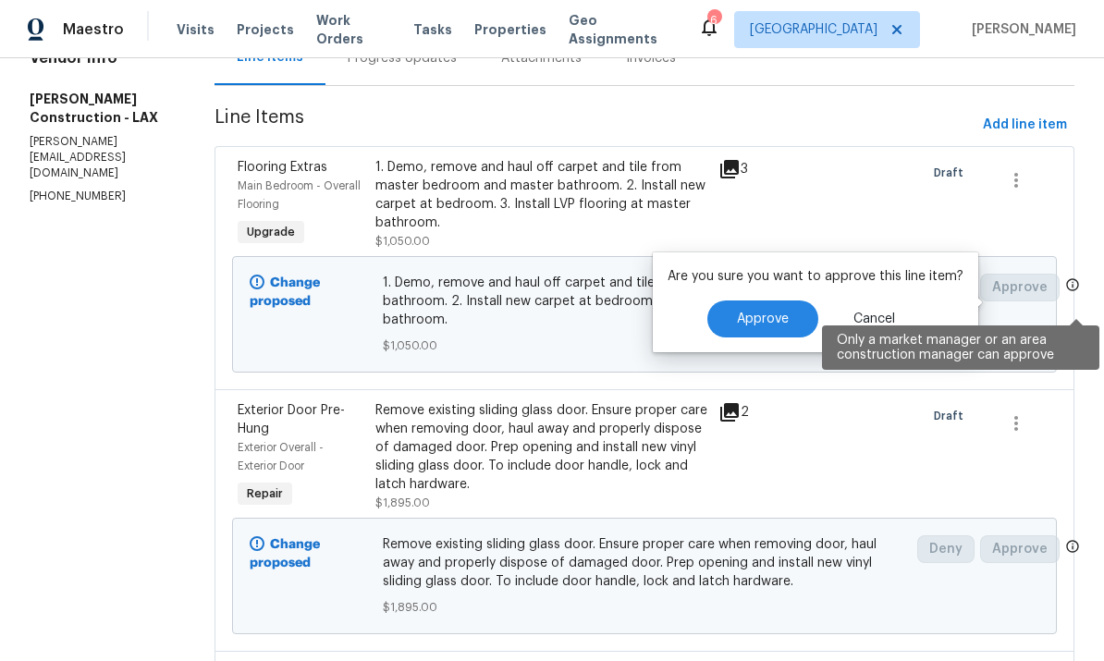
click at [755, 309] on button "Approve" at bounding box center [762, 318] width 111 height 37
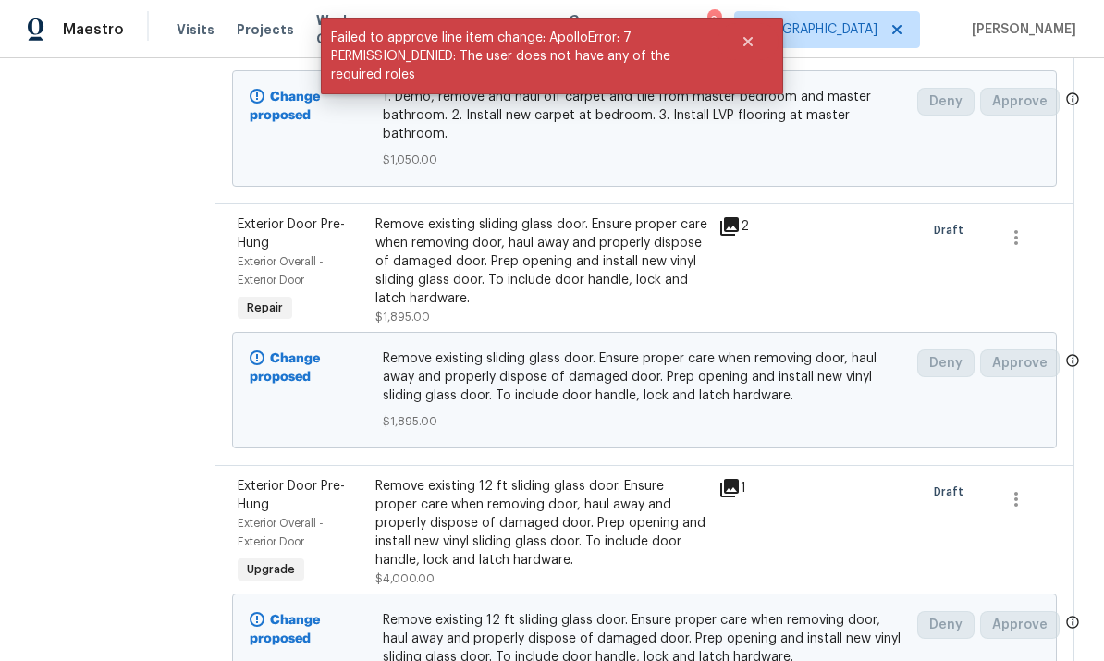
scroll to position [444, 0]
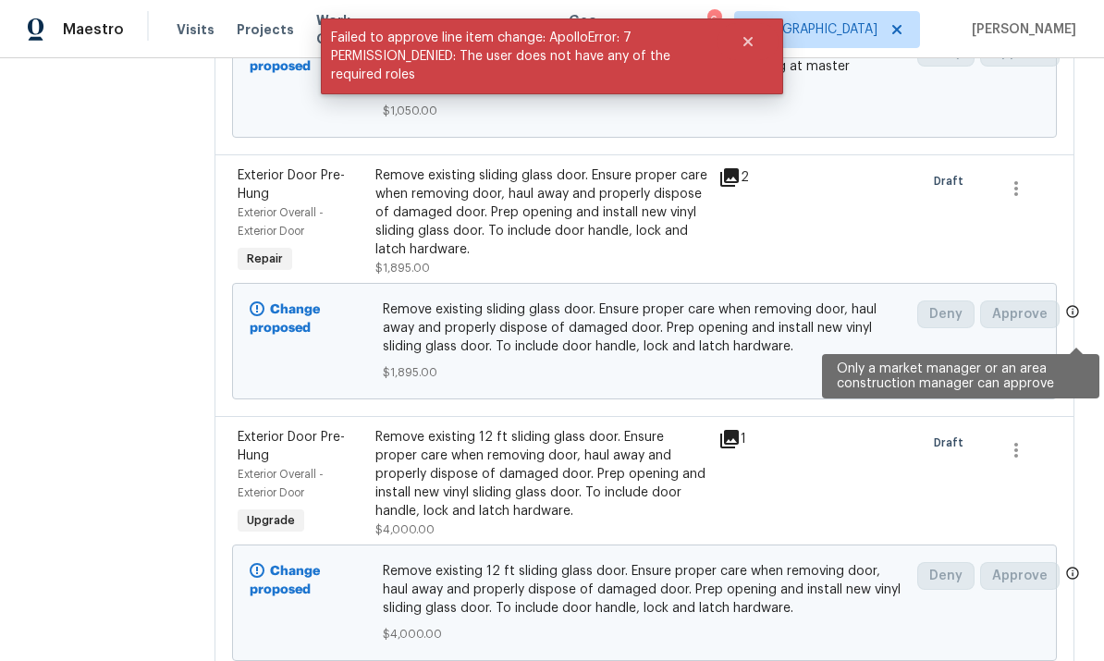
click at [1059, 318] on span "Approve" at bounding box center [1019, 314] width 79 height 28
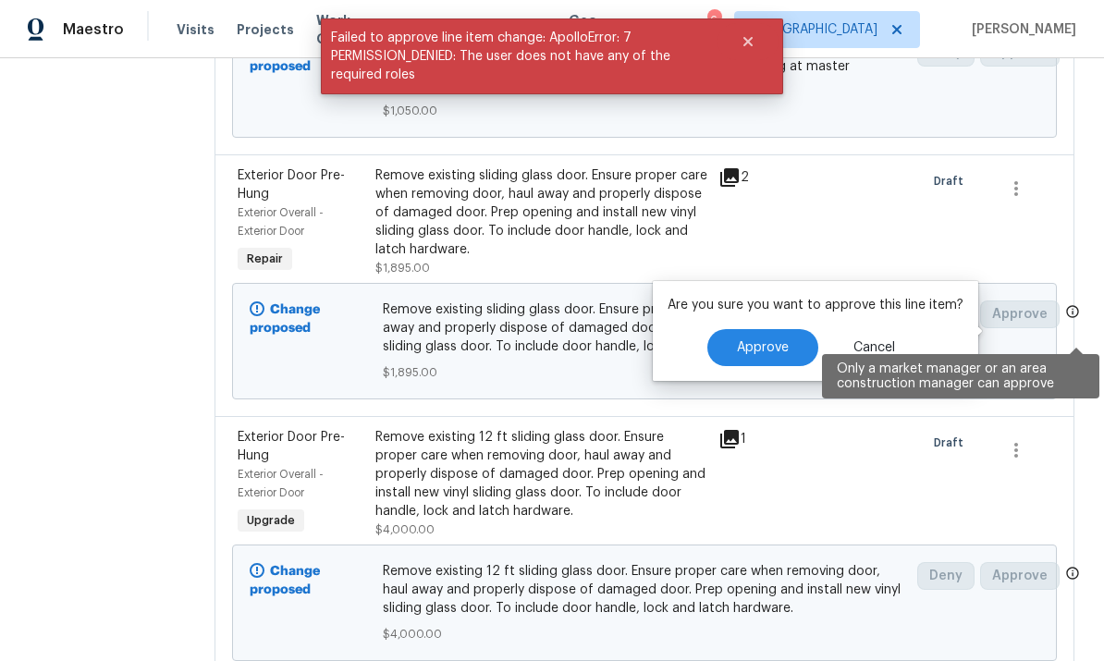
click at [1076, 319] on icon at bounding box center [1072, 311] width 15 height 15
